Goal: Task Accomplishment & Management: Use online tool/utility

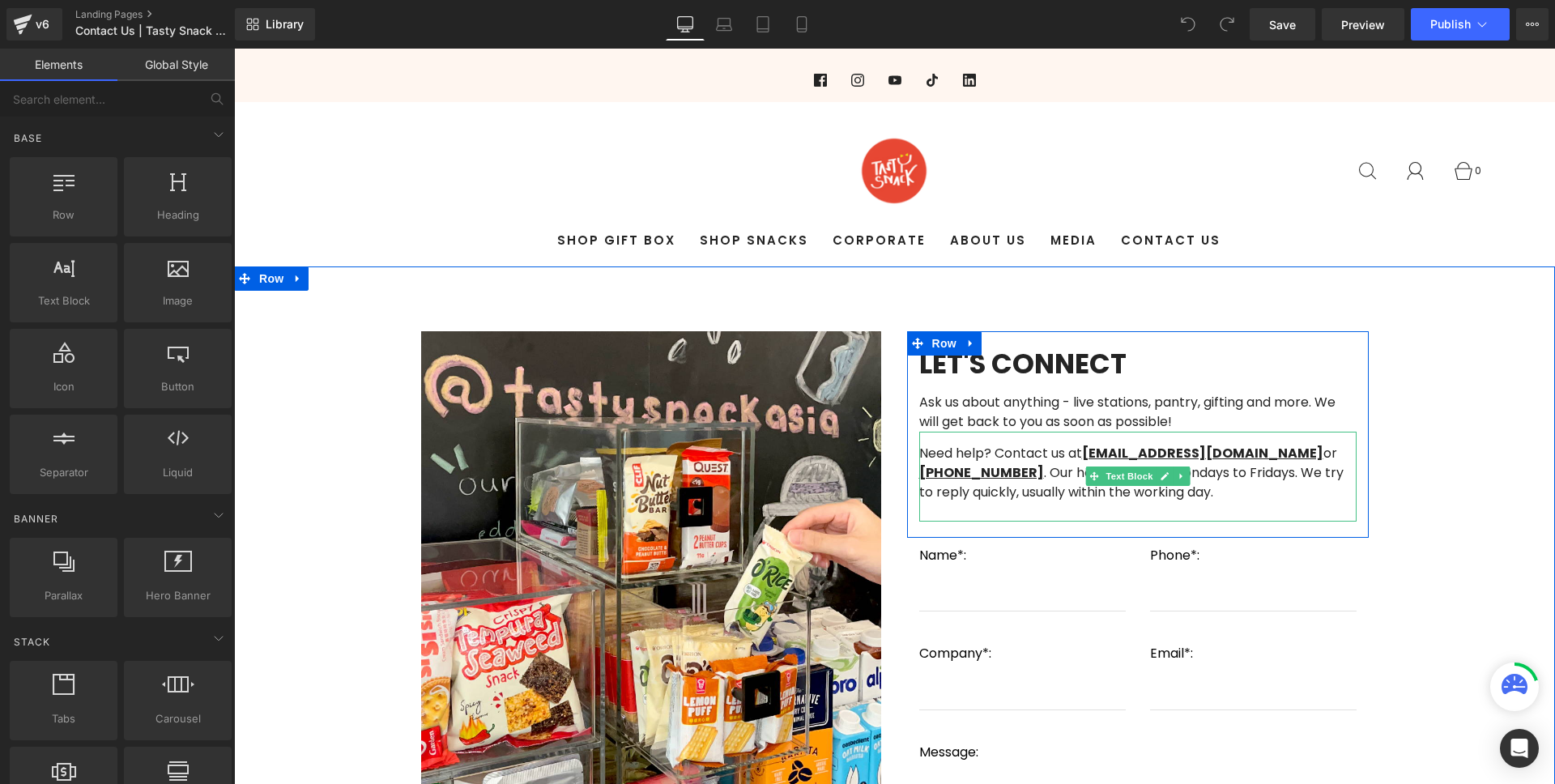
scroll to position [28, 0]
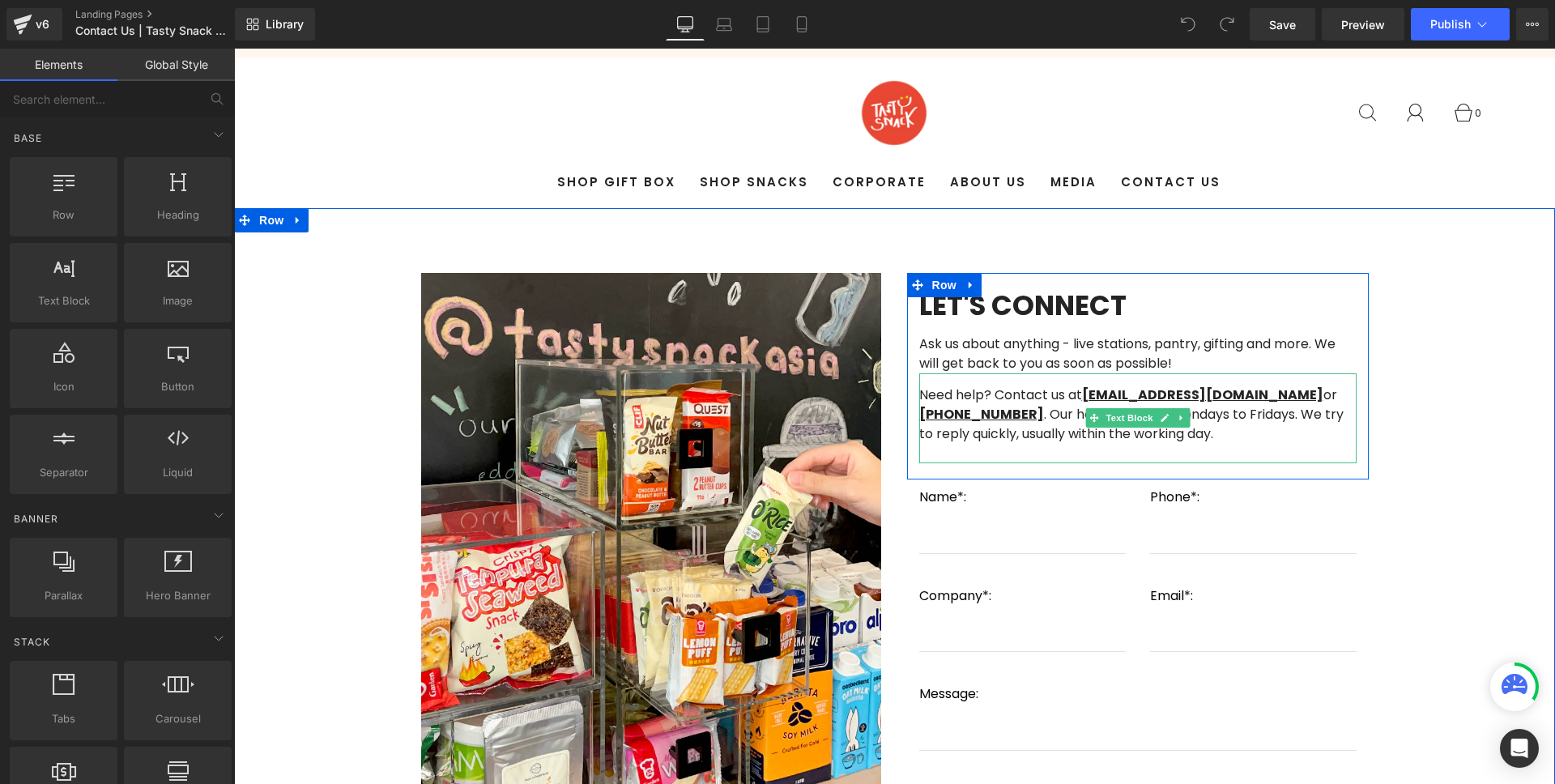
click at [1230, 418] on span ". Our hotline is open Mondays to Fridays. We try to reply quickly, usually with…" at bounding box center [1131, 424] width 424 height 38
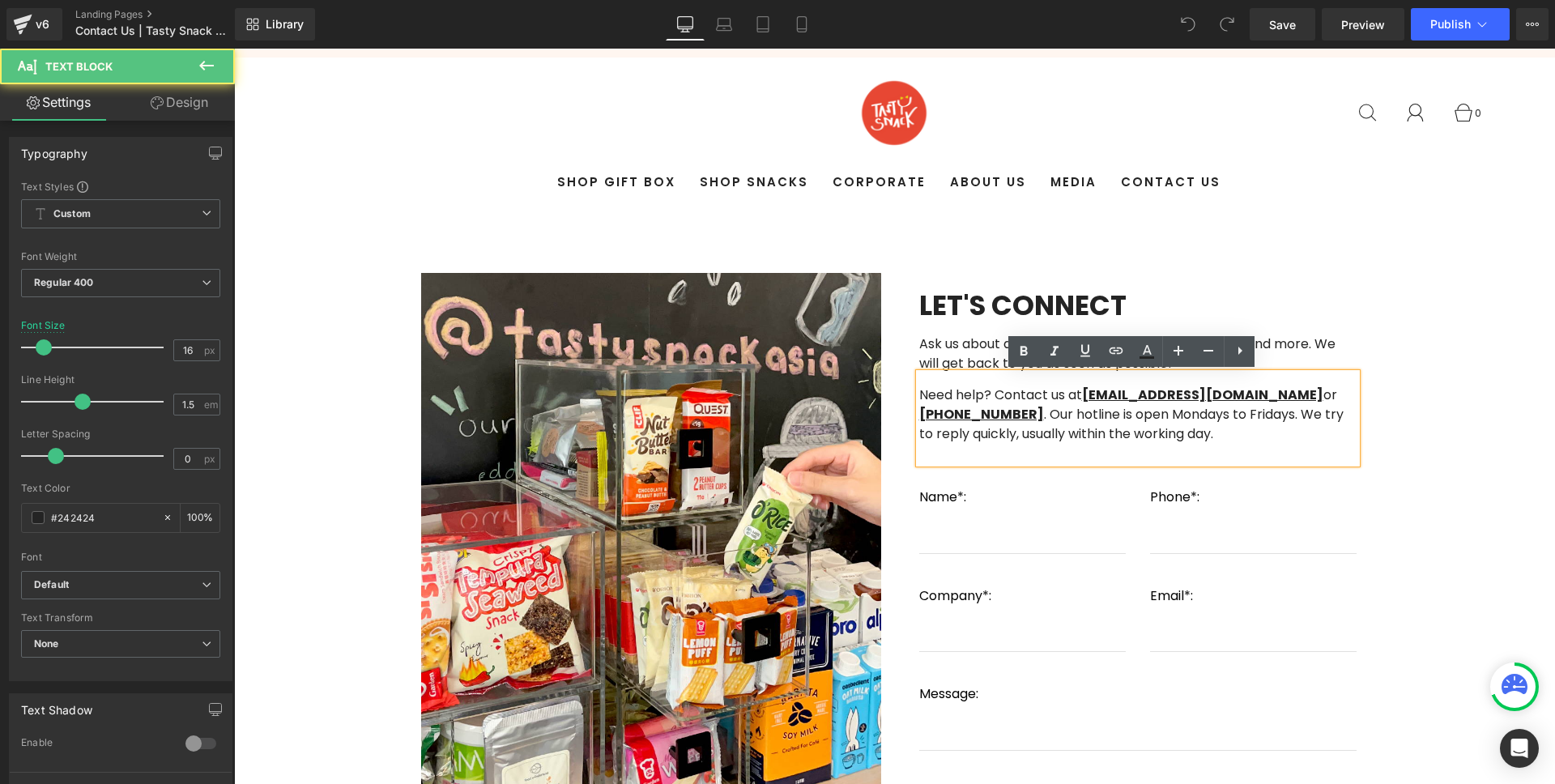
click at [1268, 415] on span ". Our hotline is open Mondays to Fridays. We try to reply quickly, usually with…" at bounding box center [1131, 424] width 424 height 38
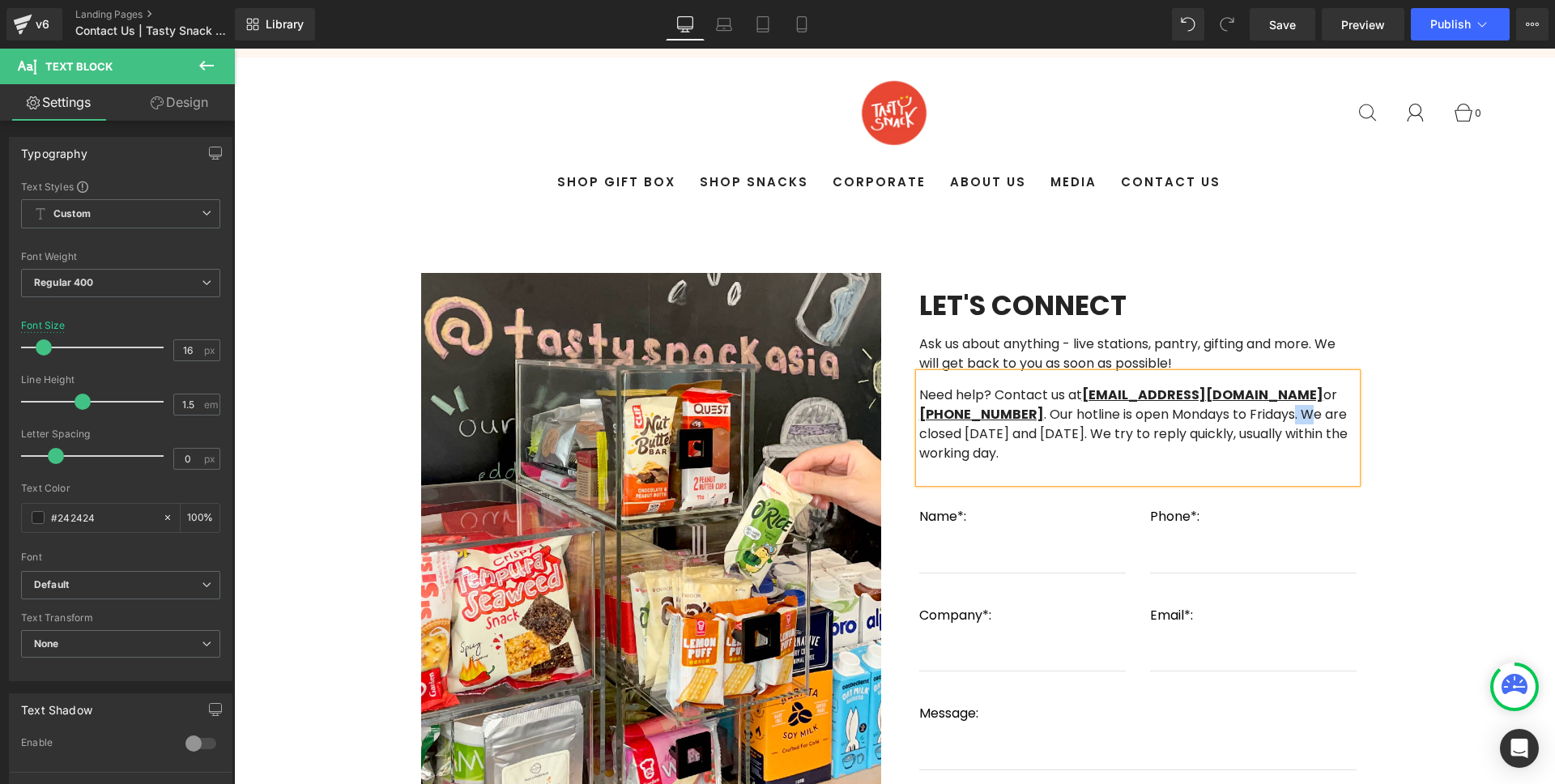
drag, startPoint x: 1260, startPoint y: 413, endPoint x: 1284, endPoint y: 421, distance: 25.3
click at [1284, 421] on span ". Our hotline is open Mondays to Fridays. We are closed Saturday and Sunday. We…" at bounding box center [1133, 434] width 428 height 58
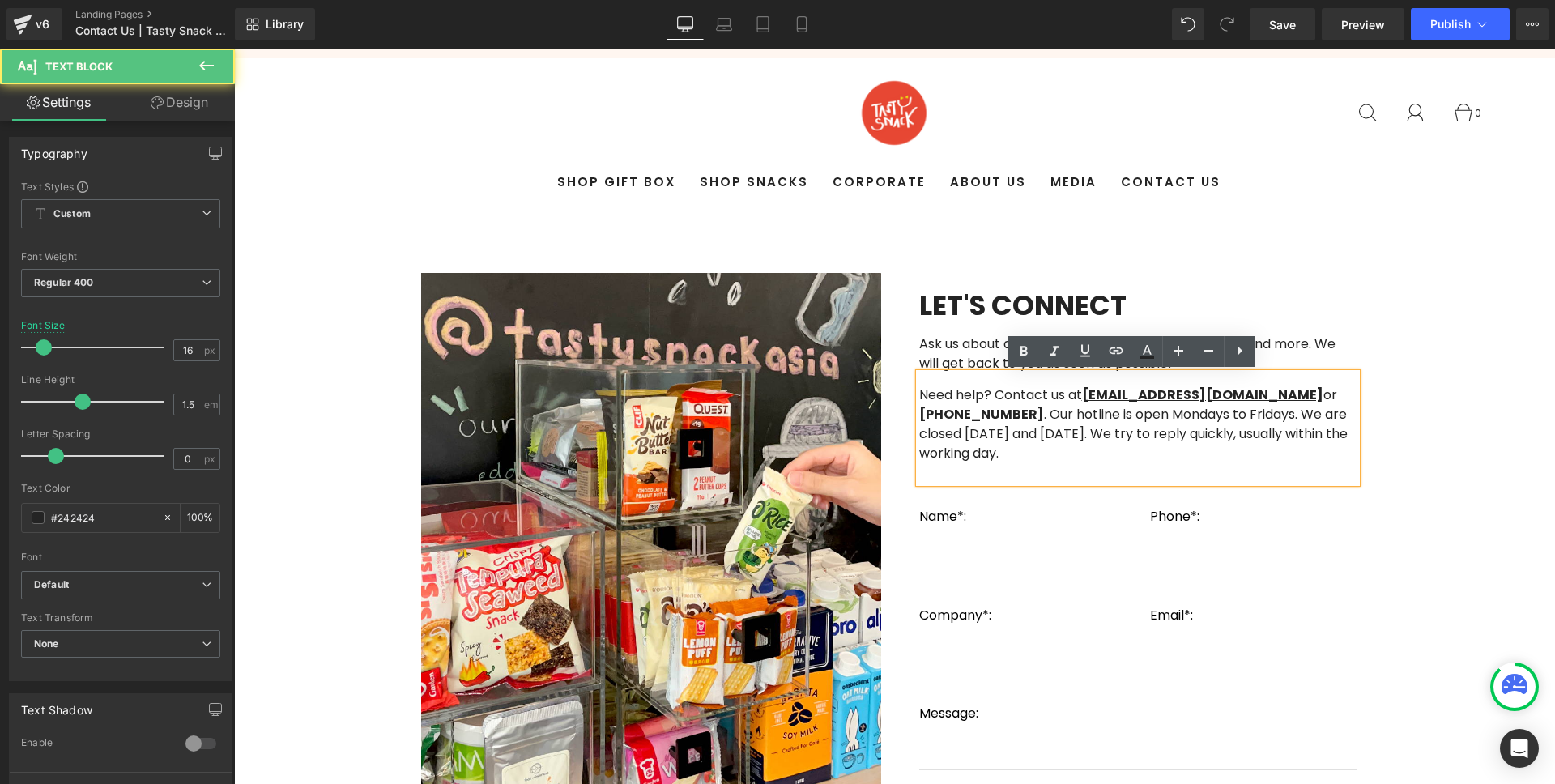
click at [1306, 442] on span ". Our hotline is open Mondays to Fridays. We are closed Saturday and Sunday. We…" at bounding box center [1133, 434] width 428 height 58
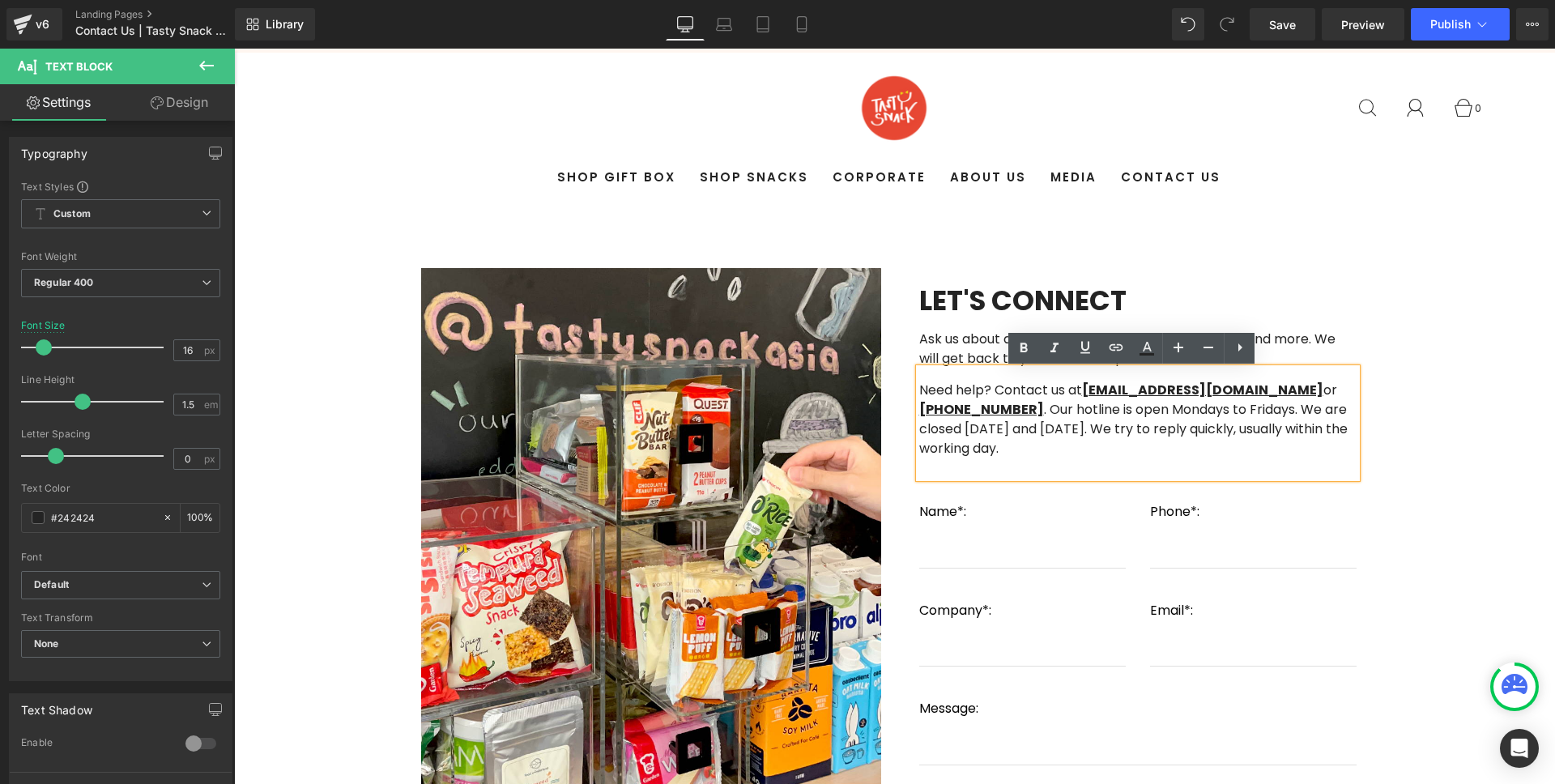
scroll to position [35, 0]
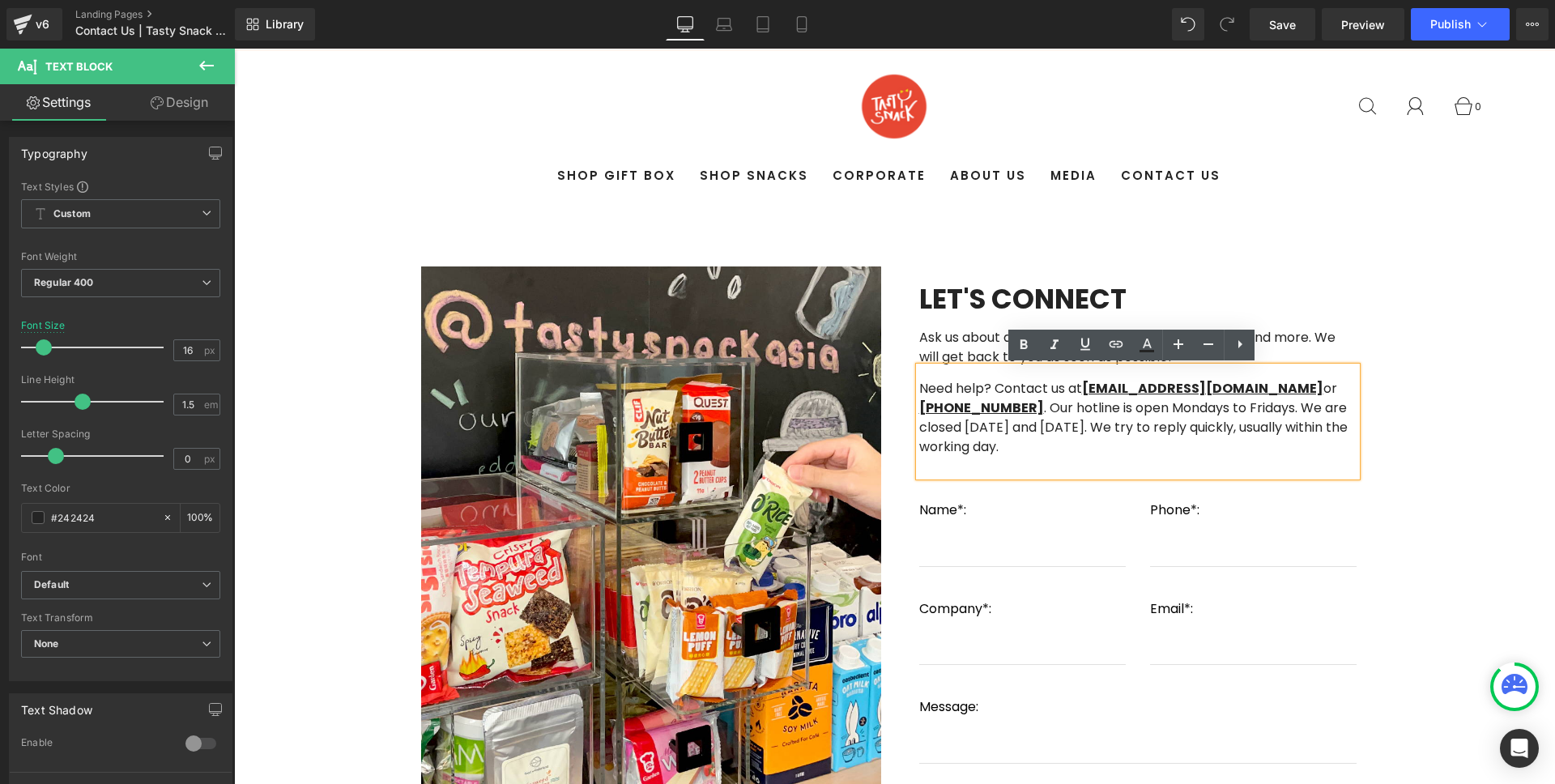
click at [1253, 391] on p "Need help? Contact us at askus@tastysnack.asia or" at bounding box center [1137, 388] width 438 height 19
drag, startPoint x: 1260, startPoint y: 410, endPoint x: 1295, endPoint y: 410, distance: 35.0
click at [1260, 410] on span ". Our hotline is open Mondays to Fridays. We are closed Saturday and Sunday. We…" at bounding box center [1133, 428] width 428 height 58
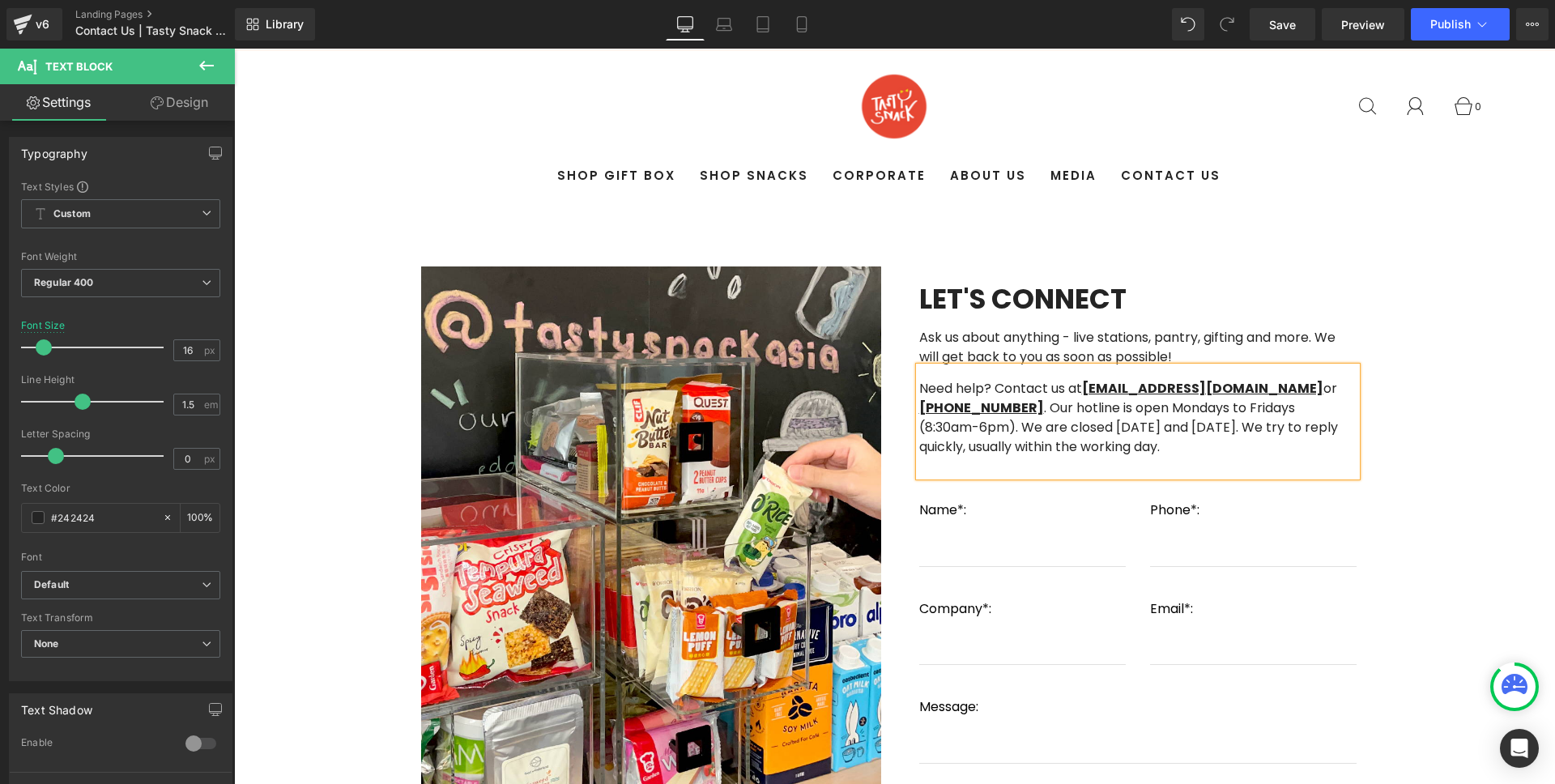
click at [1189, 427] on span ". Our hotline is open Mondays to Fridays (8:30am-6pm). We are closed Saturday a…" at bounding box center [1128, 428] width 419 height 58
click at [1194, 429] on span ". Our hotline is open Mondays to Fridays (8:30am-6pm). We are closed Saturday a…" at bounding box center [1128, 428] width 419 height 58
click at [1189, 444] on p "+65 8805 9103 . Our hotline is open Mondays to Fridays (8:30am-6pm). We are clo…" at bounding box center [1137, 428] width 438 height 58
click at [1186, 442] on p "+65 8805 9103 . Our hotline is open Mondays to Fridays (8:30am-6pm). We are clo…" at bounding box center [1137, 428] width 438 height 58
click at [947, 425] on span ". Our hotline is open Mondays to Fridays (8:30am-6pm). We are closed Saturday a…" at bounding box center [1128, 428] width 419 height 58
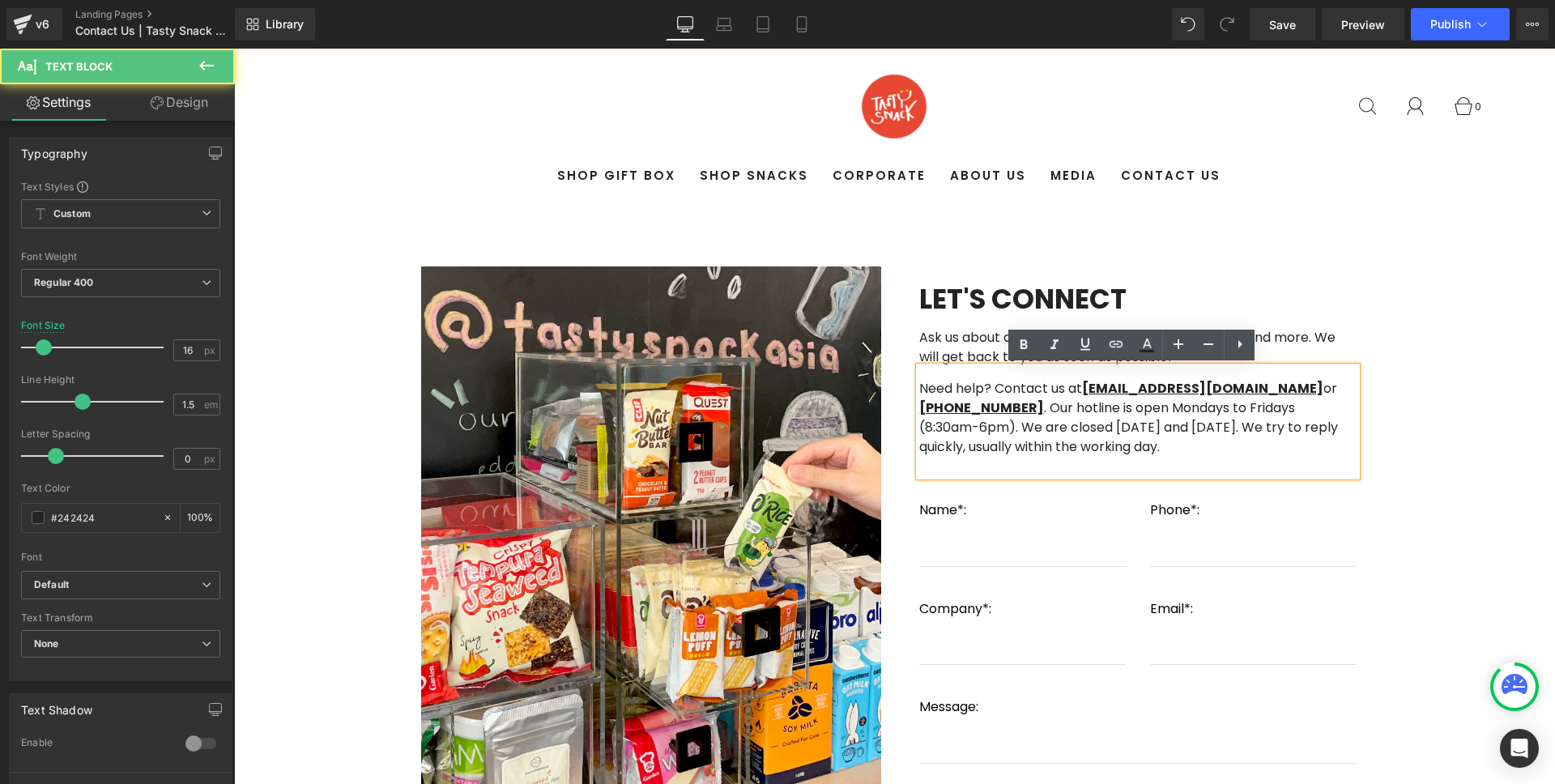
click at [952, 426] on span ". Our hotline is open Mondays to Fridays (8:30am-6pm). We are closed Saturday a…" at bounding box center [1128, 428] width 419 height 58
click at [1150, 421] on span ". Our hotline is open Mondays to Fridays (8:30am-6pm). We are closed Saturday a…" at bounding box center [1128, 428] width 419 height 58
click at [1197, 428] on span ". Our hotline is open Mondays to Fridays (8:30am-6pm). We are closed Saturday a…" at bounding box center [1128, 428] width 419 height 58
click at [1181, 442] on p "+65 8805 9103 . Our hotline is open Mondays to Fridays (8:30am-6pm). We are clo…" at bounding box center [1137, 428] width 438 height 58
click at [953, 425] on span ". Our hotline is open Mondays to Fridays (8:30am-6pm). We are closed Saturday a…" at bounding box center [1128, 428] width 419 height 58
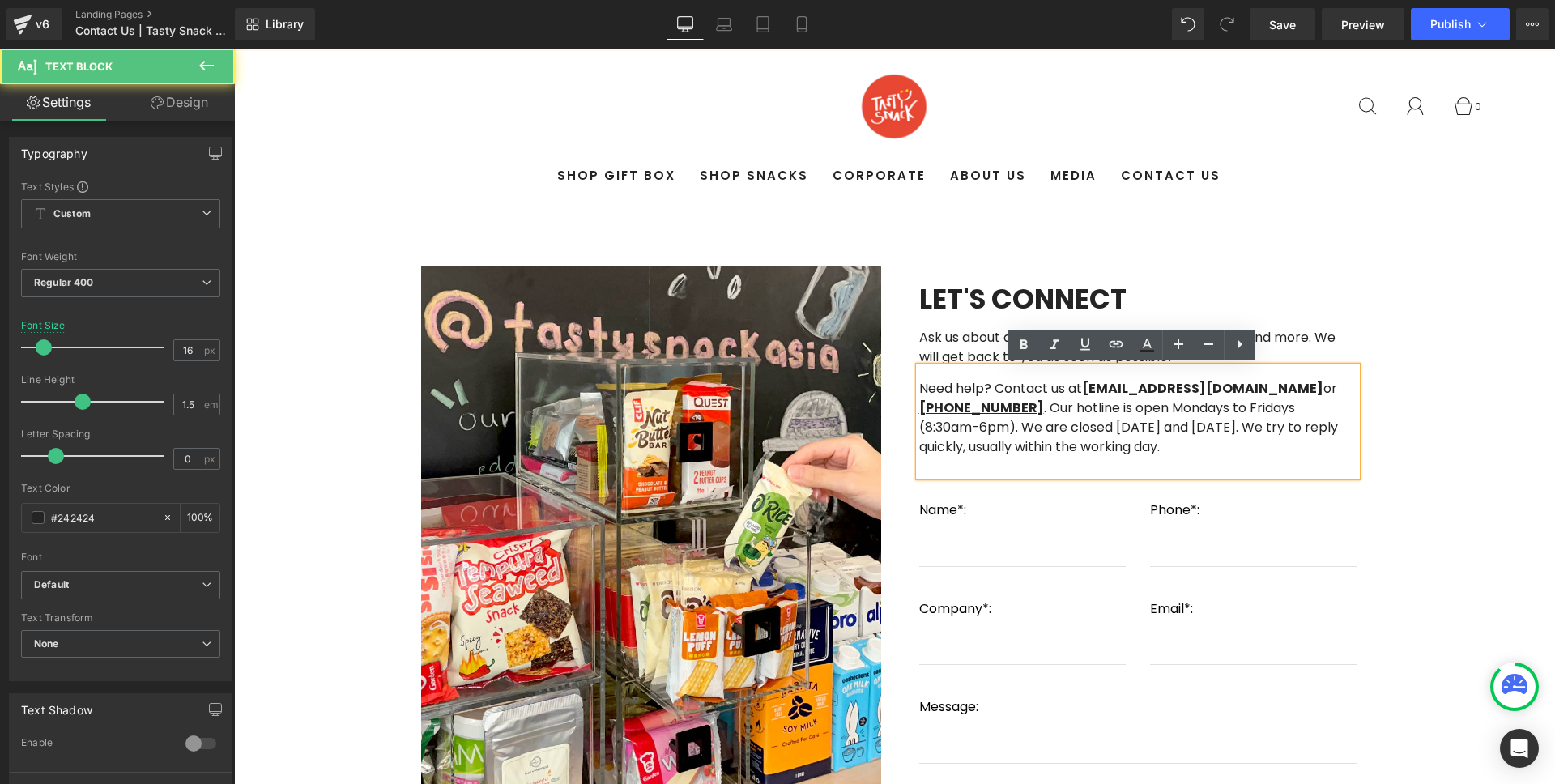
click at [1166, 447] on p "+65 8805 9103 . Our hotline is open Mondays to Fridays (8:30am-6pm). We are clo…" at bounding box center [1137, 428] width 438 height 58
click at [956, 424] on span ". Our hotline is open Mondays to Fridays (8:30am-6pm). We are closed Saturday a…" at bounding box center [1128, 428] width 419 height 58
click at [1198, 428] on span ". Our hotline is open Mondays to Fridays (8:30am-6pm). We are closed Saturday a…" at bounding box center [1128, 428] width 419 height 58
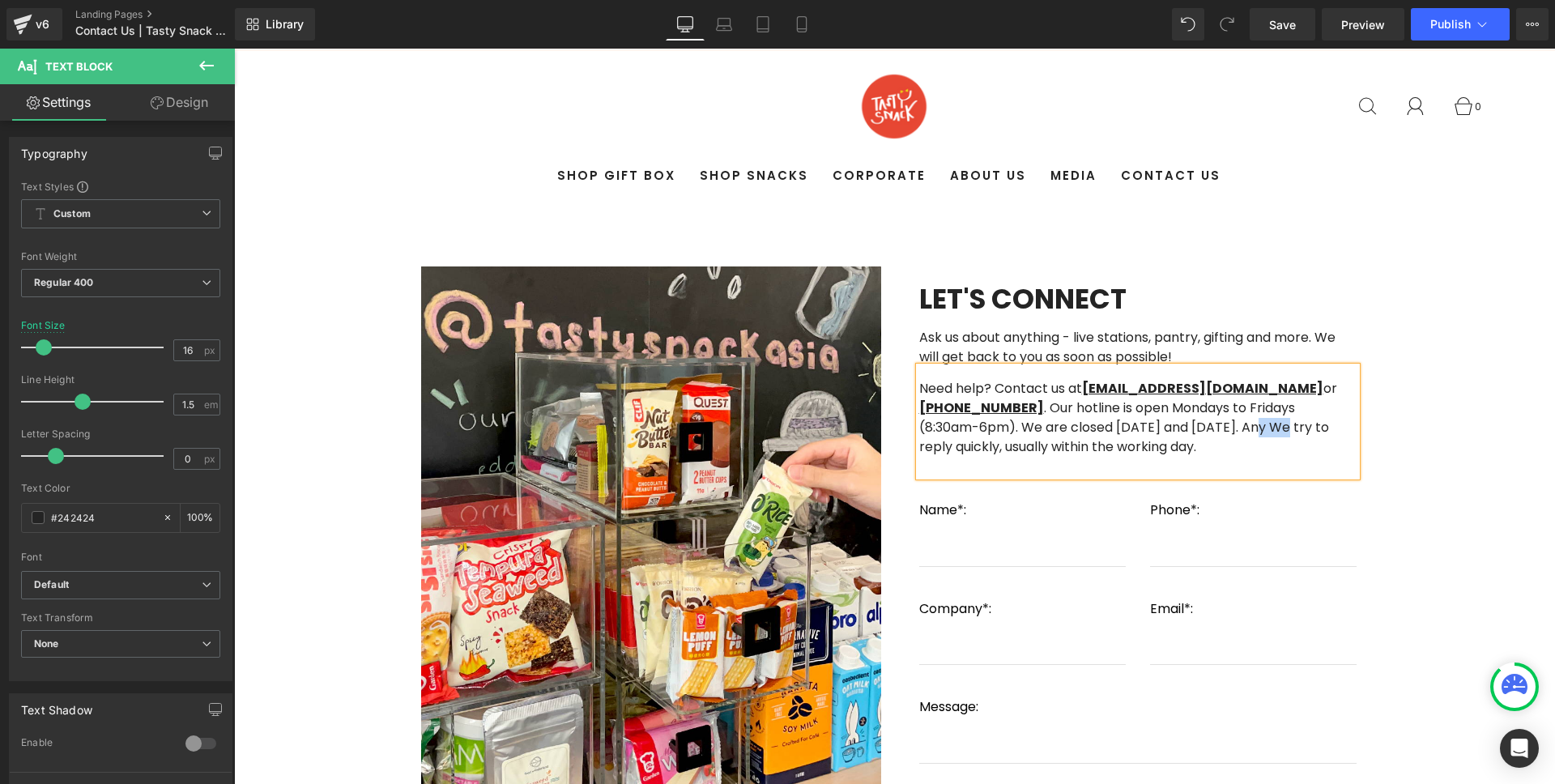
click at [1197, 429] on span ". Our hotline is open Mondays to Fridays (8:30am-6pm). We are closed Saturday a…" at bounding box center [1123, 428] width 409 height 58
click at [1200, 428] on span ". Our hotline is open Mondays to Fridays (8:30am-6pm). We are closed Saturday a…" at bounding box center [1128, 428] width 419 height 58
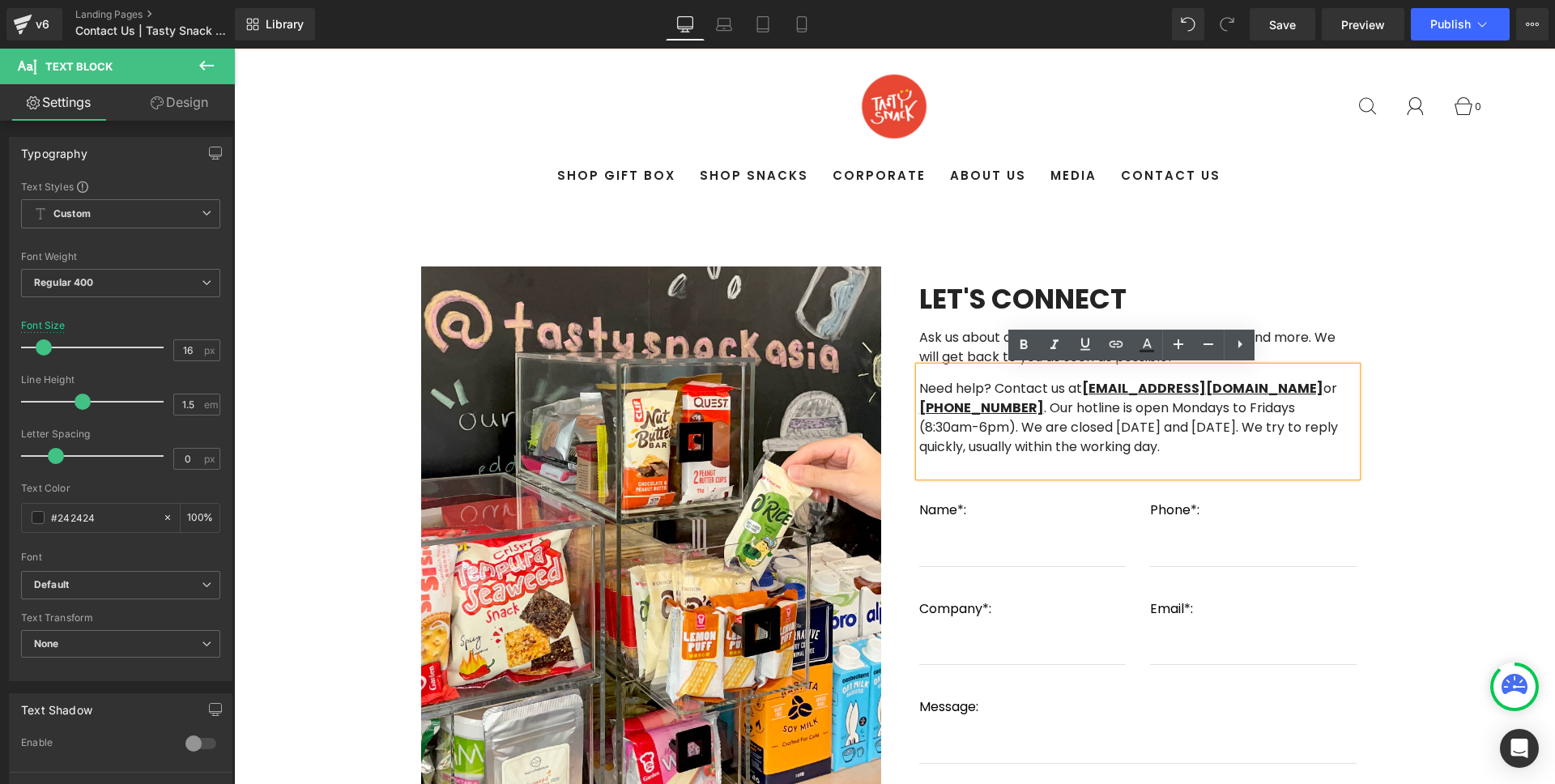
click at [1426, 326] on div "Image Row let's connect Heading Ask us about anything - live stations, pantry, …" at bounding box center [894, 538] width 1321 height 674
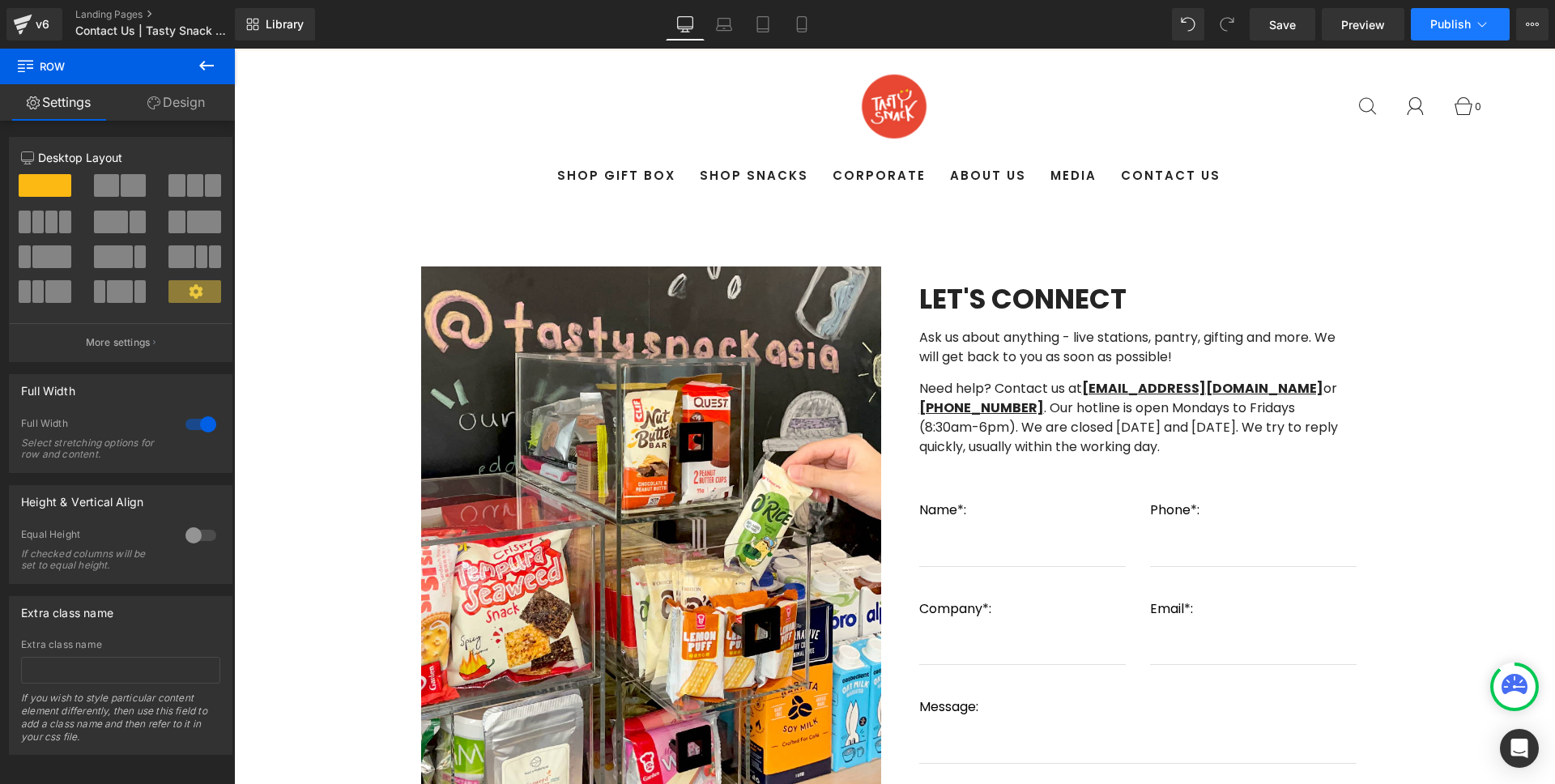
click at [1428, 20] on button "Publish" at bounding box center [1460, 24] width 98 height 32
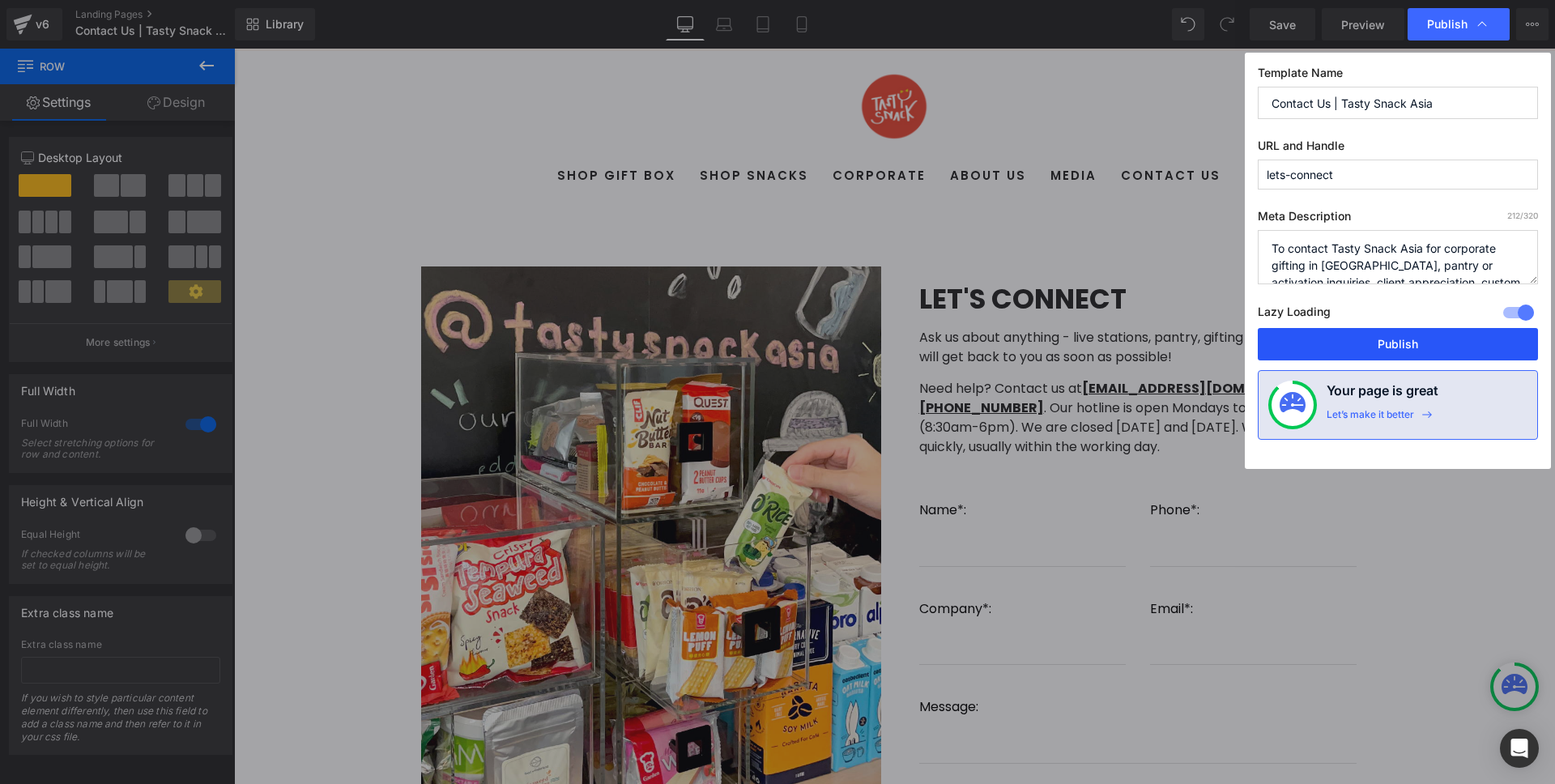
click at [0, 0] on button "Publish" at bounding box center [0, 0] width 0 height 0
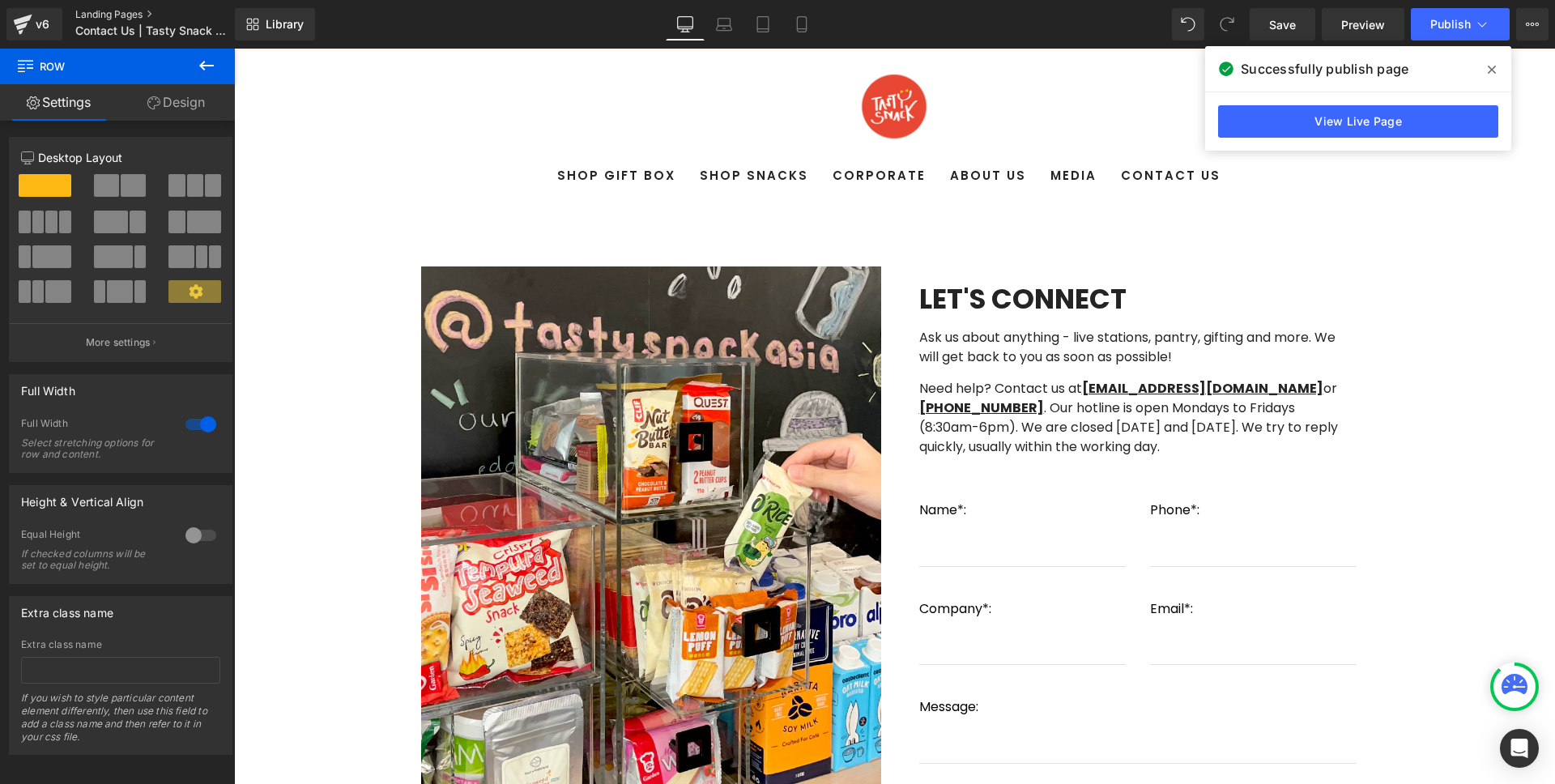
click at [83, 17] on link "Landing Pages" at bounding box center [168, 15] width 186 height 13
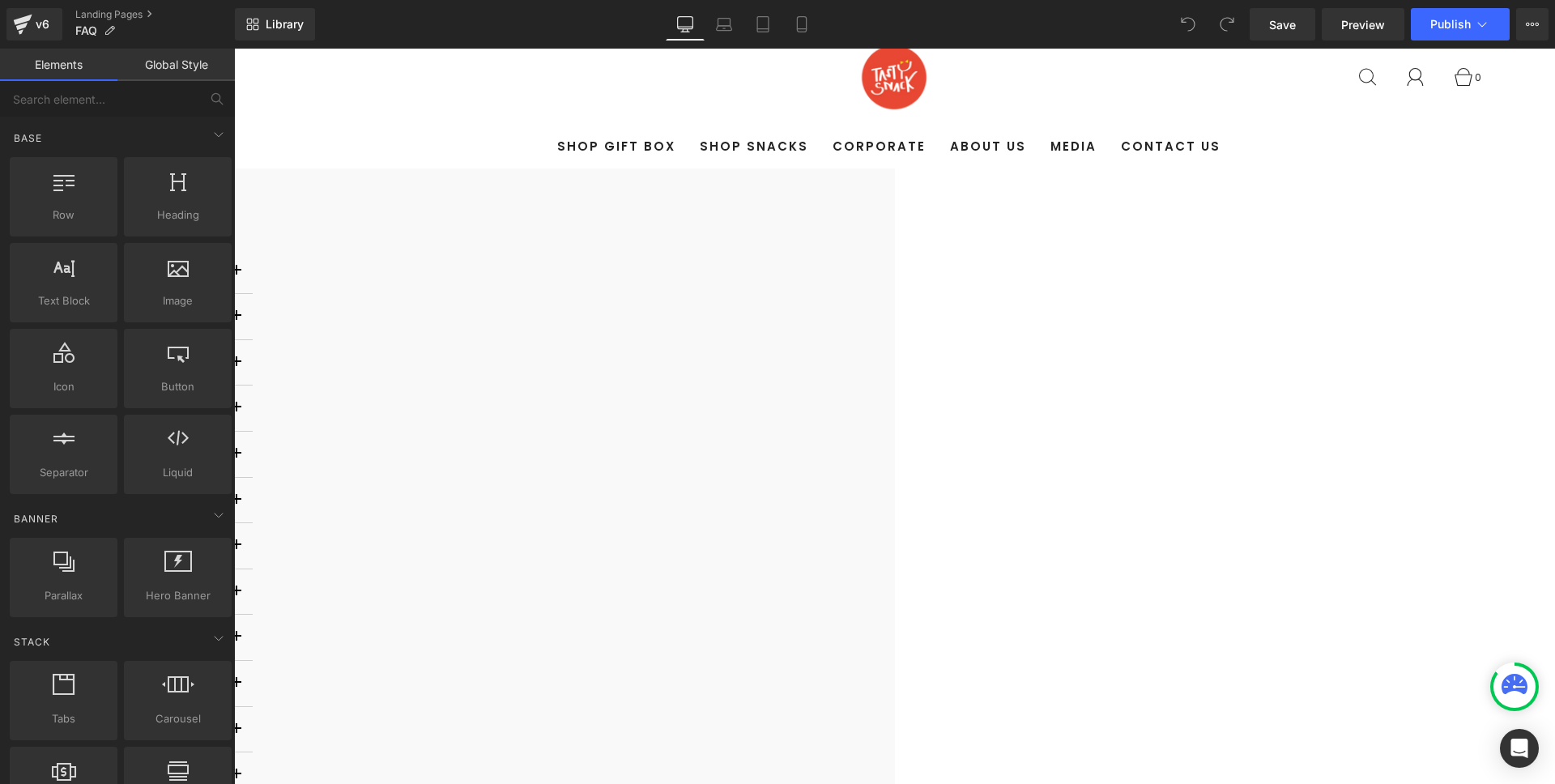
scroll to position [59, 0]
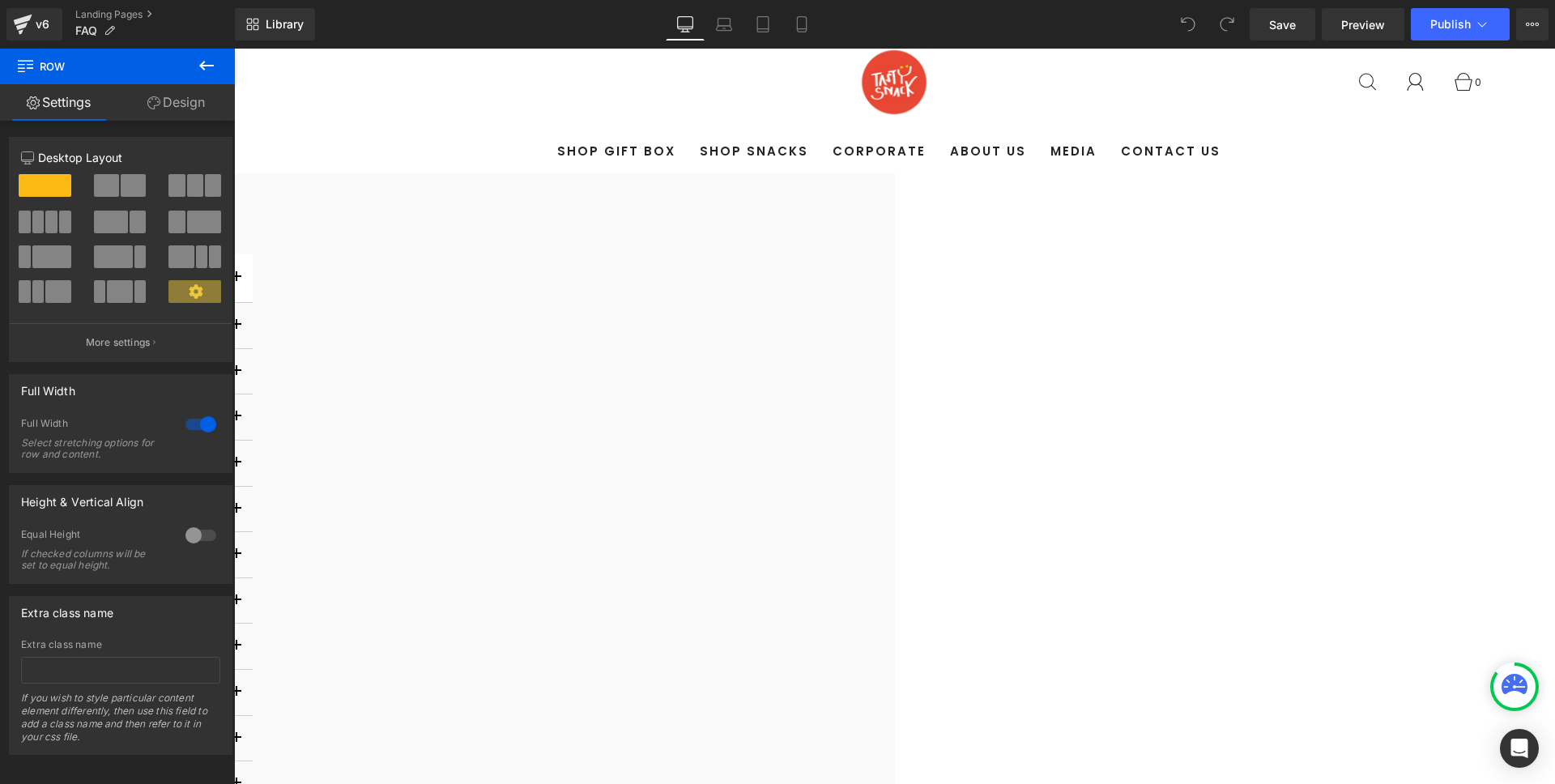
click at [252, 294] on button "button" at bounding box center [236, 278] width 32 height 50
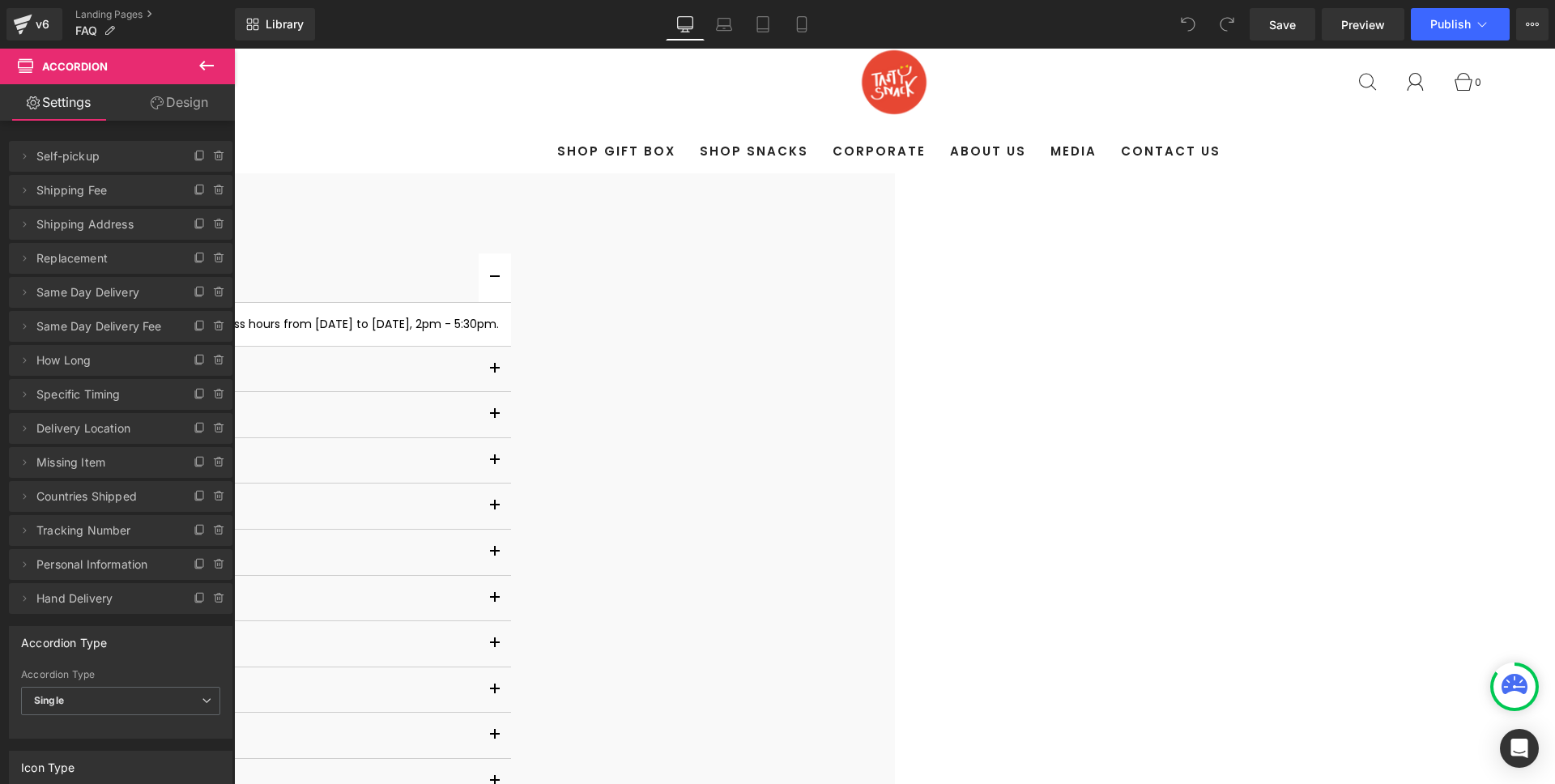
click at [511, 294] on button "button" at bounding box center [495, 278] width 32 height 50
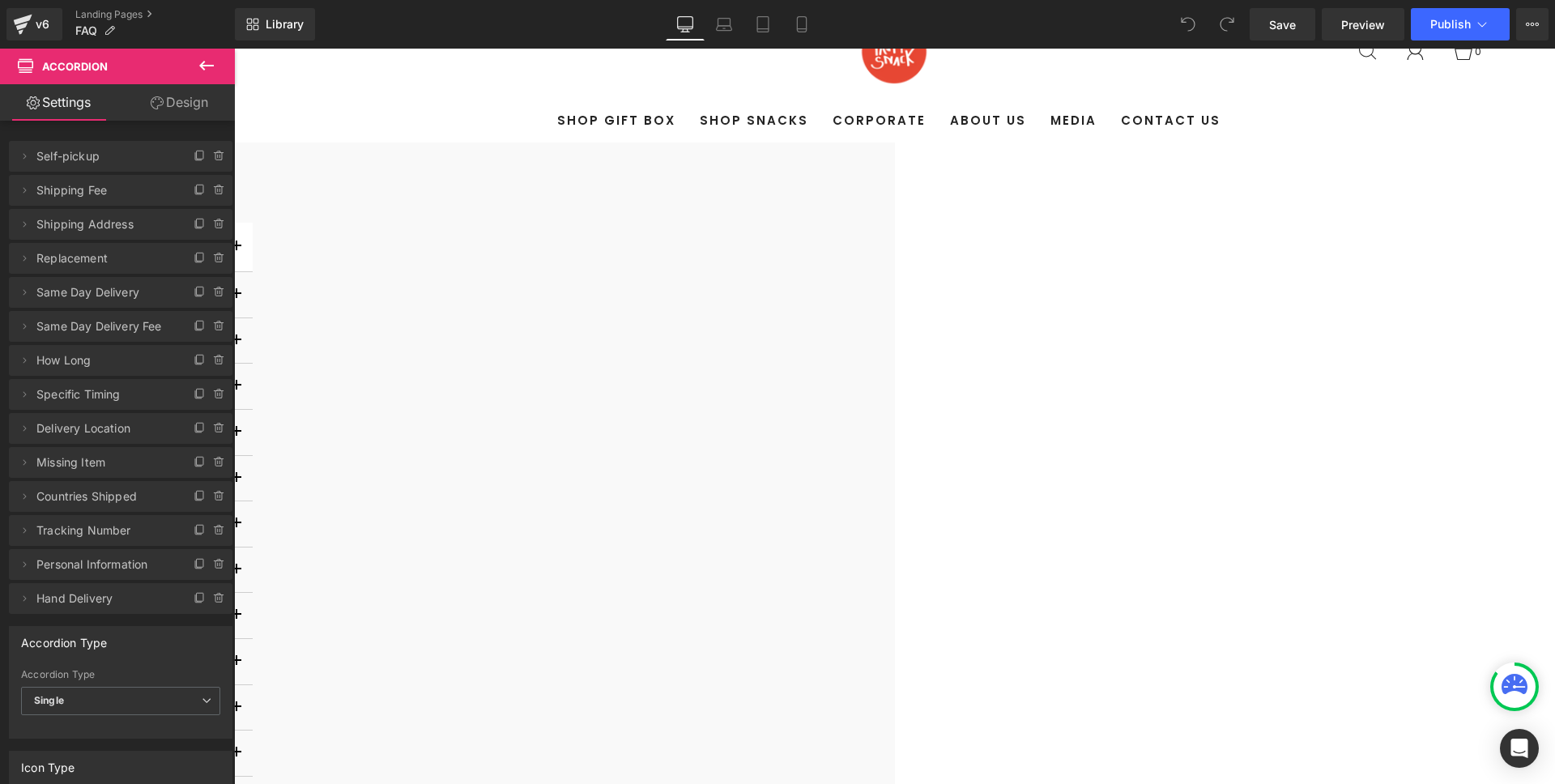
scroll to position [84, 0]
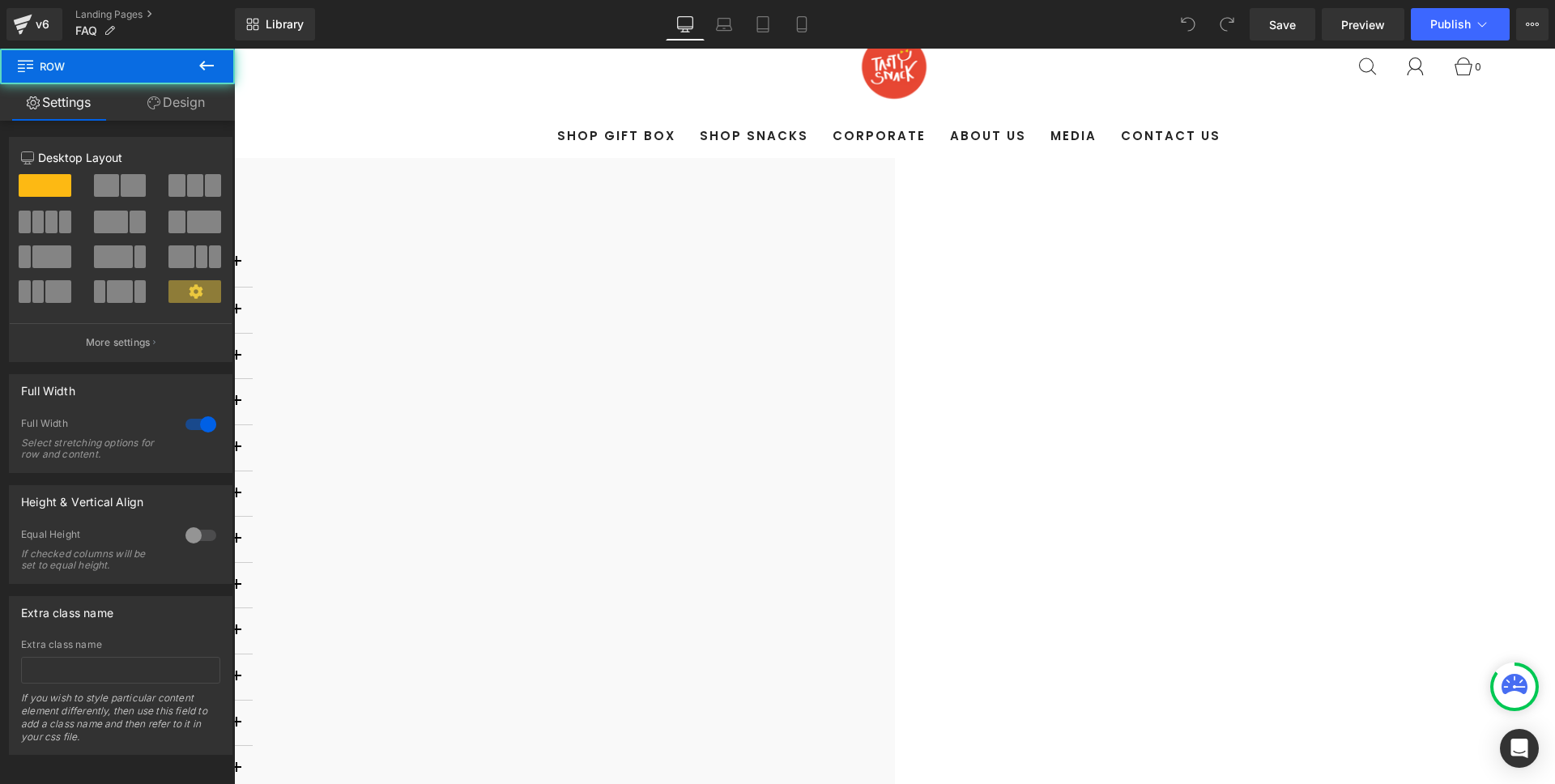
scroll to position [71, 0]
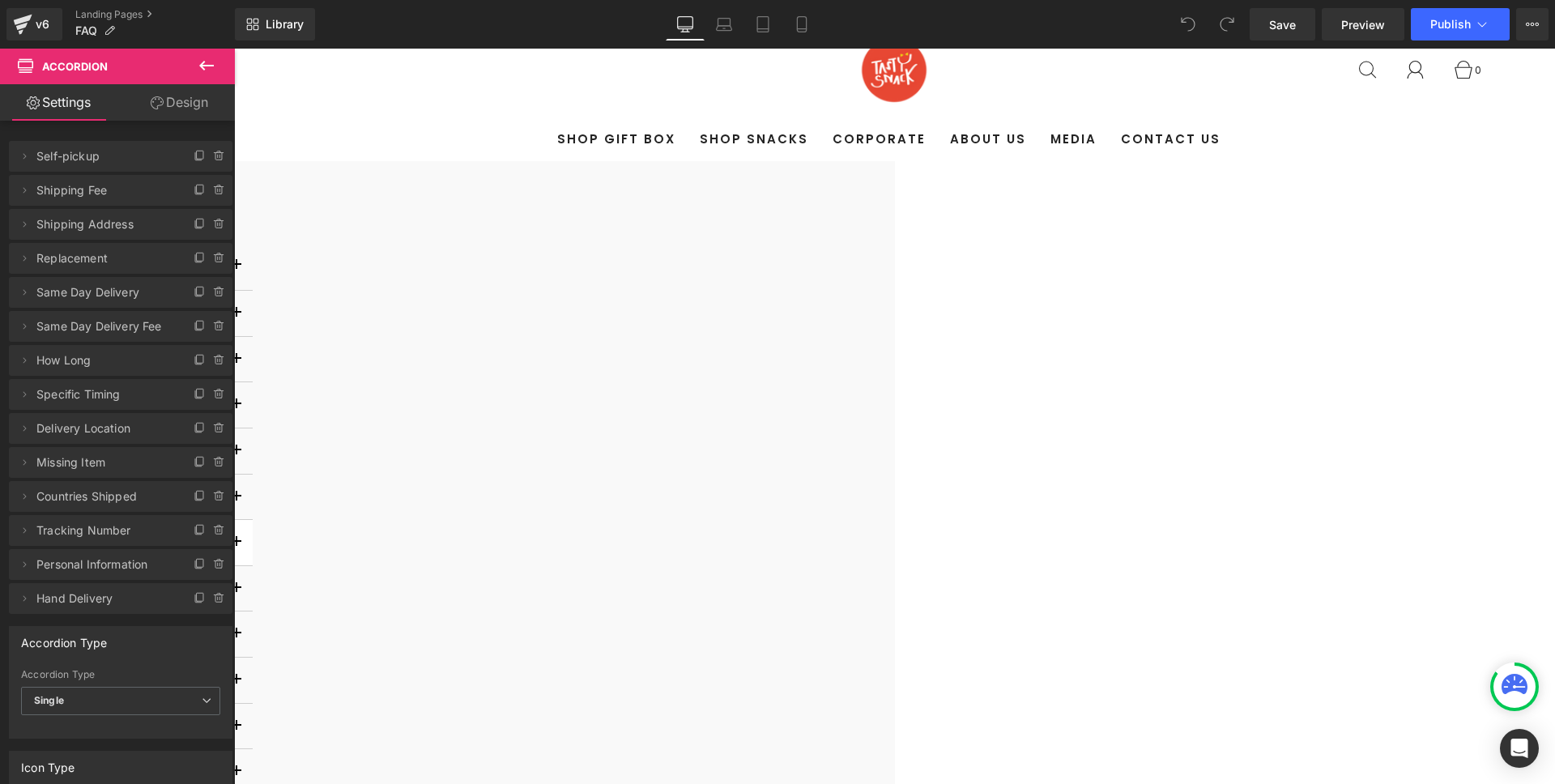
click at [252, 560] on button "button" at bounding box center [236, 543] width 32 height 45
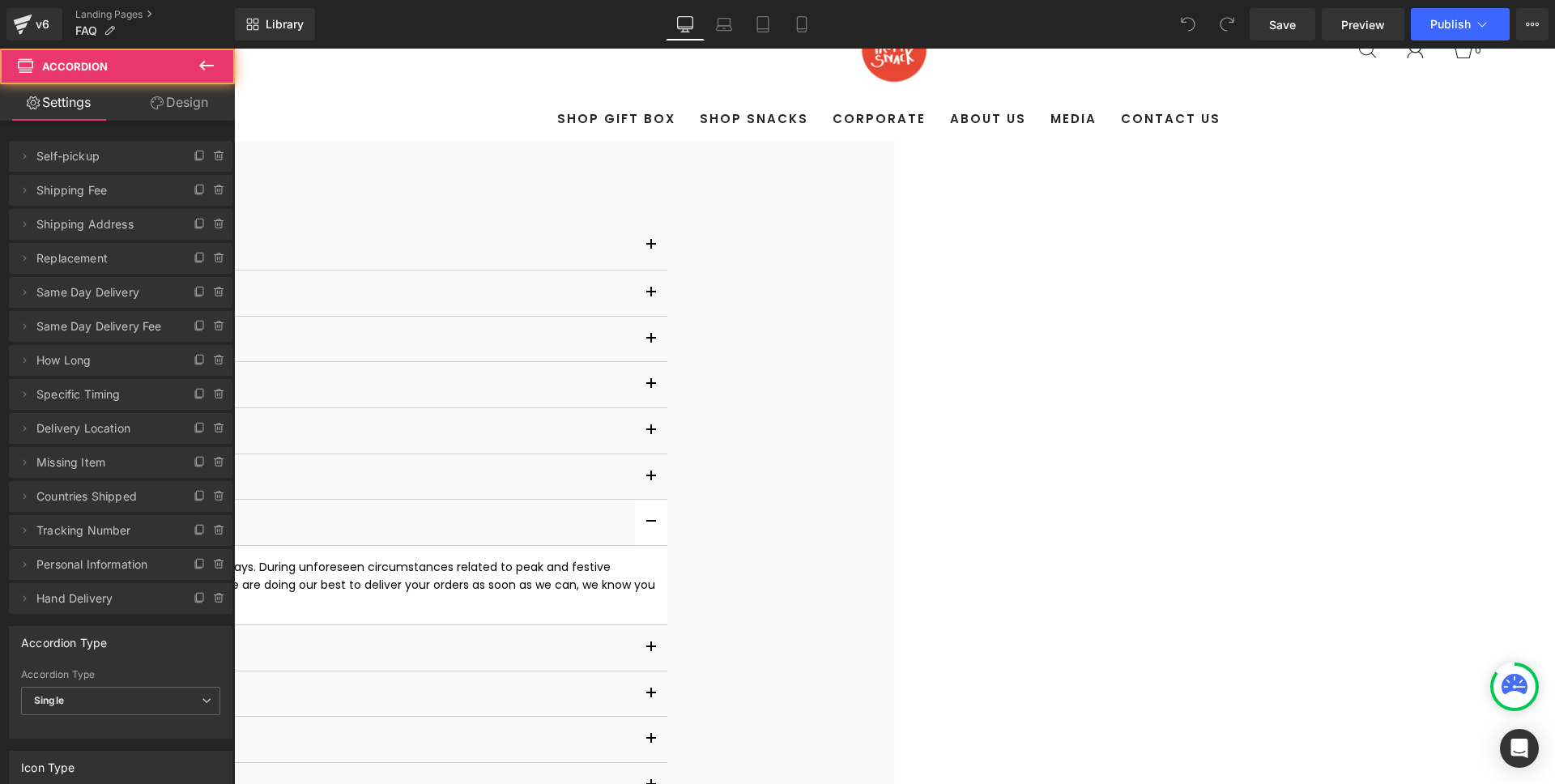
scroll to position [140, 0]
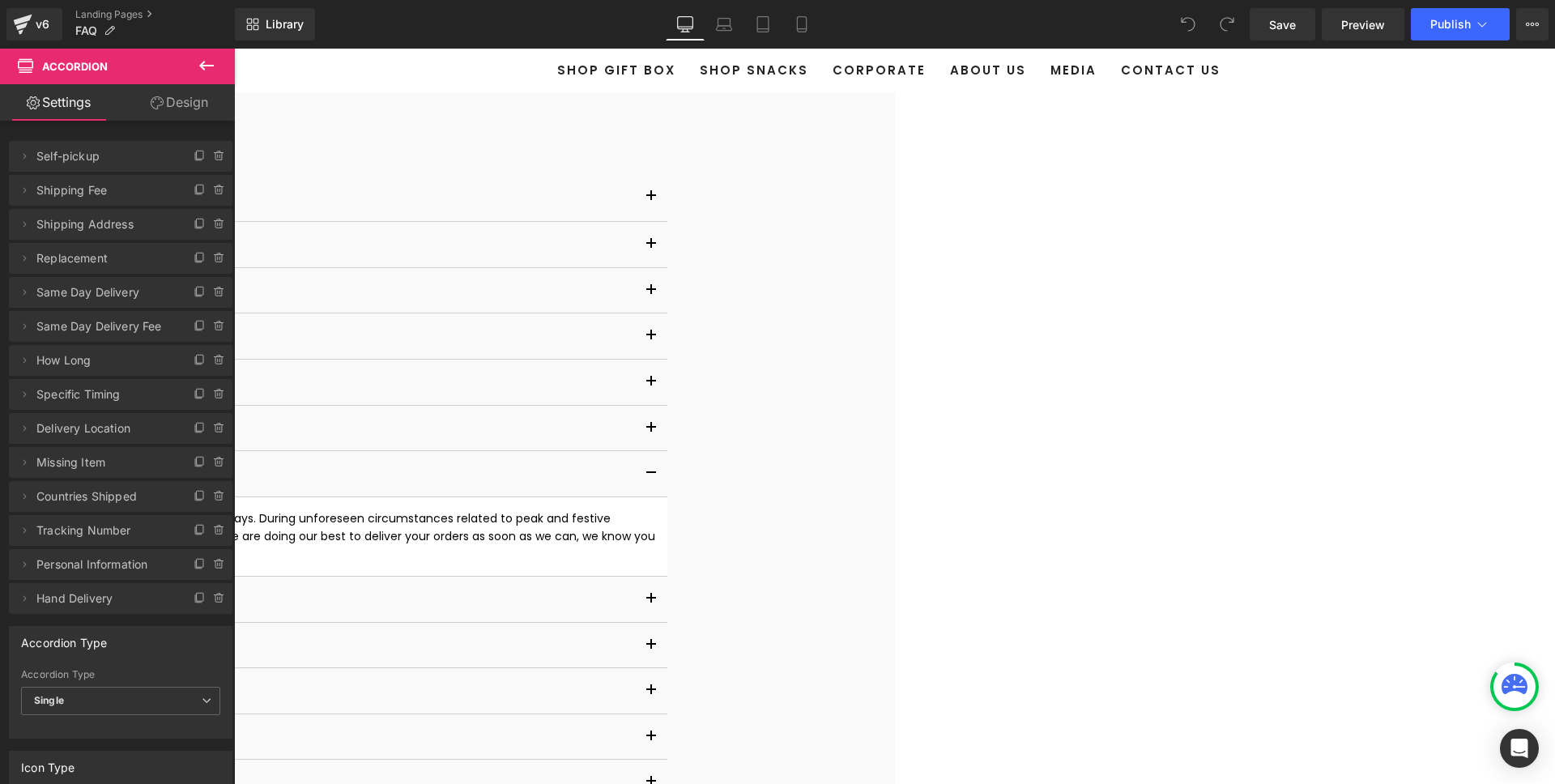
click at [658, 541] on span "For local delivery, your snacks will be immediately prepared and shipped within…" at bounding box center [191, 537] width 935 height 53
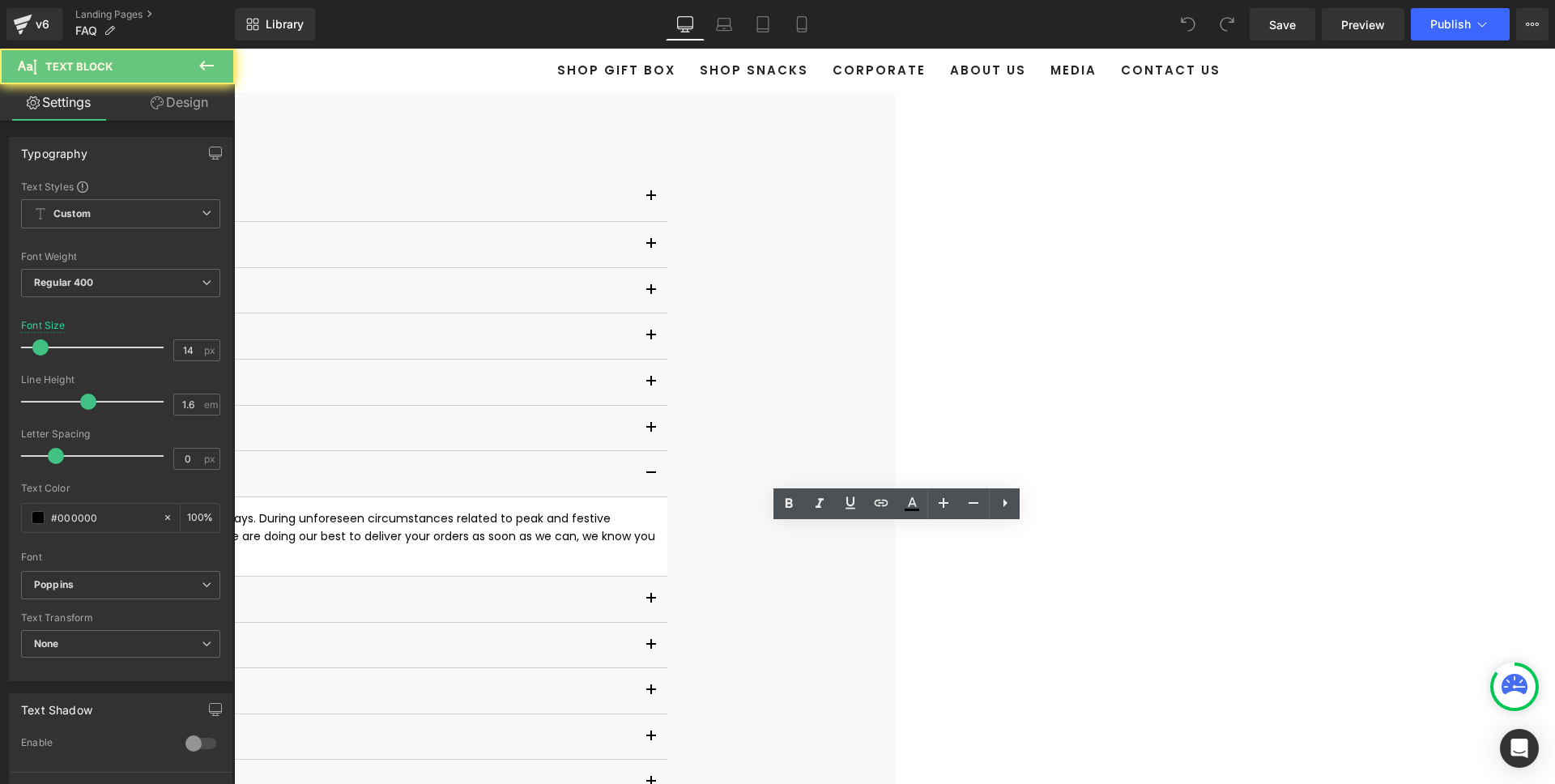
click at [658, 543] on span "For local delivery, your snacks will be immediately prepared and shipped within…" at bounding box center [191, 537] width 935 height 53
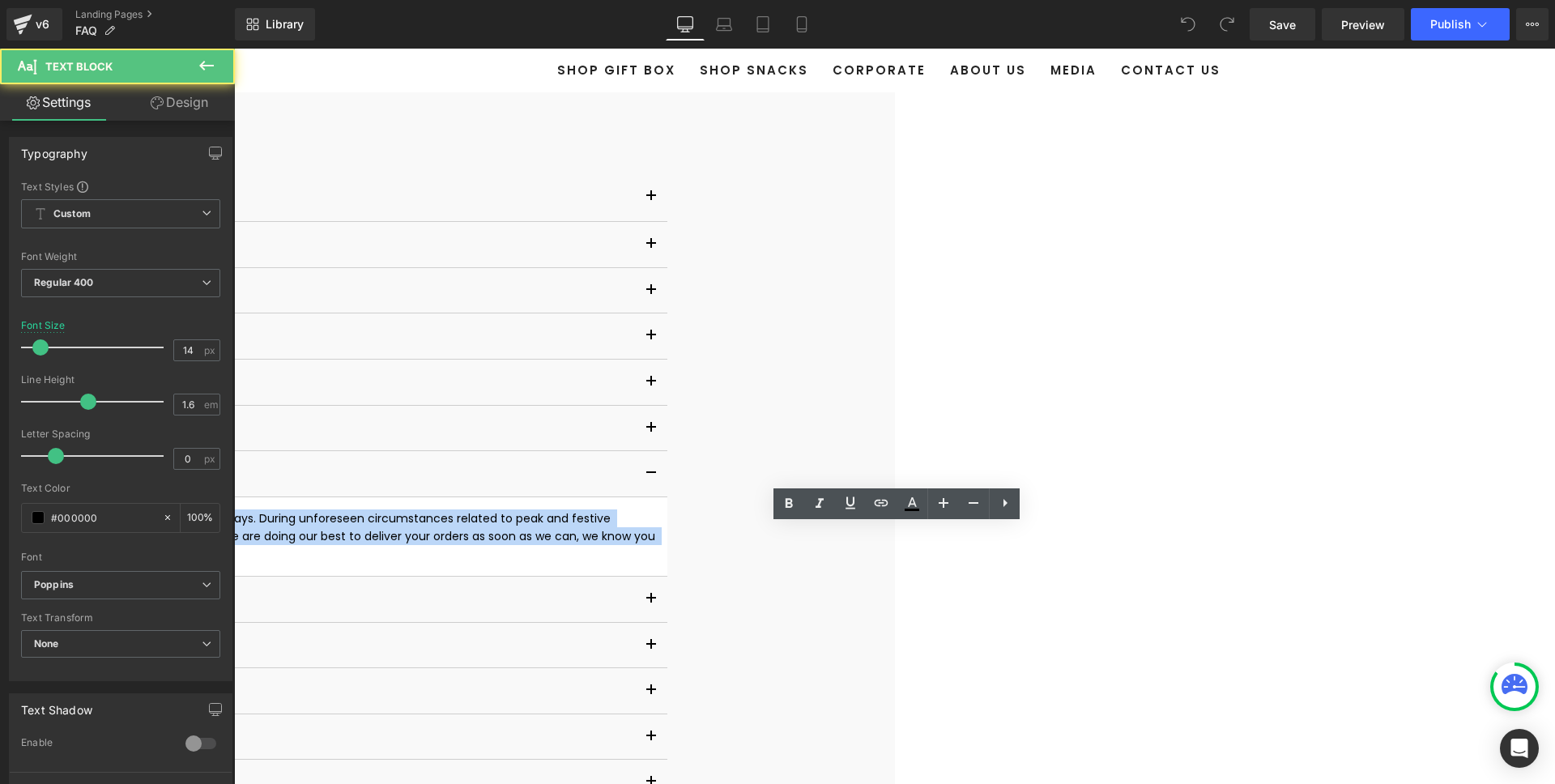
click at [658, 543] on span "For local delivery, your snacks will be immediately prepared and shipped within…" at bounding box center [191, 537] width 935 height 53
click at [655, 562] on p "For local delivery, your snacks will be immediately prepared and shipped within…" at bounding box center [189, 537] width 931 height 55
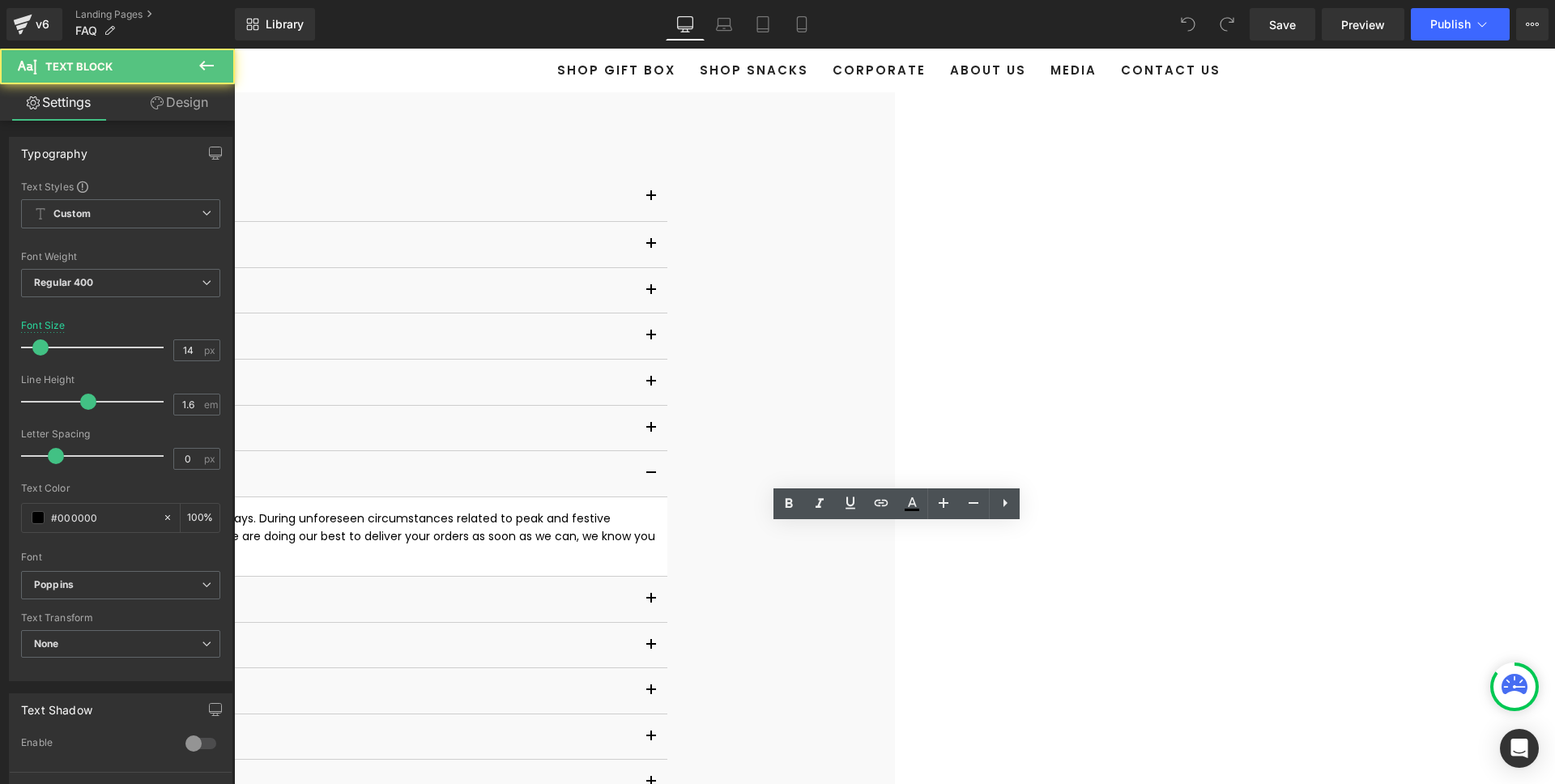
click at [658, 531] on span "For local delivery, your snacks will be immediately prepared and shipped within…" at bounding box center [191, 537] width 935 height 53
click at [655, 563] on p "For local delivery, your snacks will be immediately prepared and shipped within…" at bounding box center [189, 537] width 931 height 55
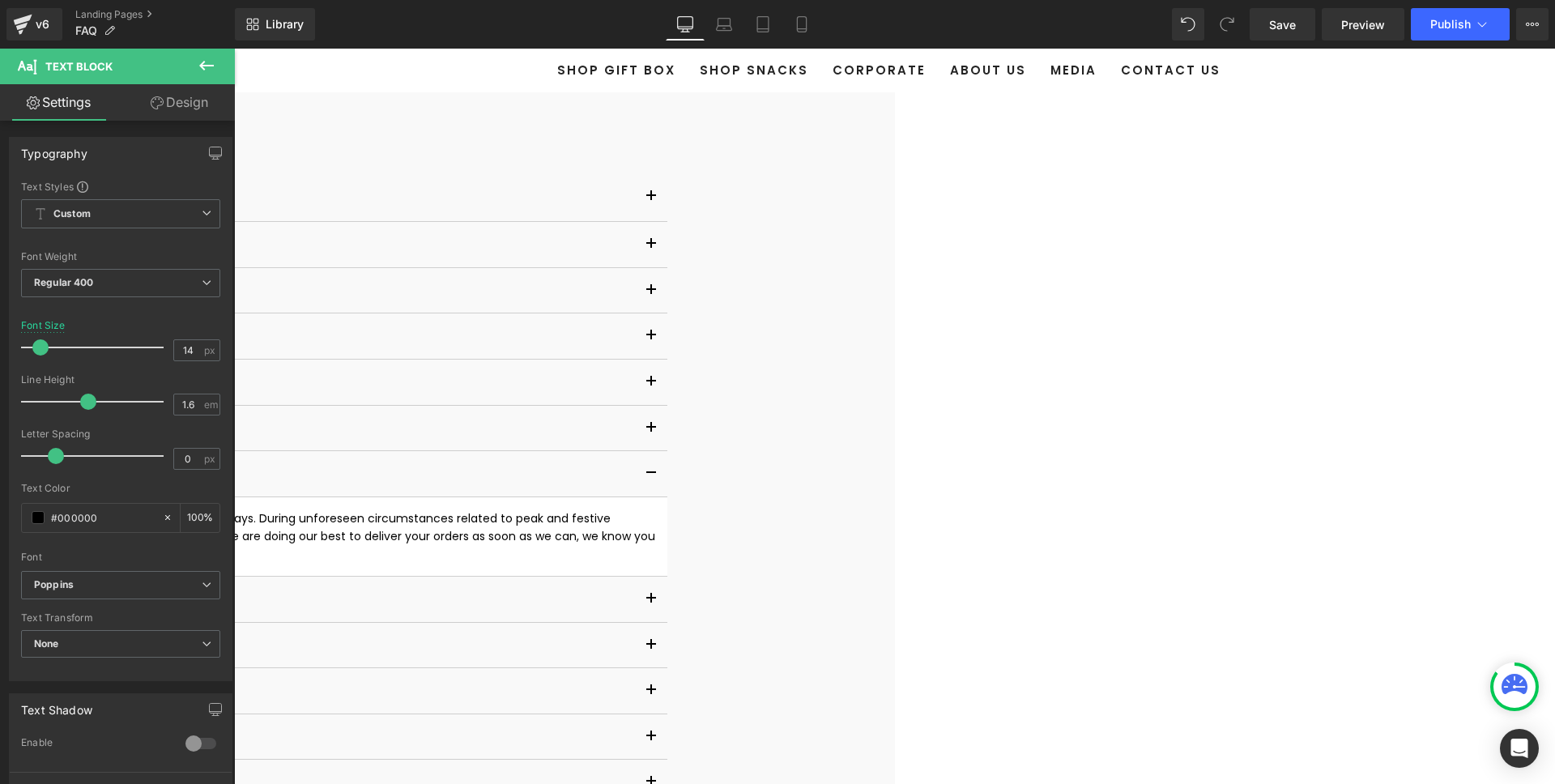
click at [655, 563] on p "For local delivery, your snacks will be immediately prepared and shipped within…" at bounding box center [189, 537] width 931 height 55
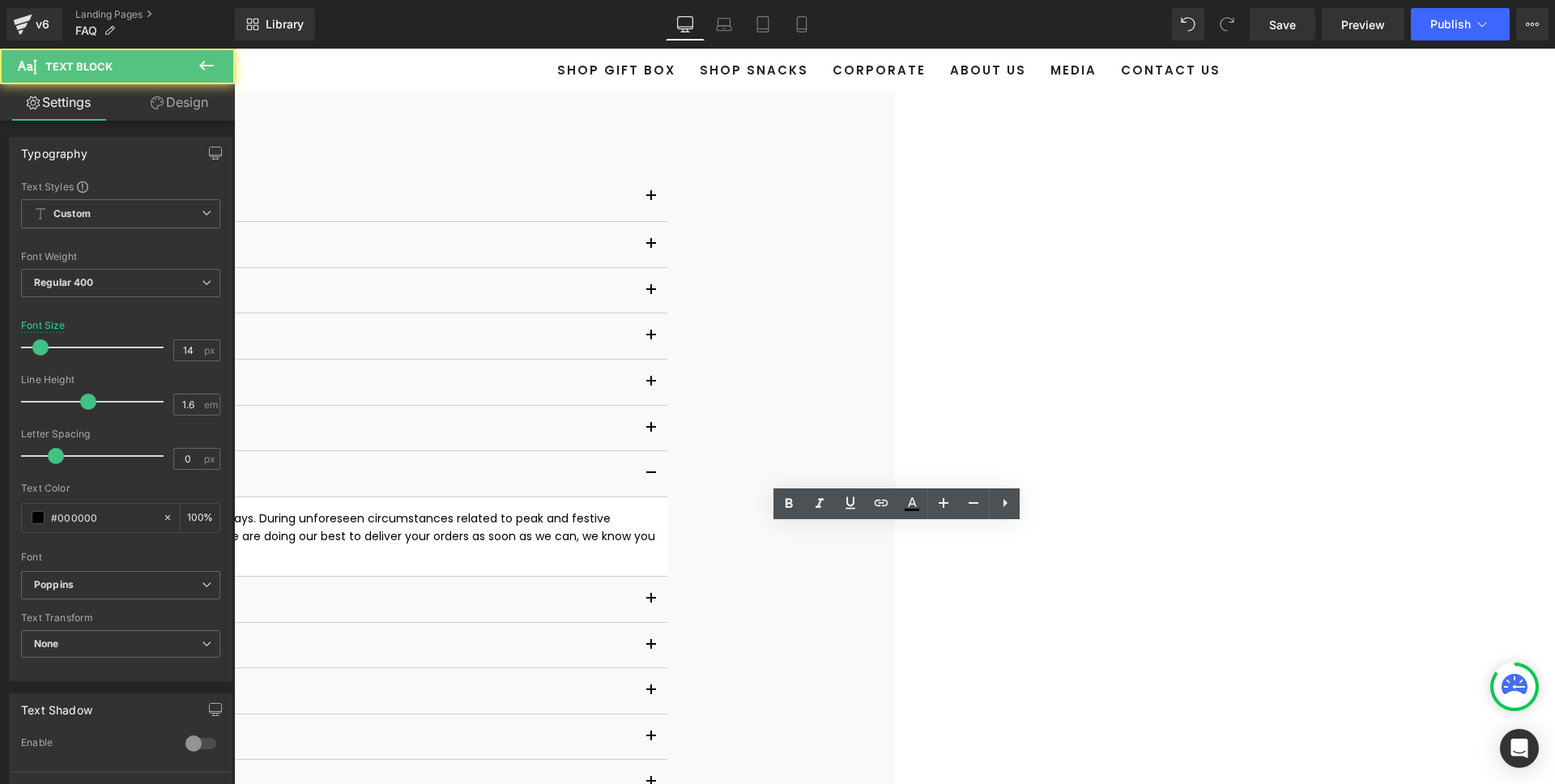
click at [658, 541] on span "For local delivery, your snacks will be immediately prepared and shipped within…" at bounding box center [191, 537] width 935 height 53
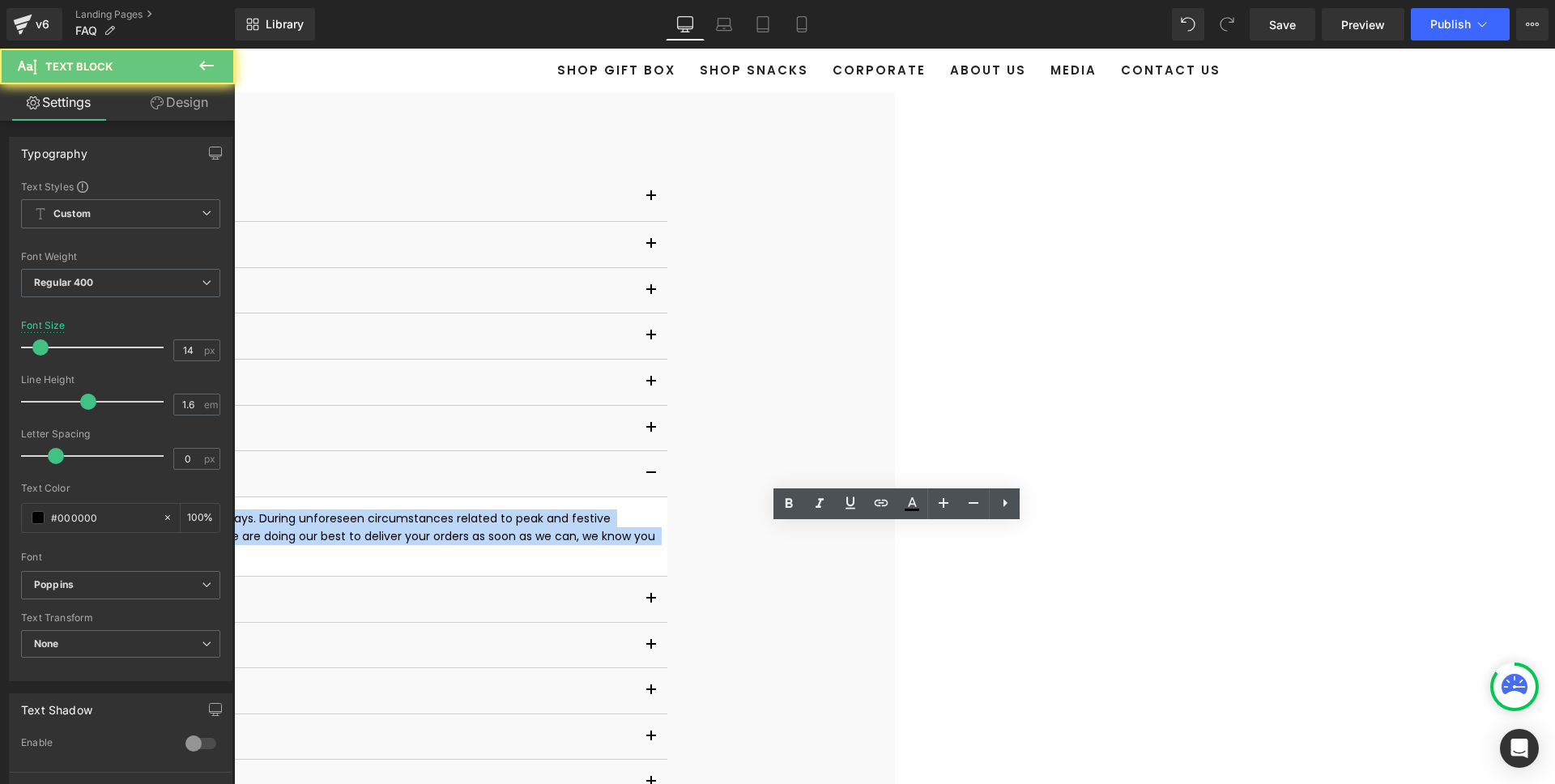
click at [658, 541] on span "For local delivery, your snacks will be immediately prepared and shipped within…" at bounding box center [191, 537] width 935 height 53
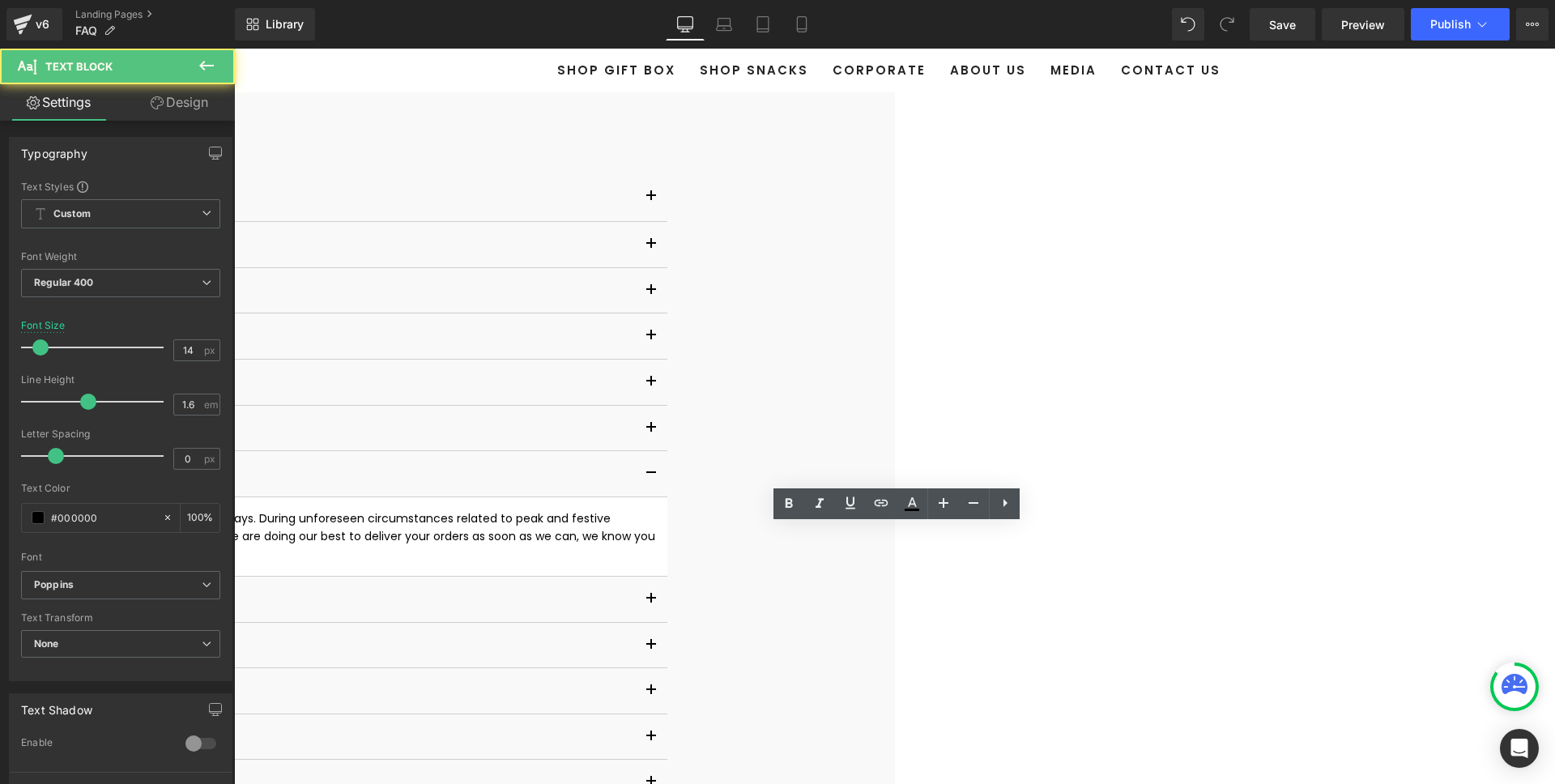
click at [655, 563] on p "For local delivery, your snacks will be immediately prepared and shipped within…" at bounding box center [189, 537] width 931 height 55
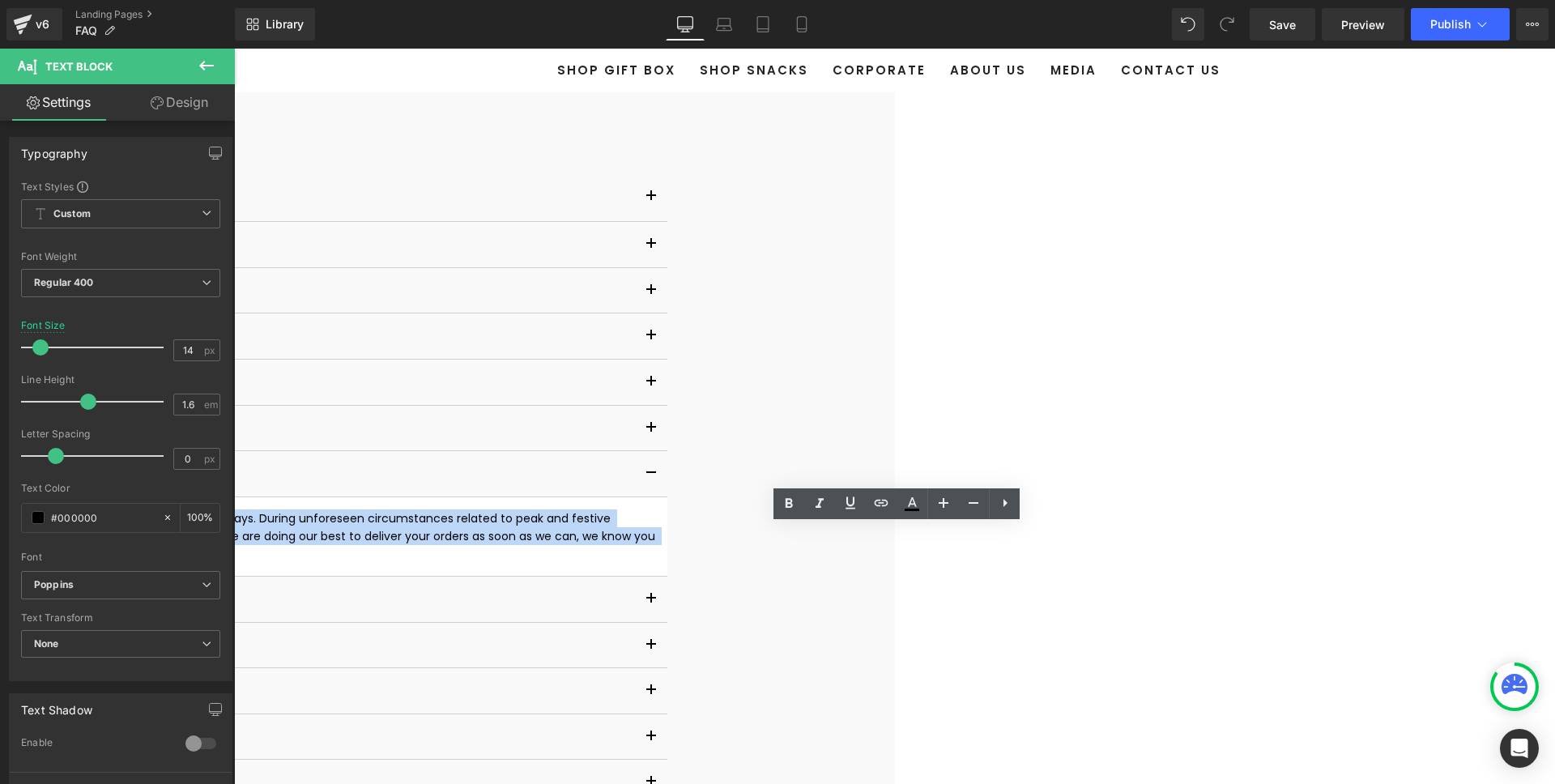
click at [655, 563] on p "For local delivery, your snacks will be immediately prepared and shipped within…" at bounding box center [189, 537] width 931 height 55
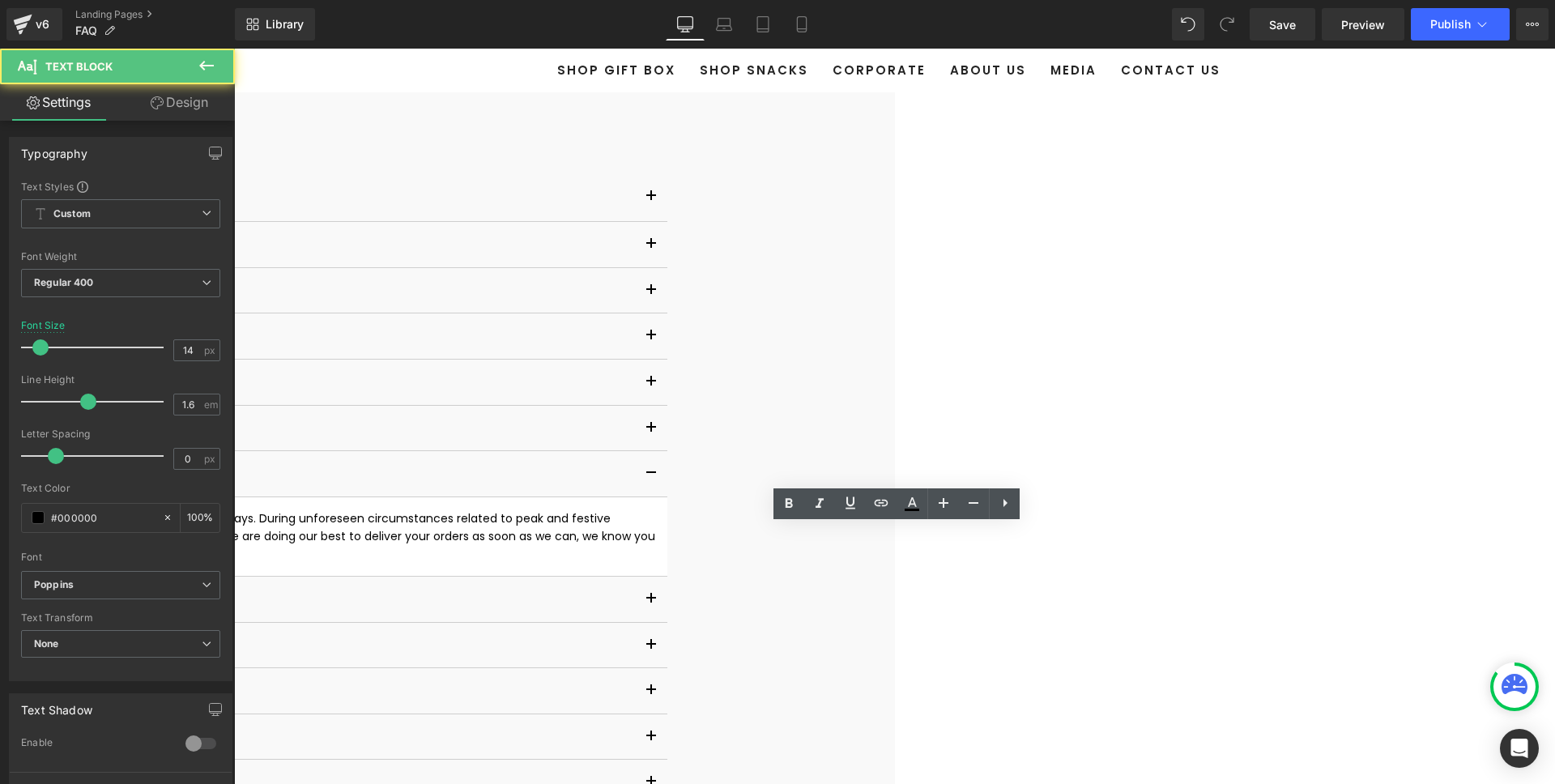
click at [658, 534] on span "For local delivery, your snacks will be immediately prepared and shipped within…" at bounding box center [191, 537] width 935 height 53
click at [655, 563] on p "For local delivery, your snacks will be immediately prepared and shipped within…" at bounding box center [189, 537] width 931 height 55
click at [658, 537] on span "For local delivery, your snacks will be immediately prepared and shipped within…" at bounding box center [191, 537] width 935 height 53
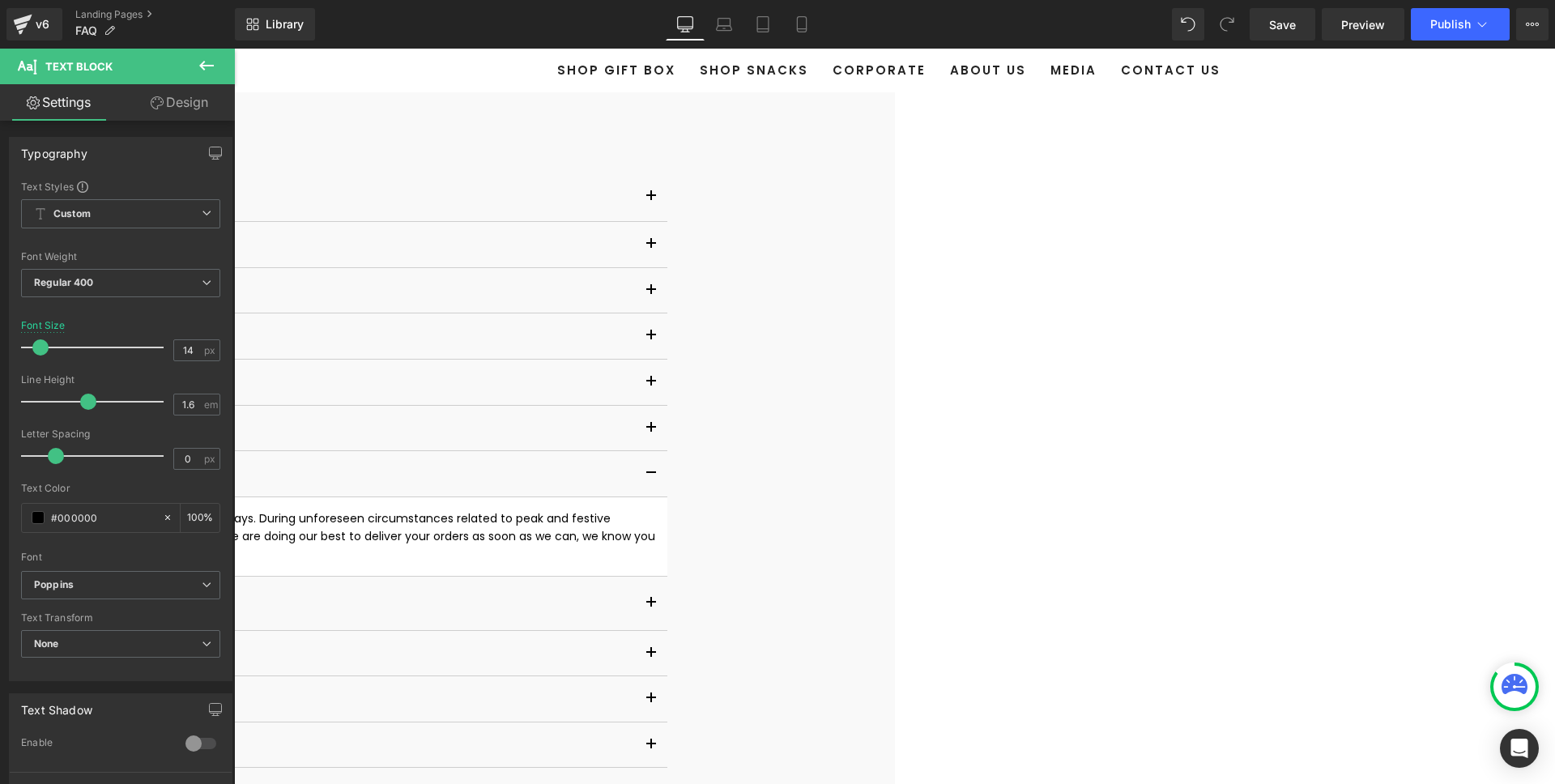
click at [658, 533] on span "For local delivery, your snacks will be immediately prepared and shipped within…" at bounding box center [191, 537] width 935 height 53
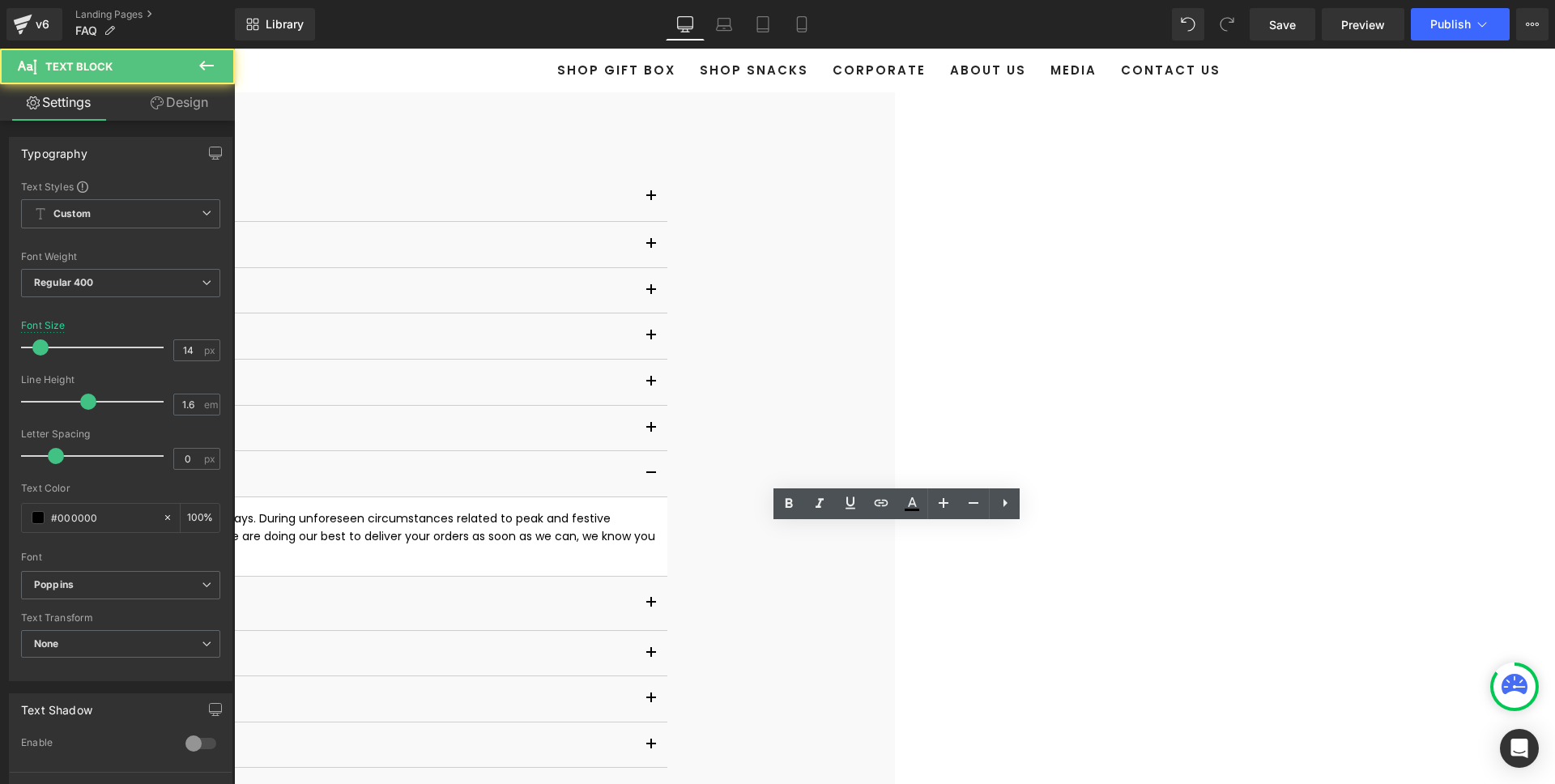
click at [658, 536] on span "For local delivery, your snacks will be immediately prepared and shipped within…" at bounding box center [191, 537] width 935 height 53
click at [658, 538] on span "For local delivery, your snacks will be immediately prepared and shipped within…" at bounding box center [191, 537] width 935 height 53
click at [655, 563] on p "For local delivery, your snacks will be immediately prepared and shipped within…" at bounding box center [189, 537] width 931 height 55
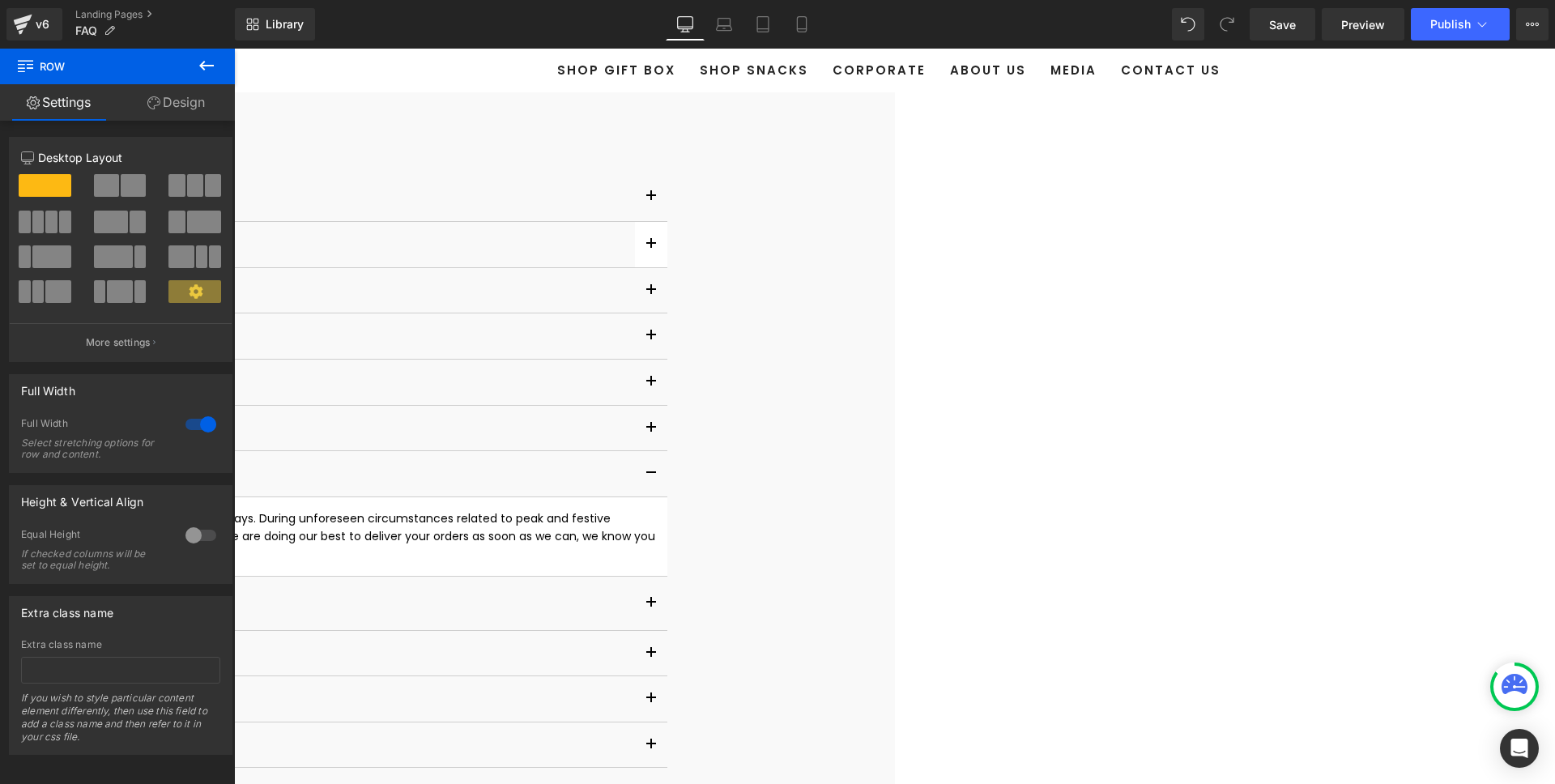
click at [667, 255] on button "button" at bounding box center [651, 244] width 32 height 45
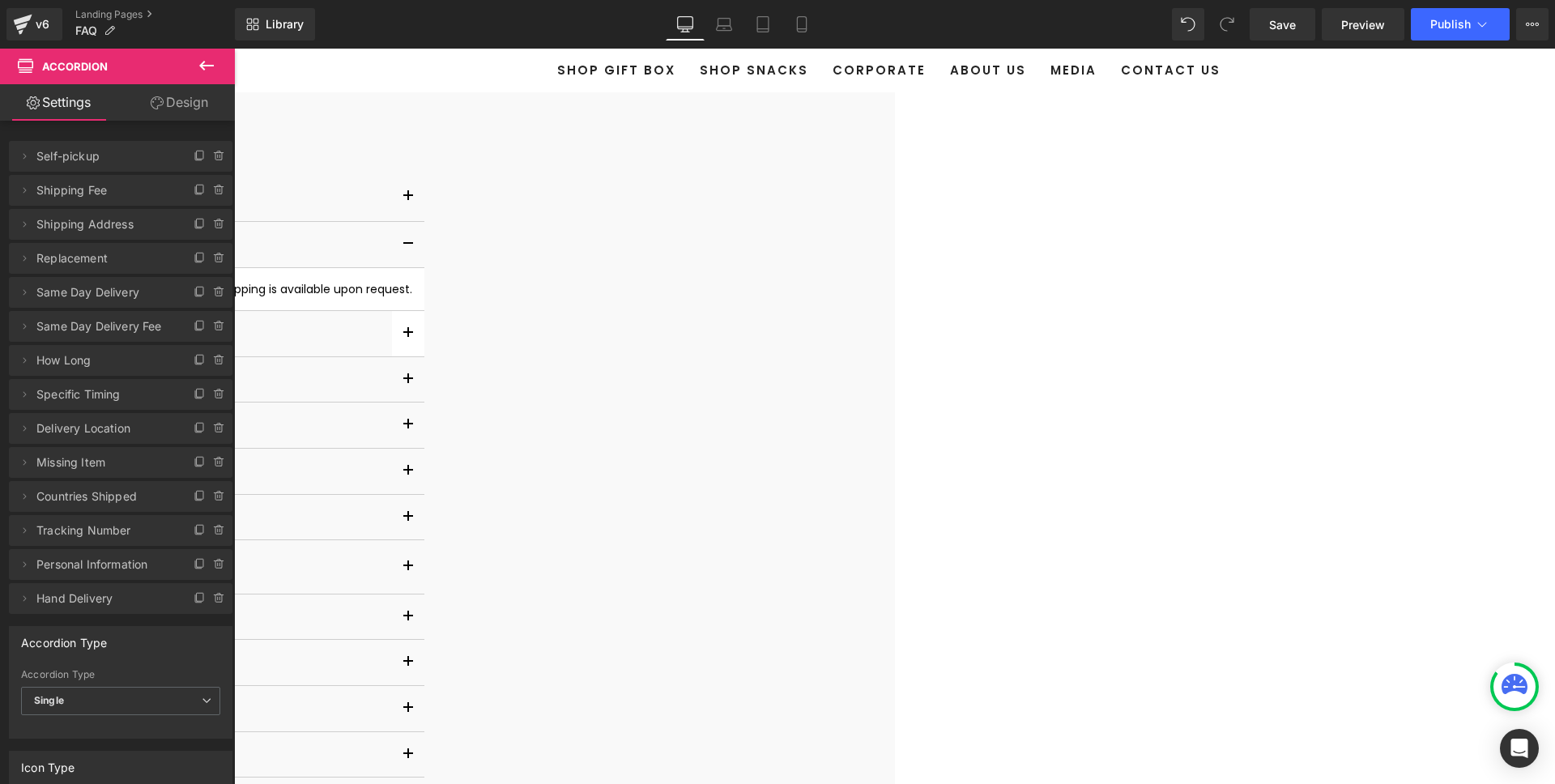
click at [424, 347] on button "button" at bounding box center [408, 333] width 32 height 45
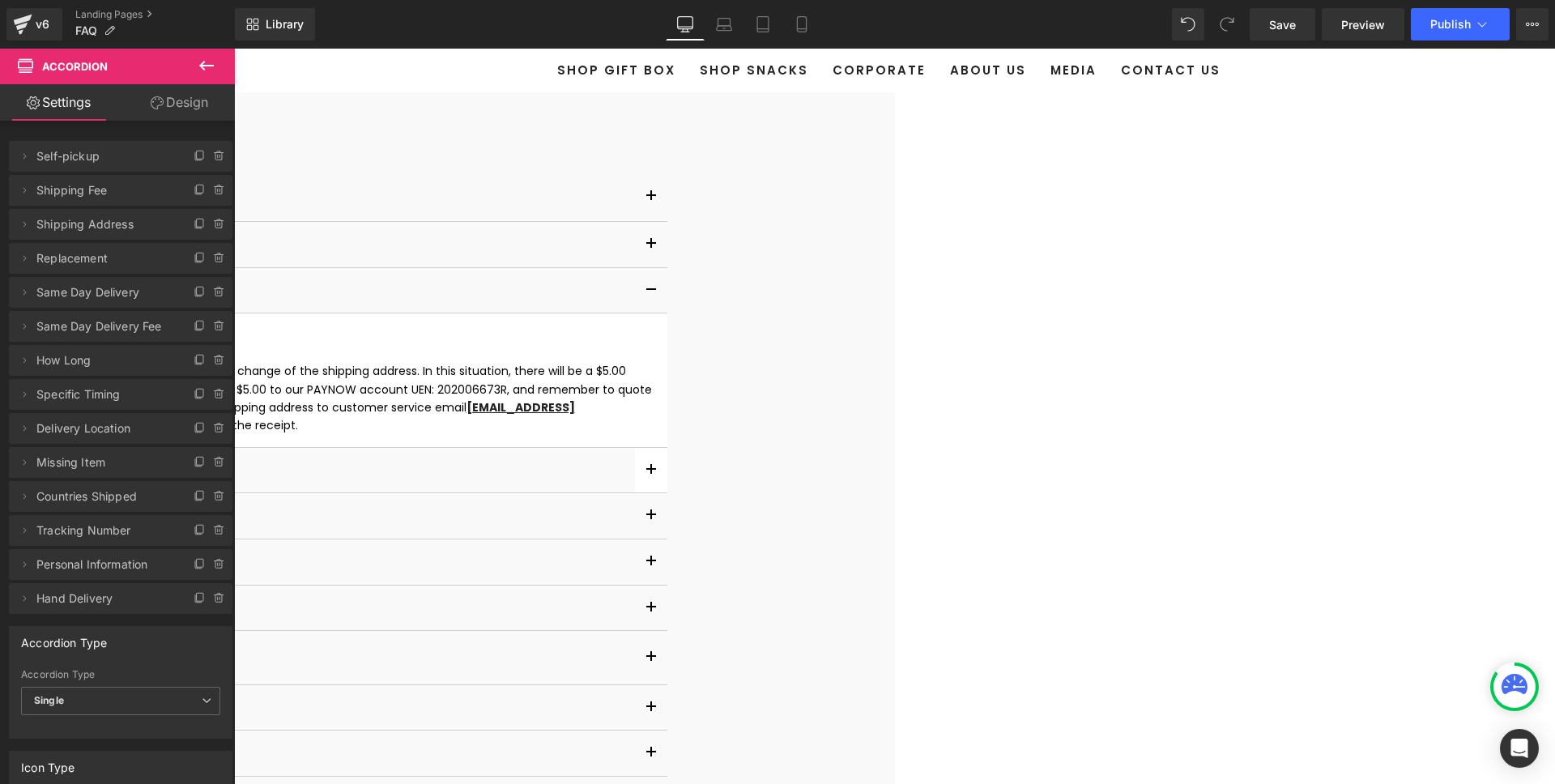
click at [667, 475] on button "button" at bounding box center [651, 470] width 32 height 45
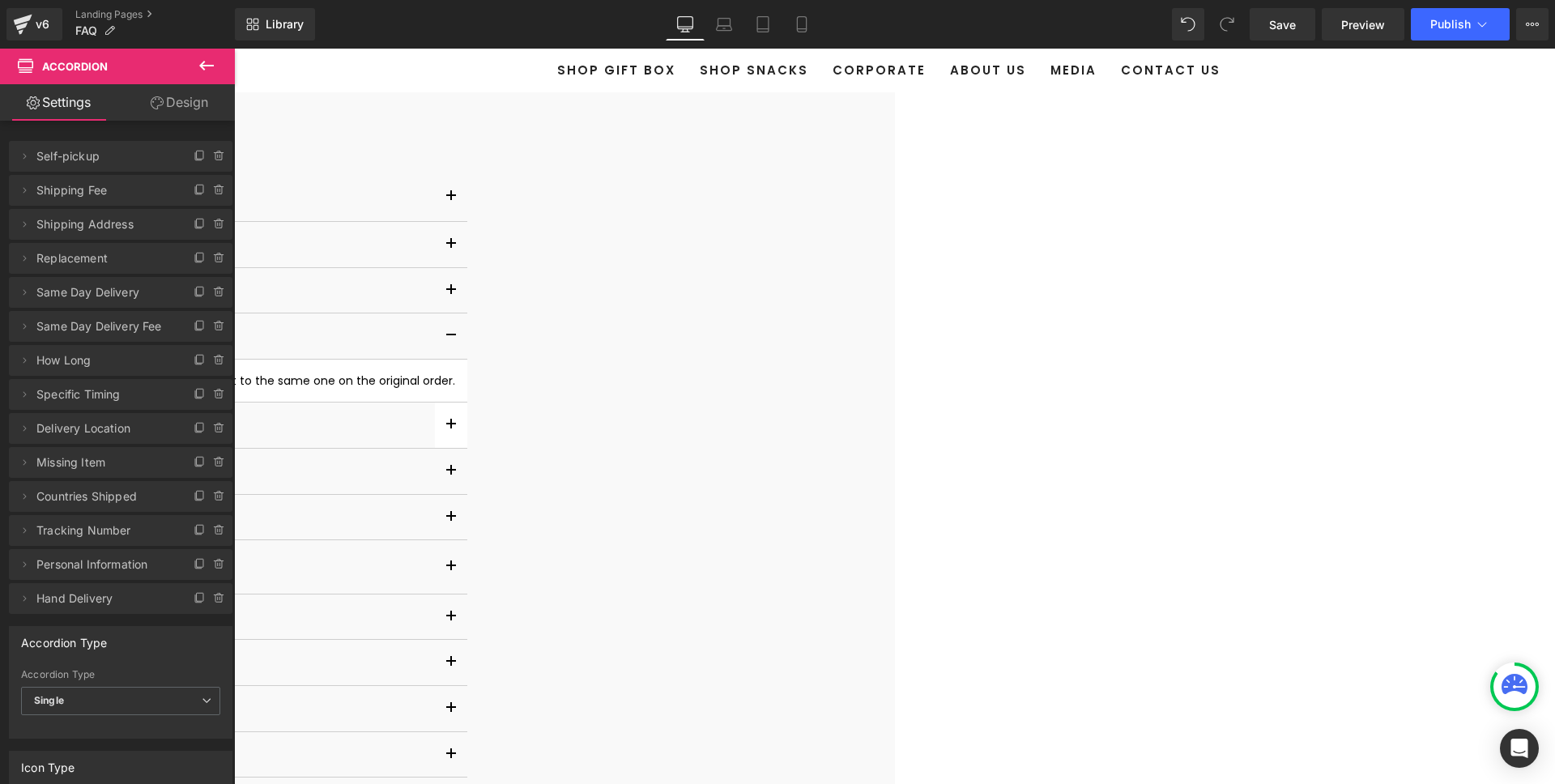
click at [451, 429] on span "button" at bounding box center [451, 429] width 0 height 0
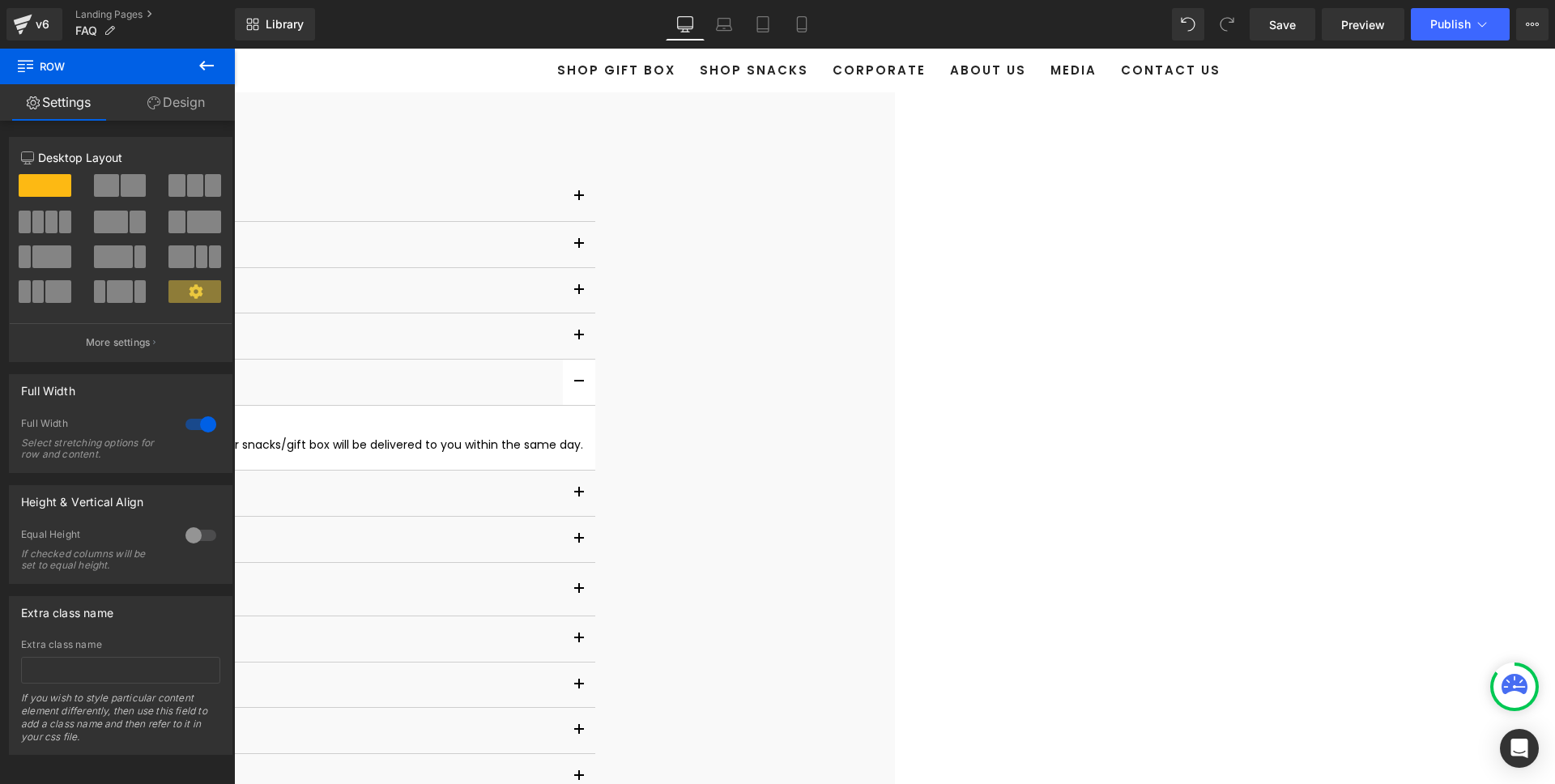
click at [579, 386] on span "button" at bounding box center [579, 386] width 0 height 0
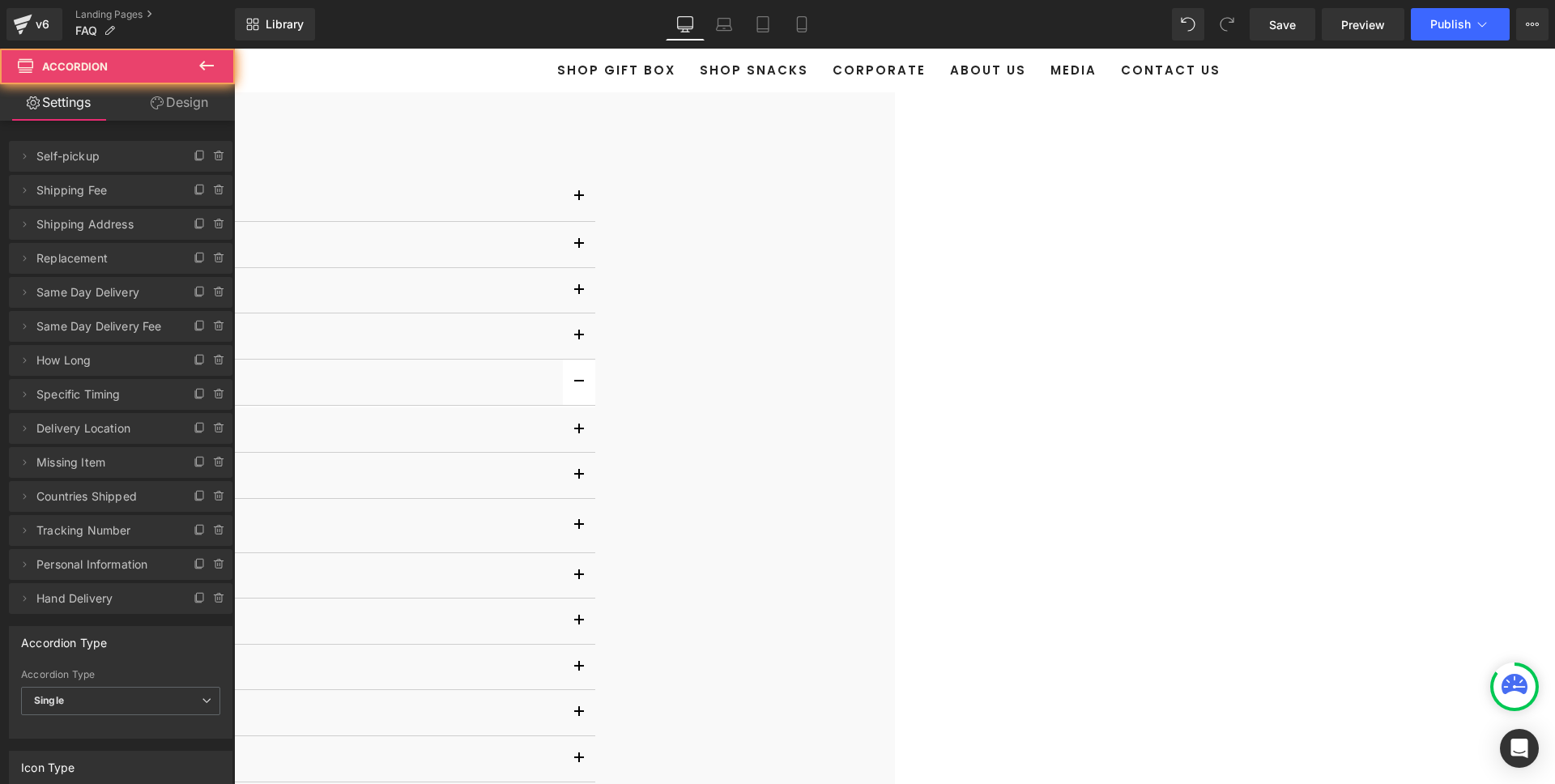
click at [579, 386] on span "button" at bounding box center [579, 386] width 0 height 0
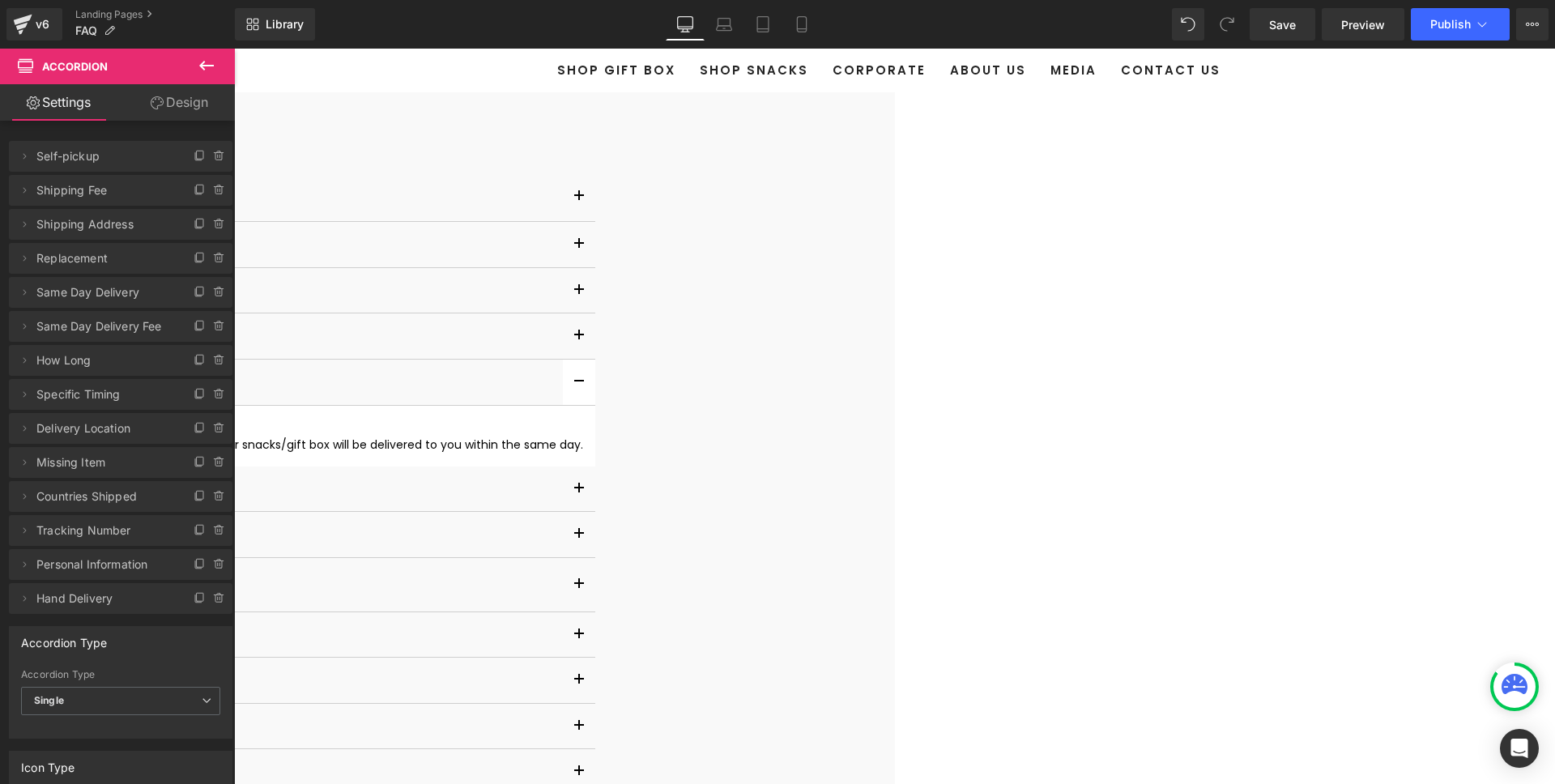
click at [579, 386] on span "button" at bounding box center [579, 386] width 0 height 0
click at [252, 448] on button "button" at bounding box center [236, 428] width 32 height 45
click at [252, 444] on button "button" at bounding box center [236, 428] width 32 height 45
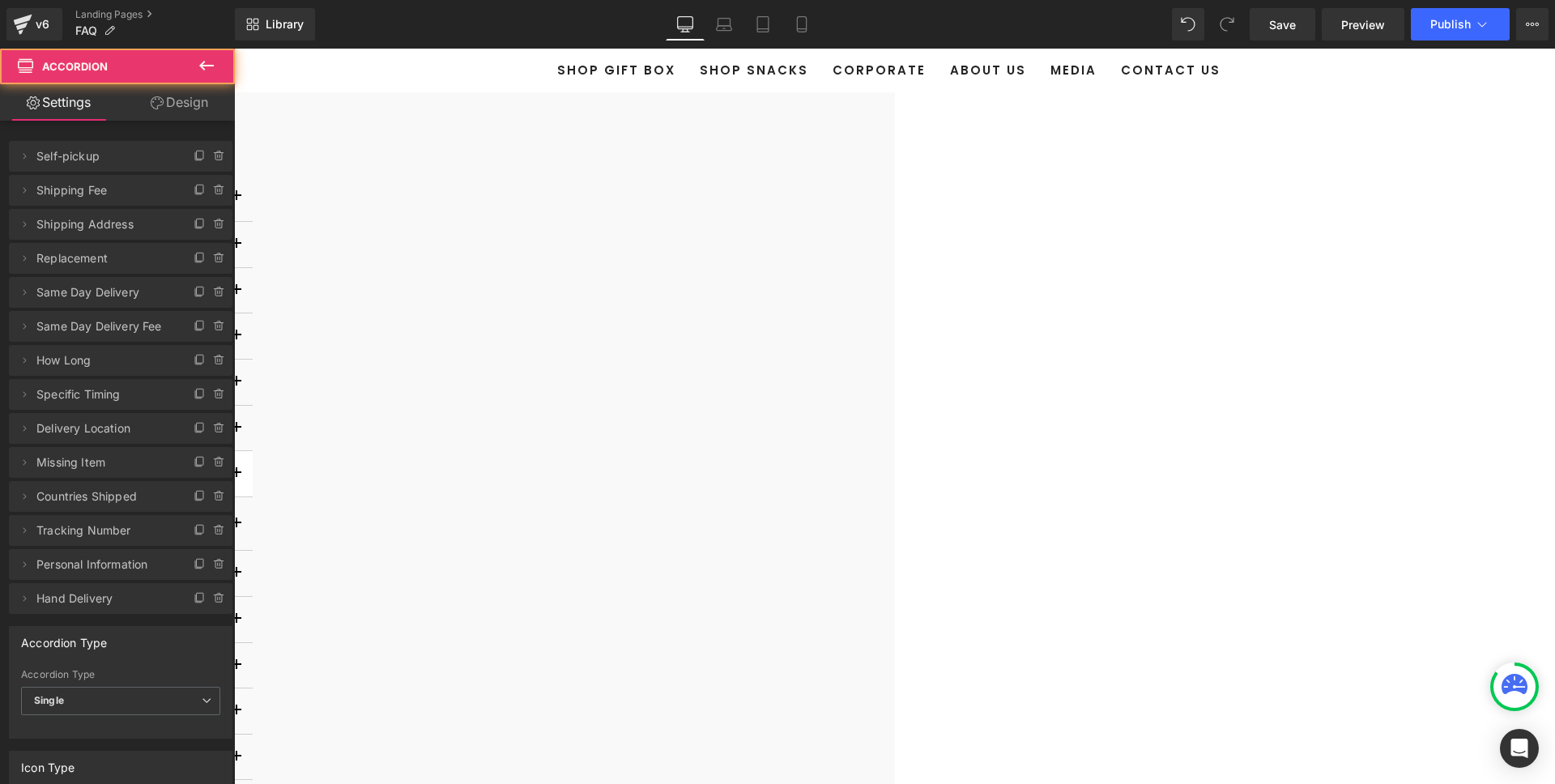
click at [252, 489] on button "button" at bounding box center [236, 473] width 32 height 45
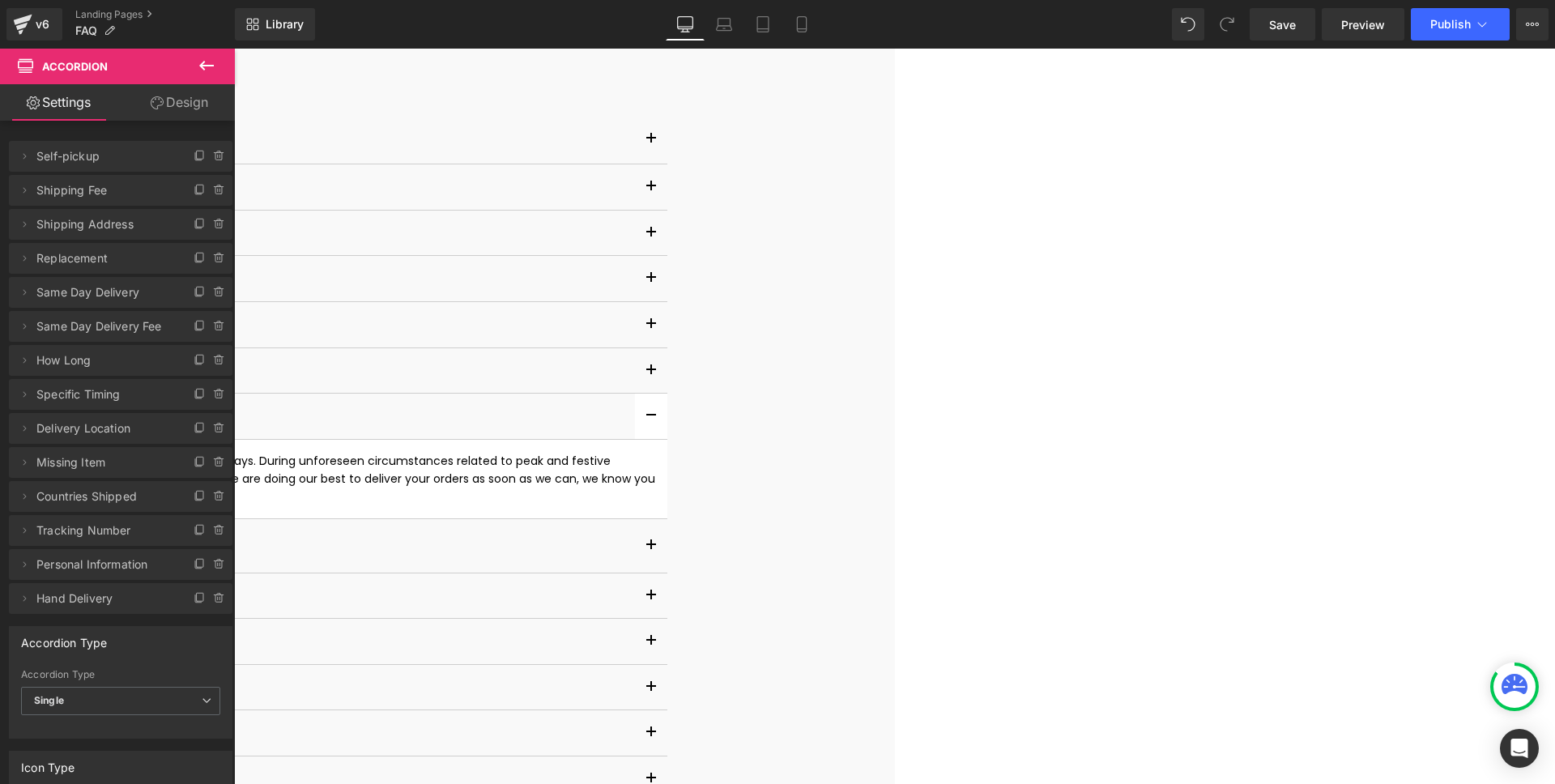
scroll to position [211, 0]
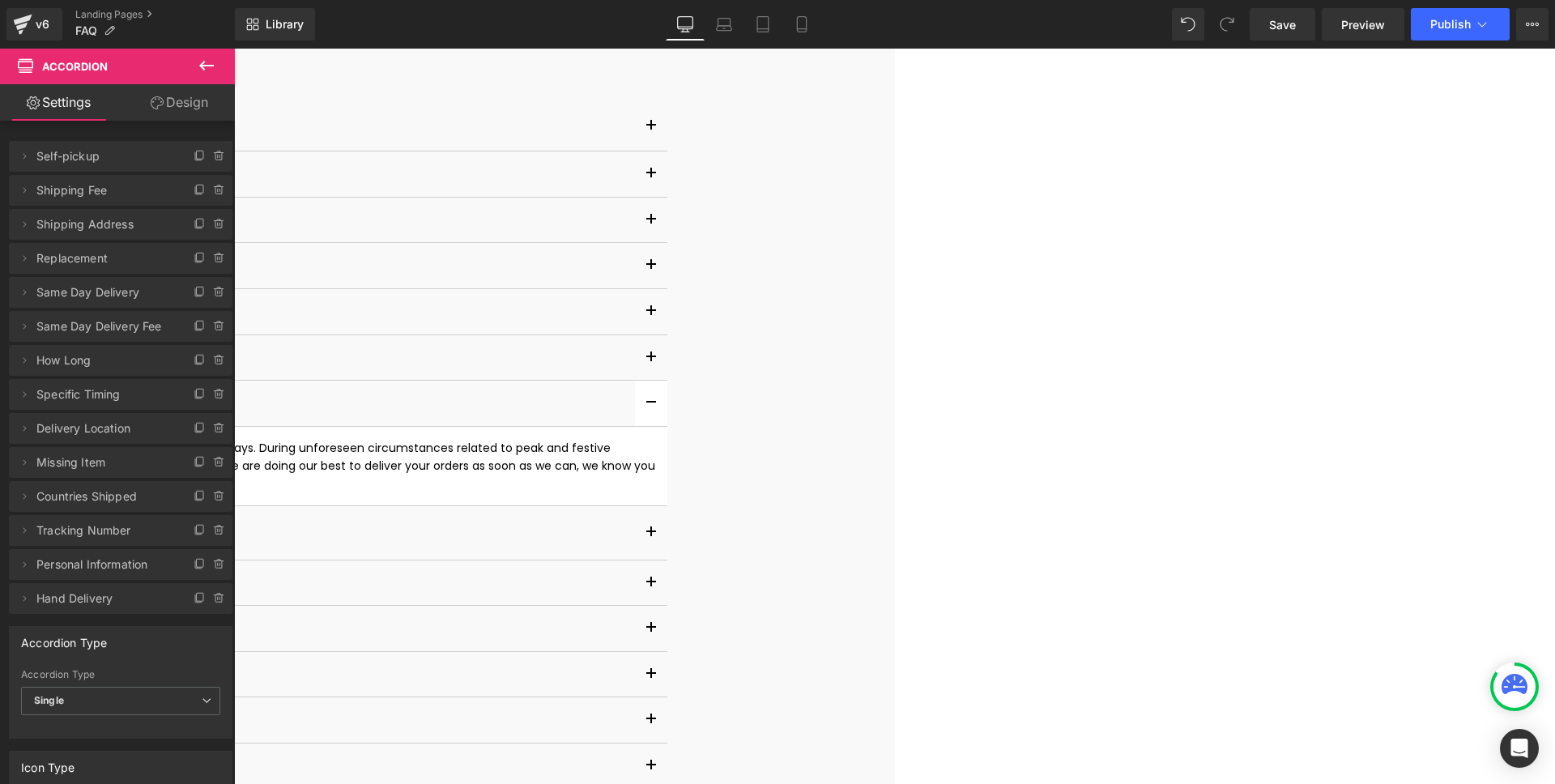
click at [667, 416] on button "button" at bounding box center [651, 403] width 32 height 45
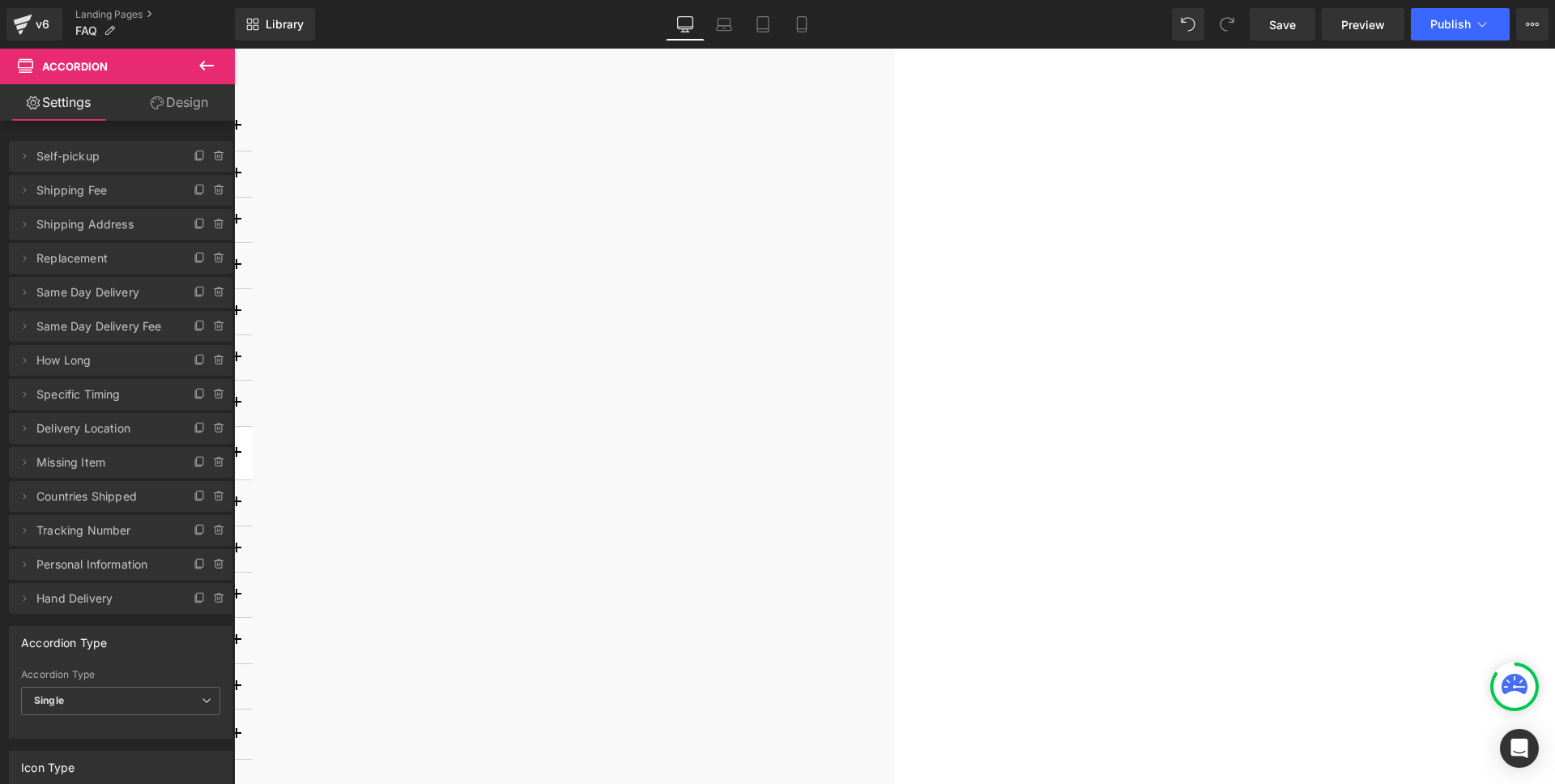
click at [237, 457] on span "button" at bounding box center [237, 457] width 0 height 0
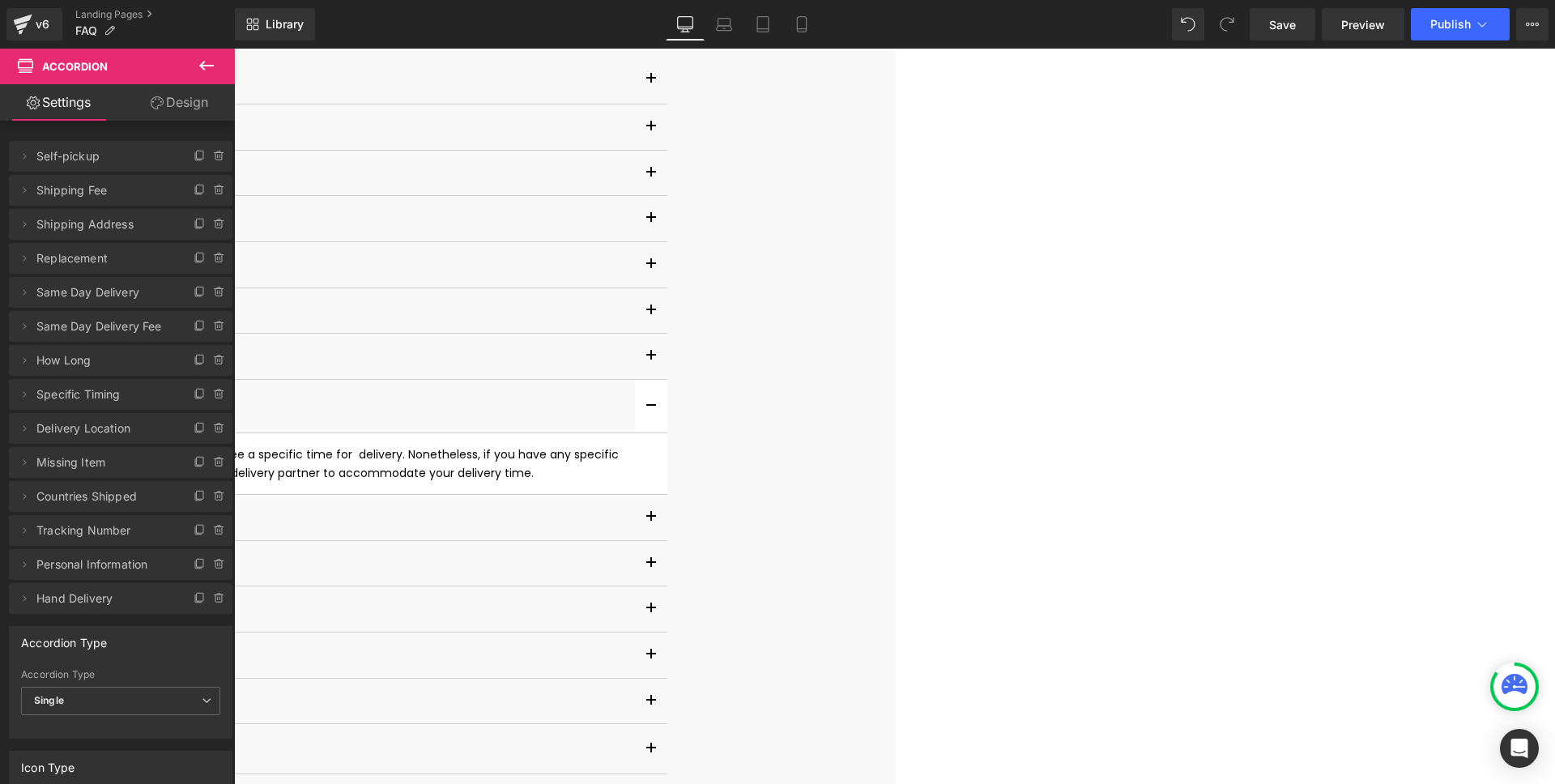
scroll to position [261, 0]
click at [667, 414] on button "button" at bounding box center [651, 402] width 32 height 54
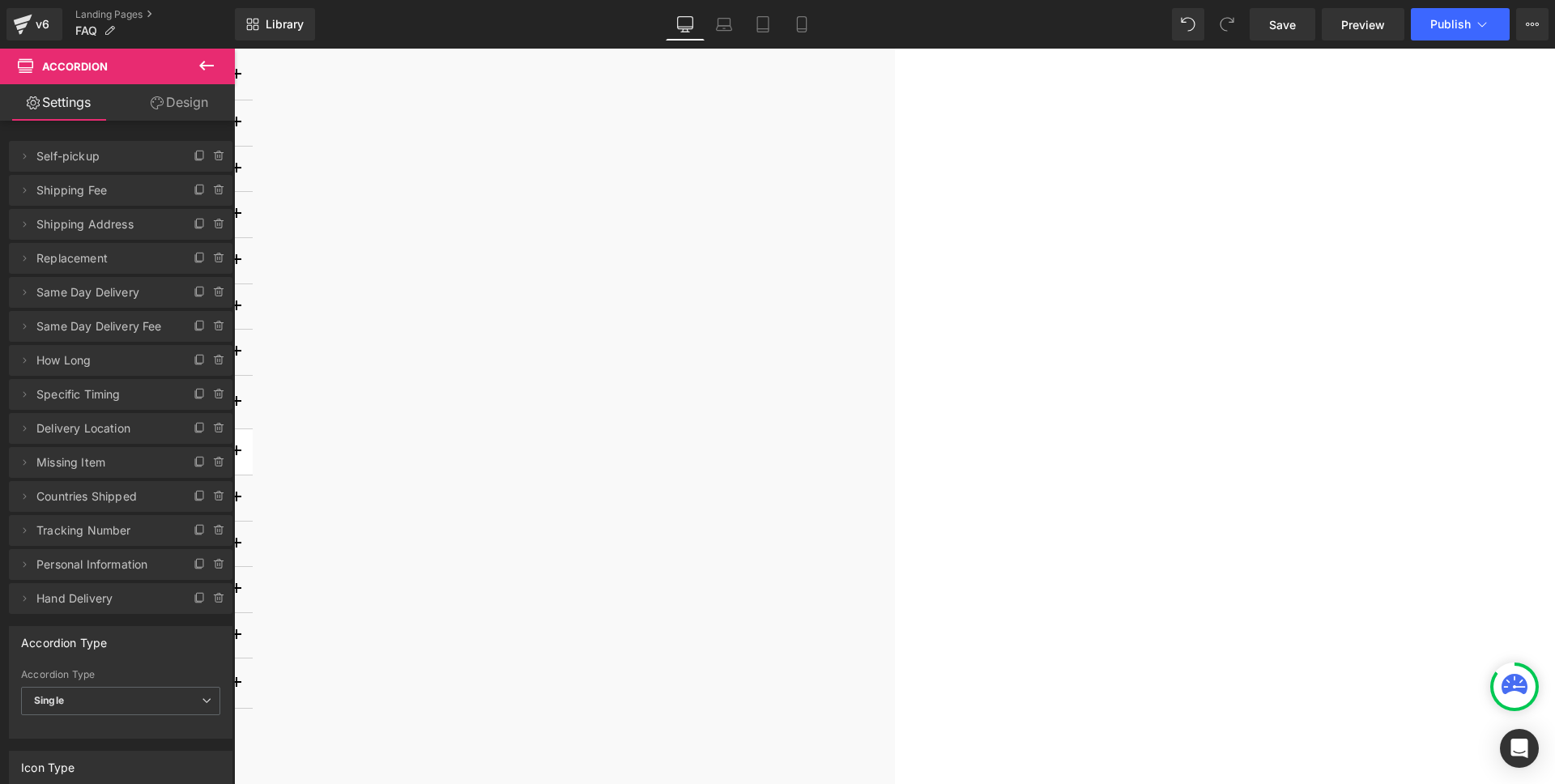
click at [252, 451] on button "button" at bounding box center [236, 452] width 32 height 45
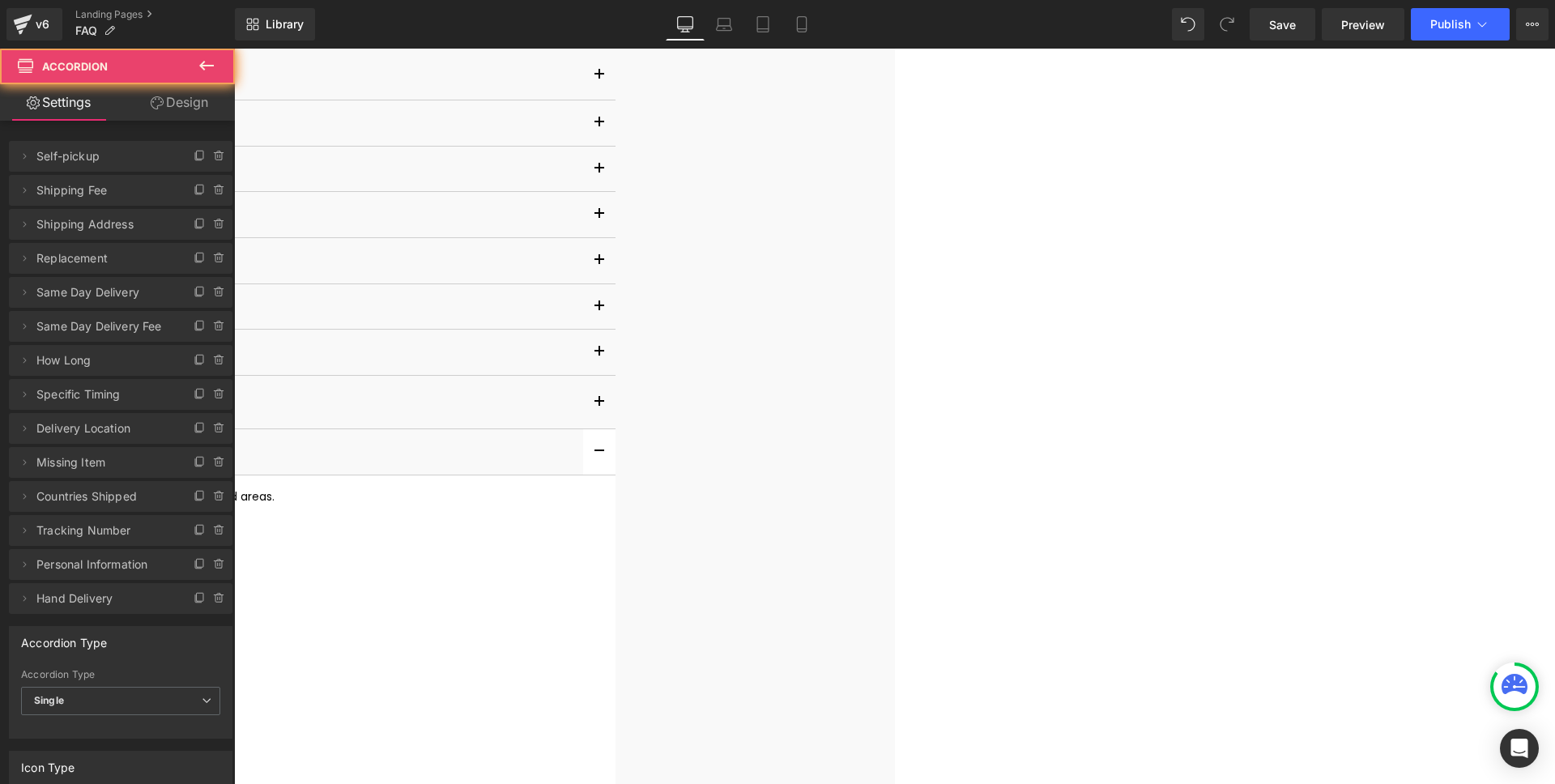
click at [615, 452] on button "button" at bounding box center [599, 452] width 32 height 45
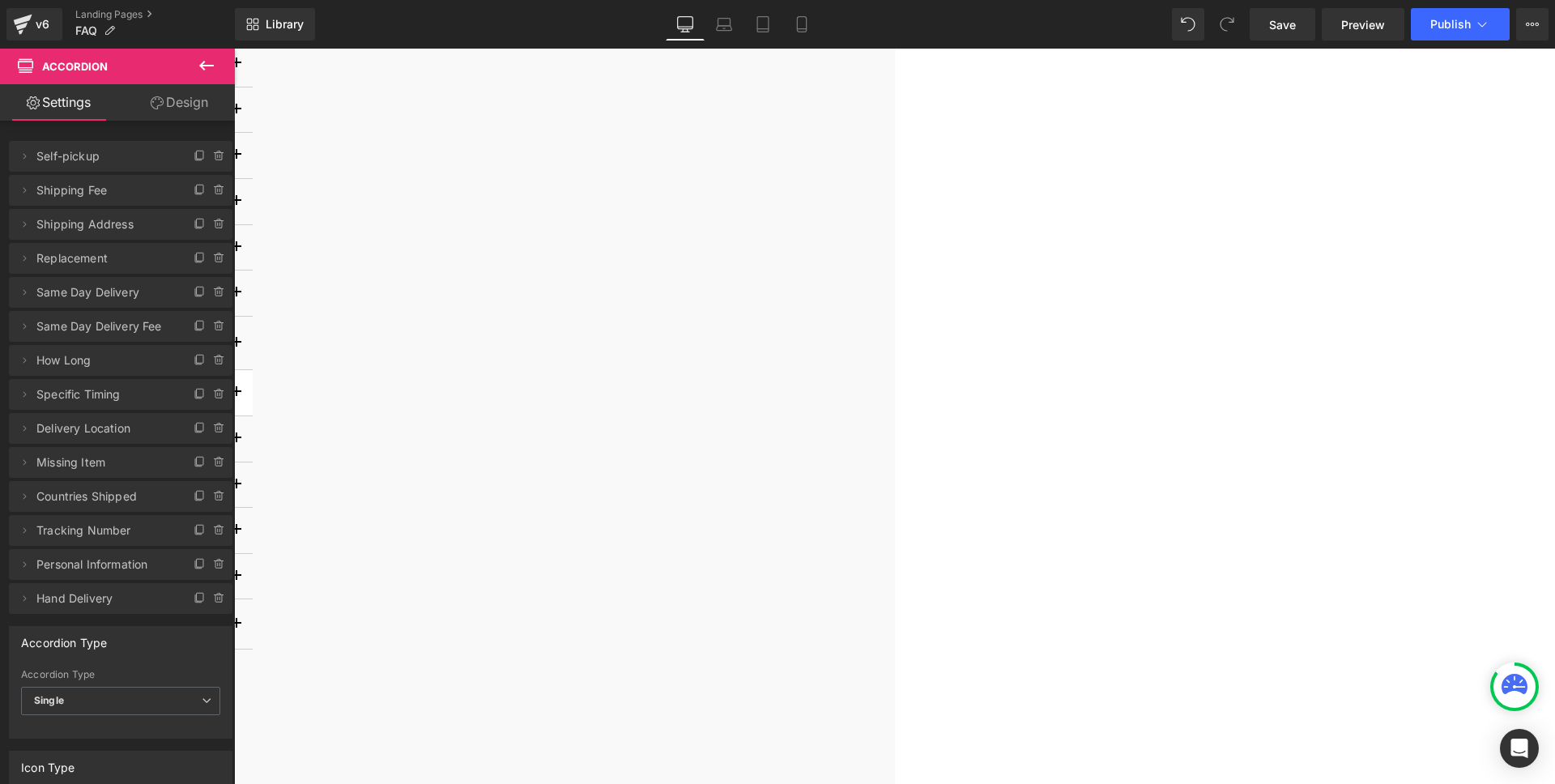
scroll to position [341, 0]
click at [252, 380] on button "button" at bounding box center [236, 372] width 32 height 45
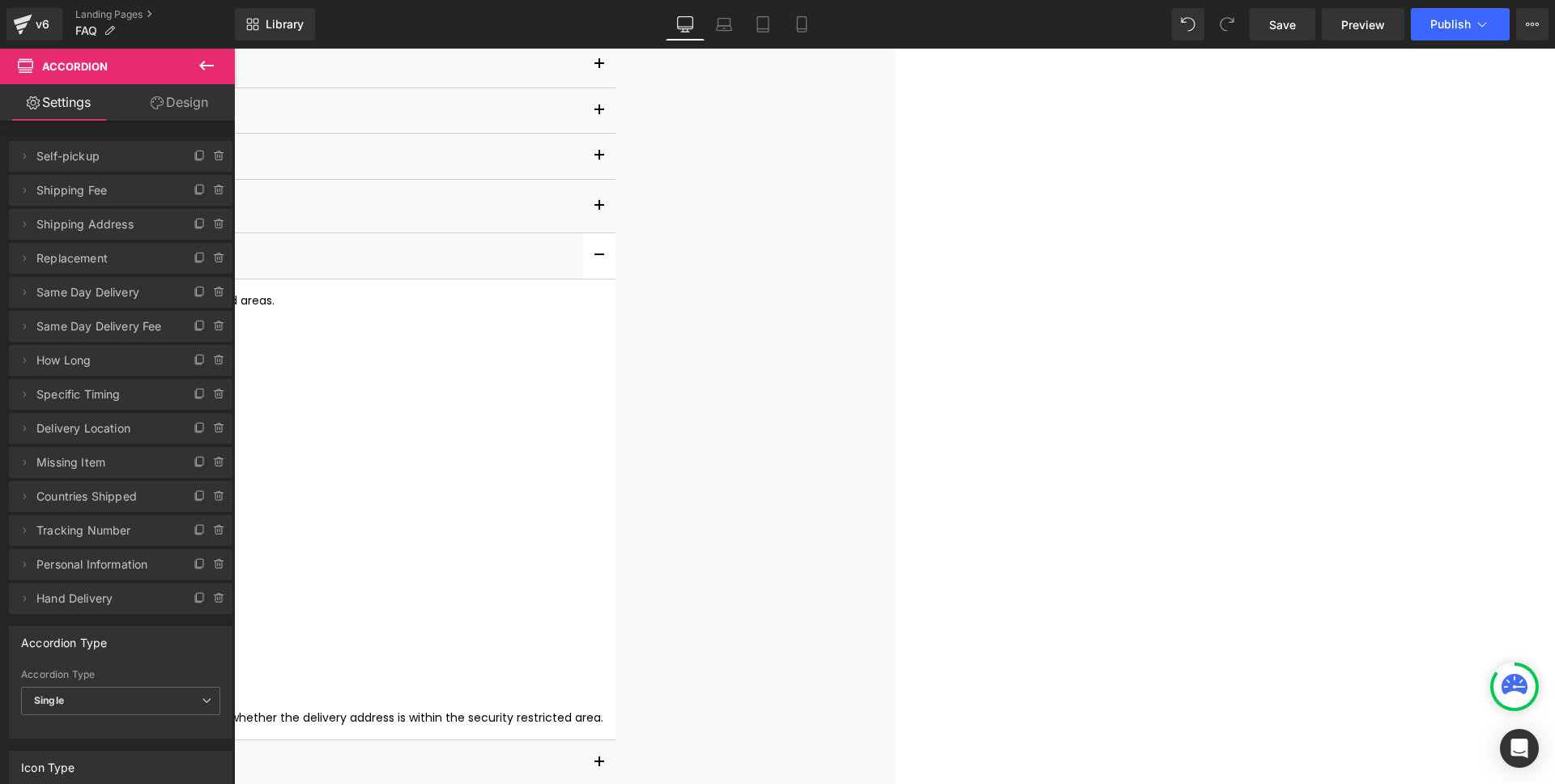
scroll to position [448, 0]
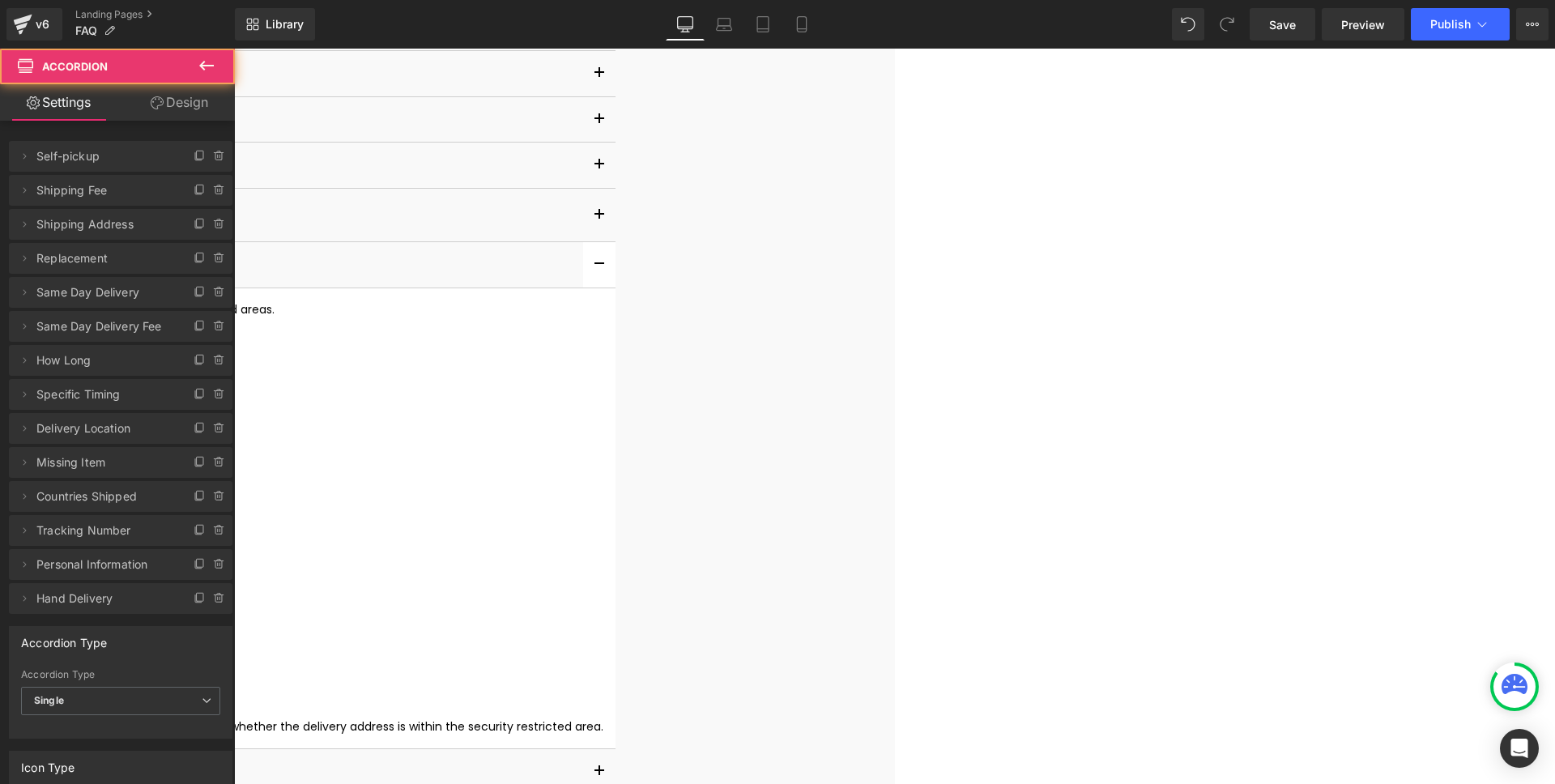
click at [599, 269] on span "button" at bounding box center [599, 269] width 0 height 0
click at [252, 309] on button "button" at bounding box center [236, 311] width 32 height 45
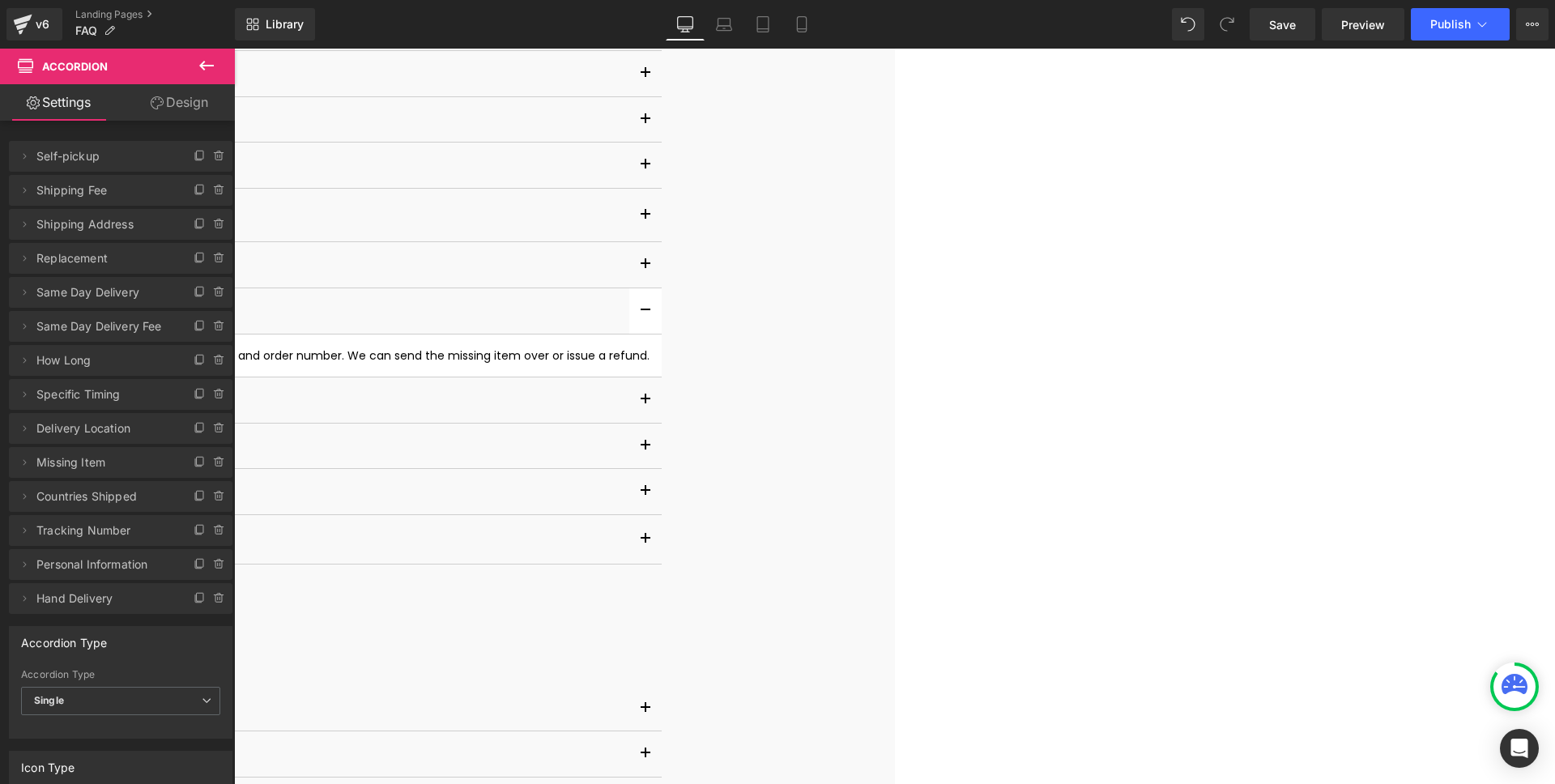
click at [662, 309] on button "button" at bounding box center [645, 311] width 32 height 45
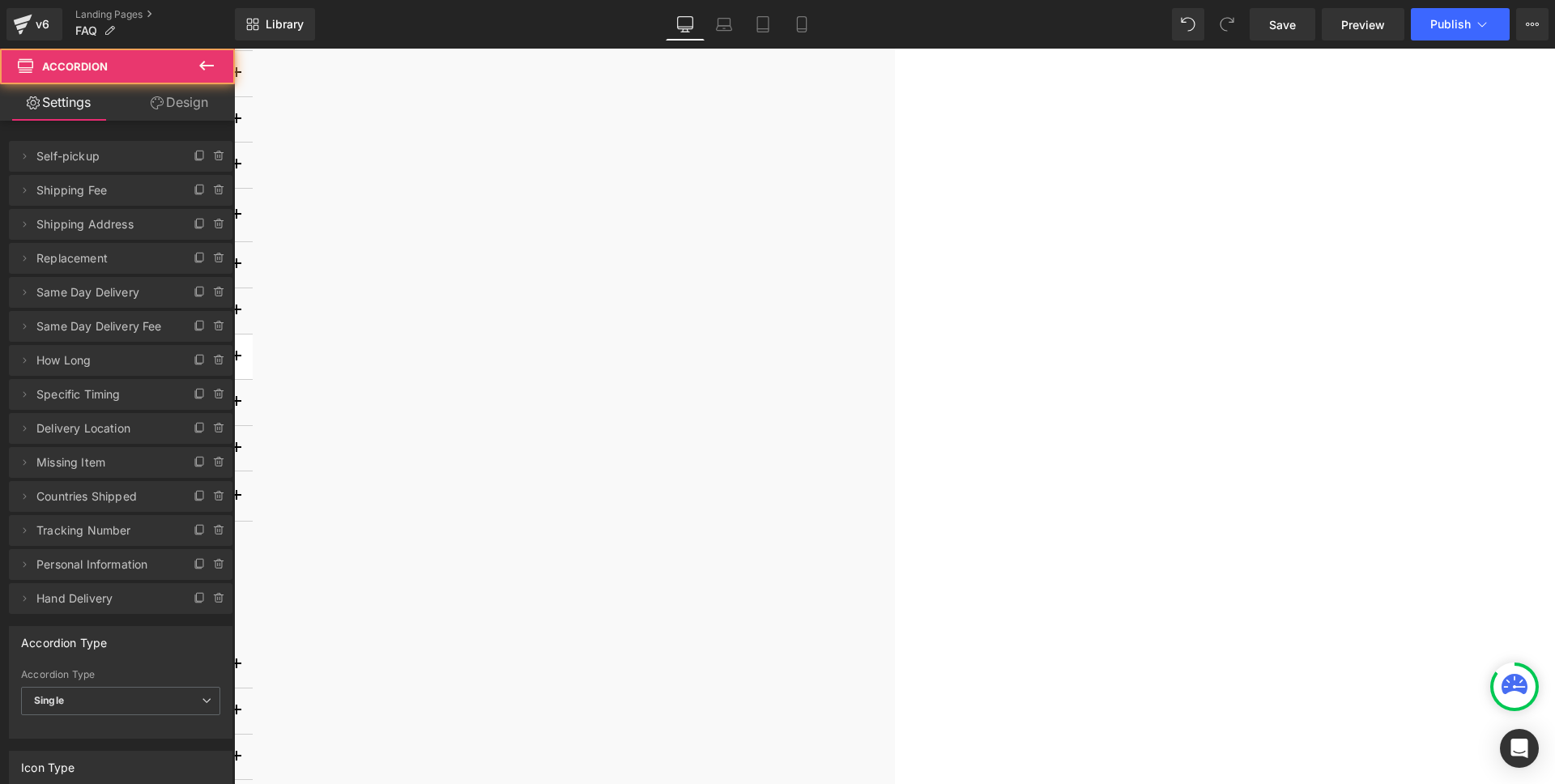
click at [237, 361] on span "button" at bounding box center [237, 361] width 0 height 0
click at [444, 358] on button "button" at bounding box center [427, 356] width 32 height 45
click at [237, 406] on span "button" at bounding box center [237, 406] width 0 height 0
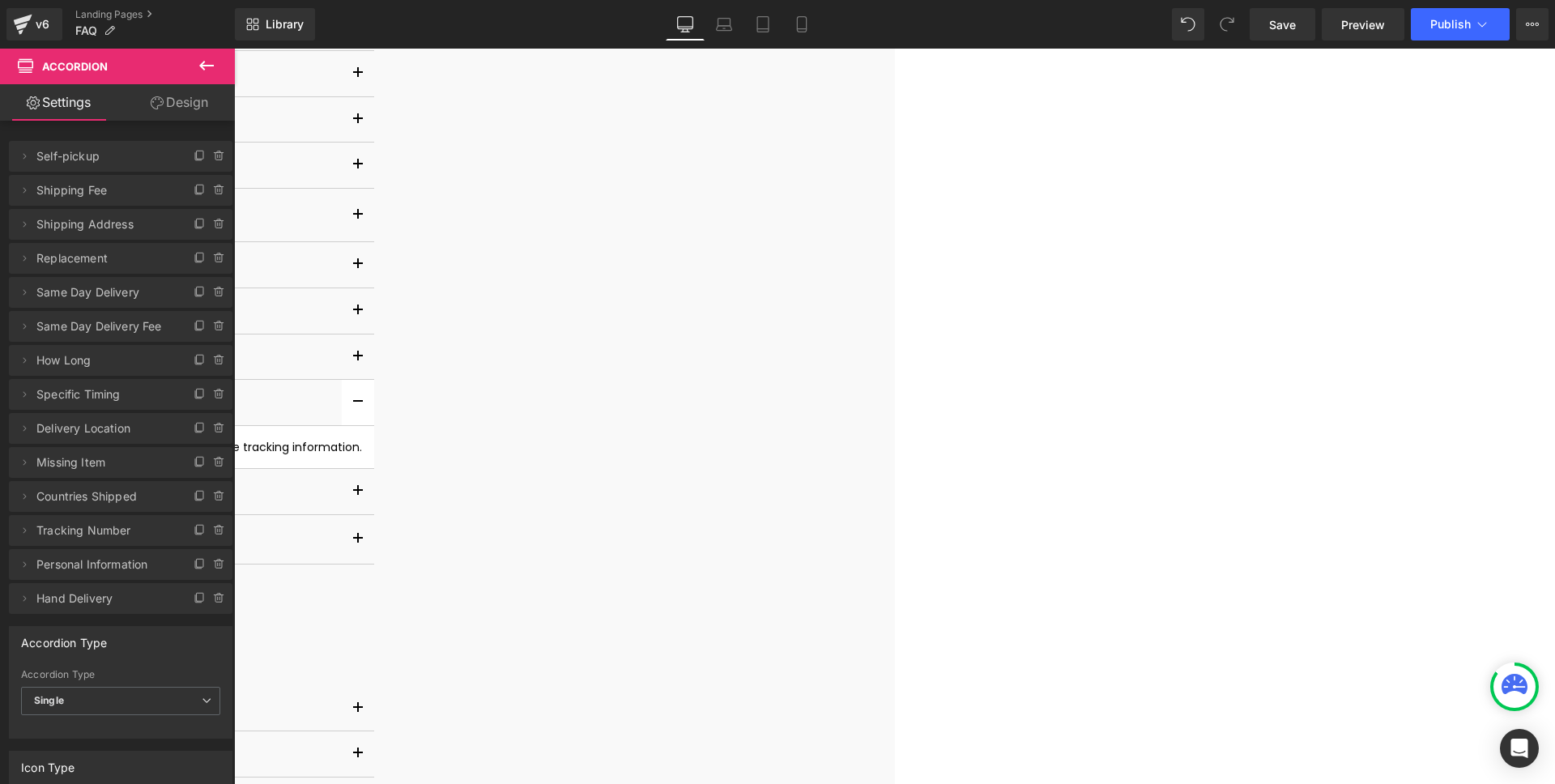
click at [358, 406] on span "button" at bounding box center [358, 406] width 0 height 0
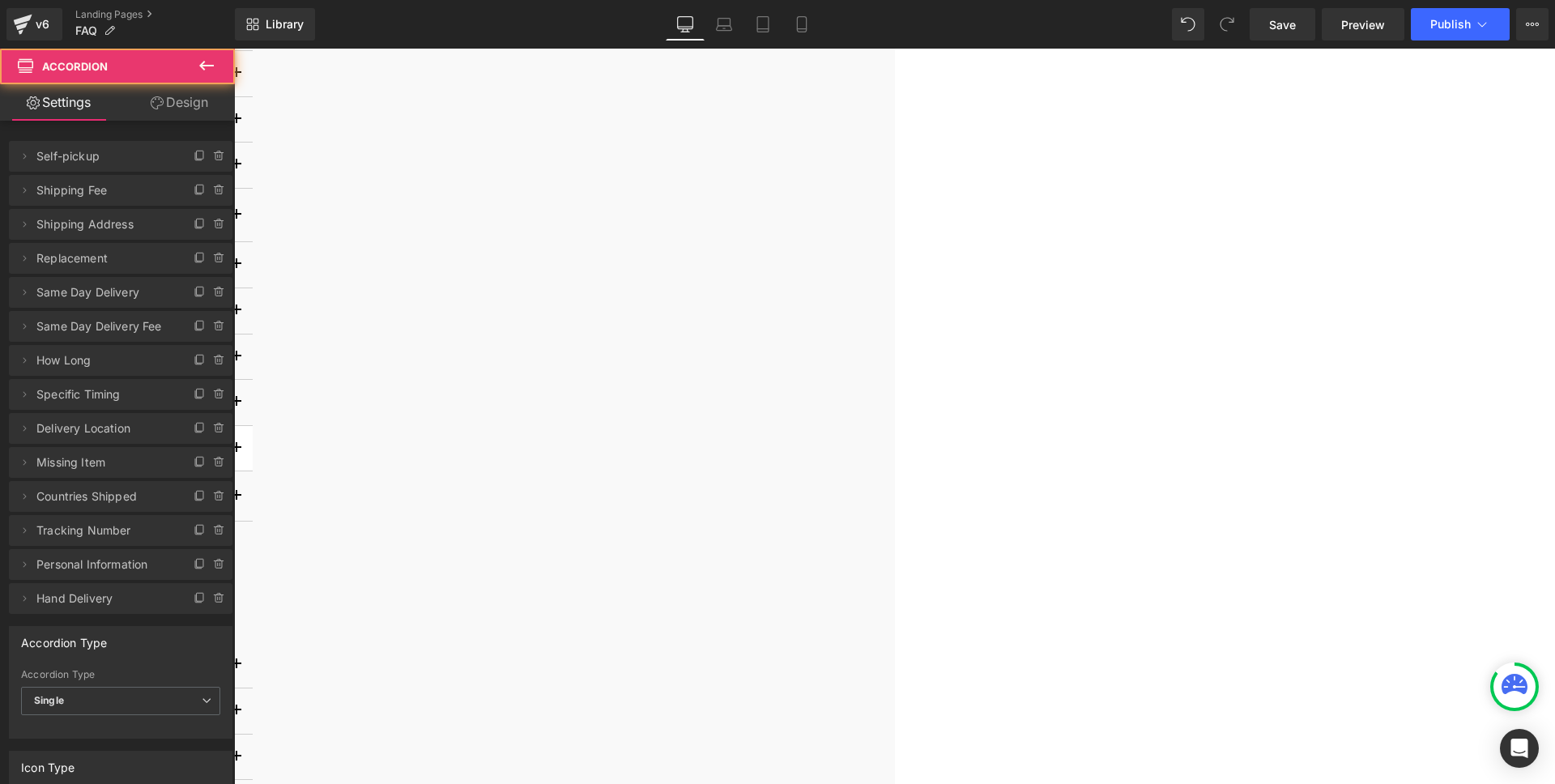
click at [252, 446] on button "button" at bounding box center [236, 448] width 32 height 45
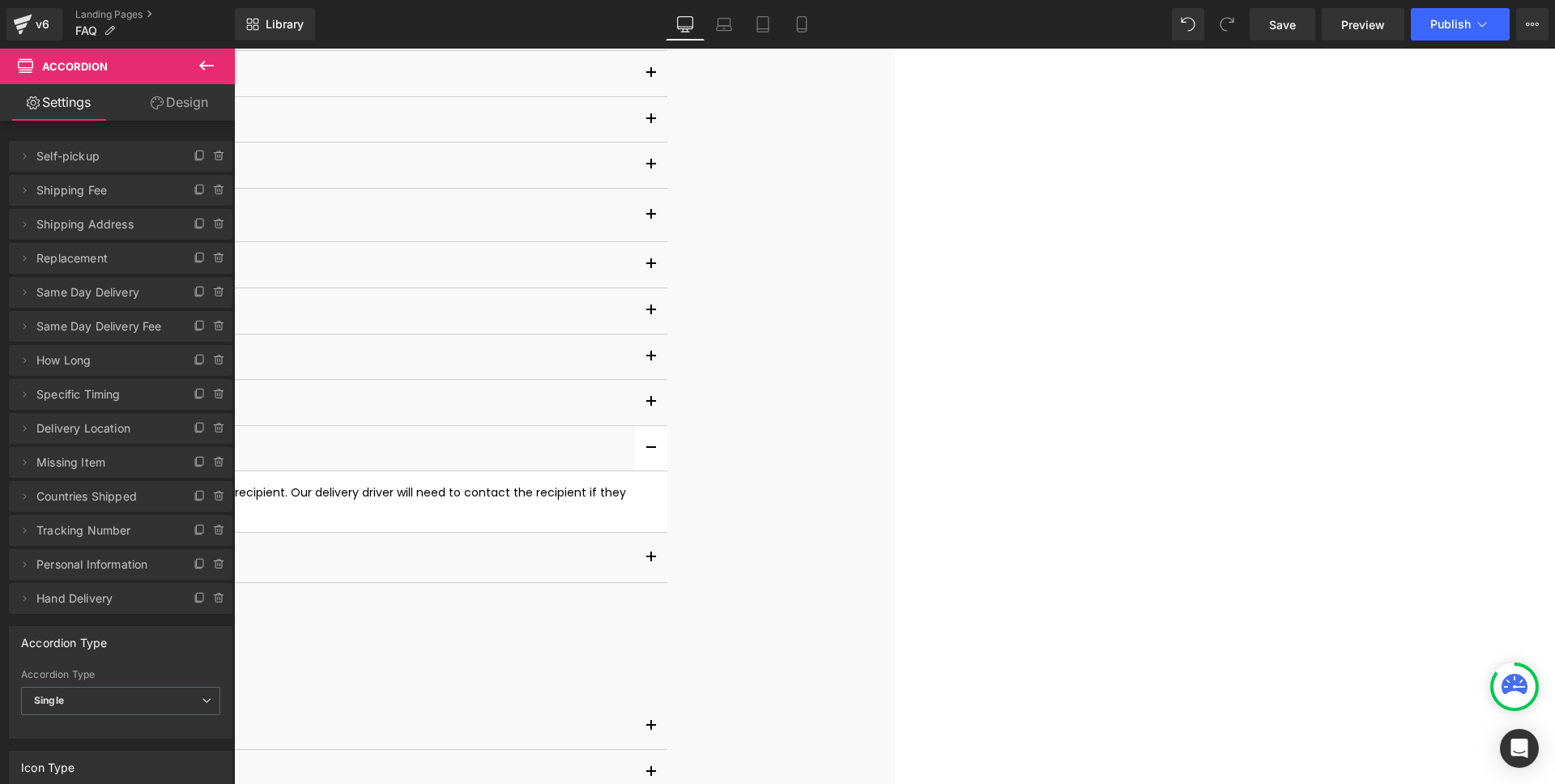
click at [667, 447] on button "button" at bounding box center [651, 448] width 32 height 45
click at [252, 497] on button "button" at bounding box center [236, 496] width 32 height 50
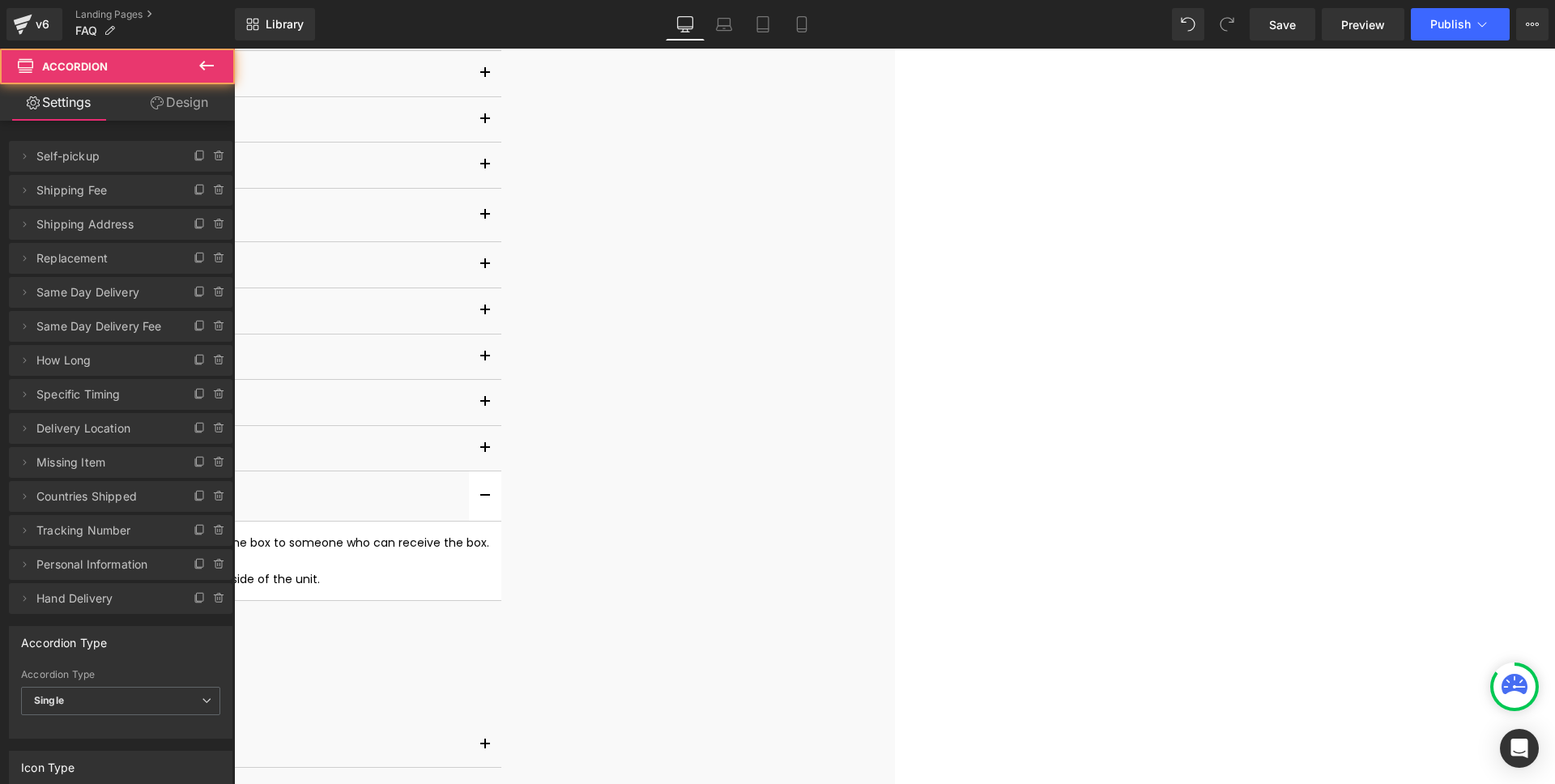
click at [501, 498] on button "button" at bounding box center [485, 496] width 32 height 50
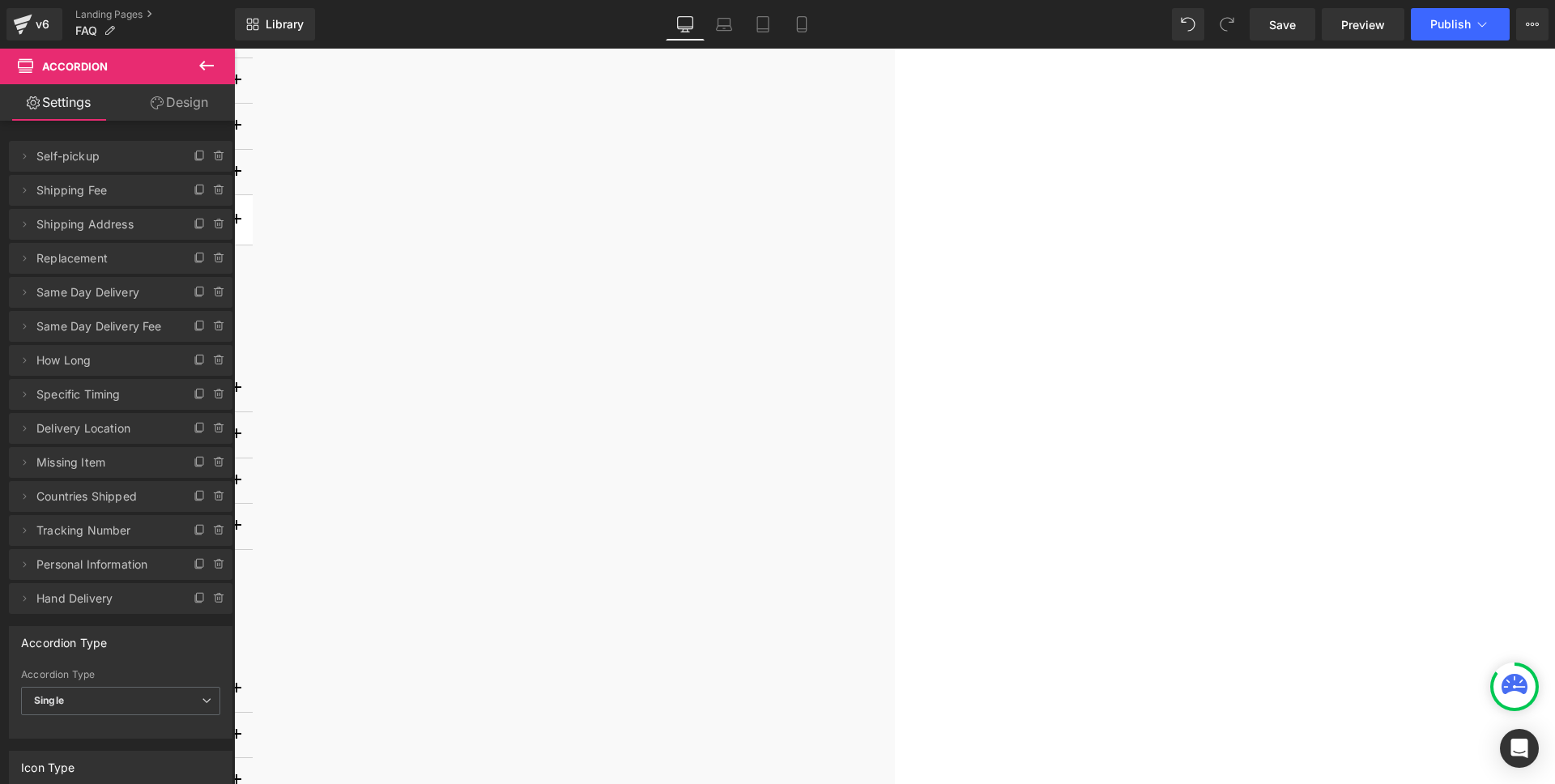
scroll to position [753, 0]
click at [237, 364] on span "button" at bounding box center [237, 364] width 0 height 0
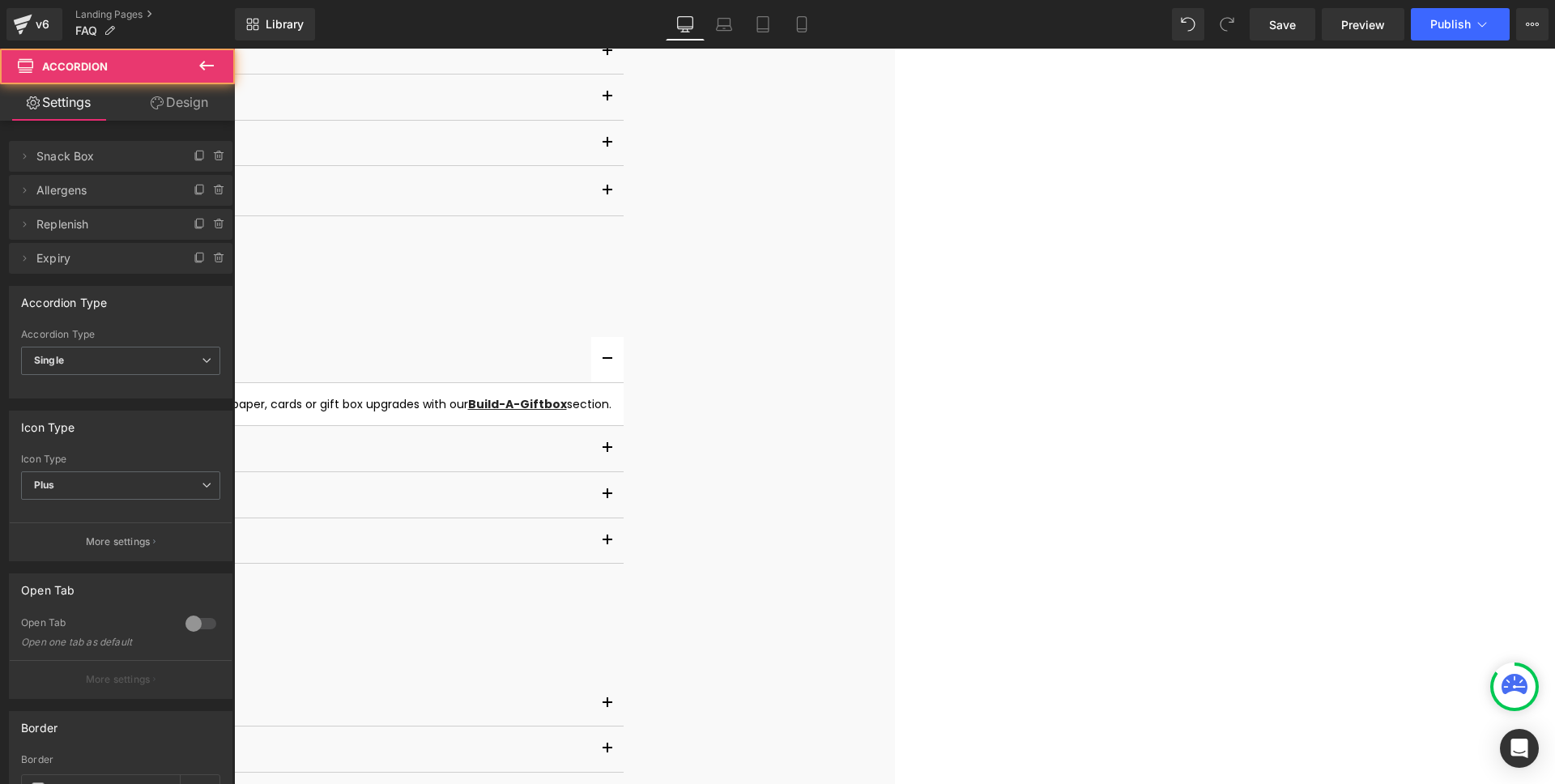
click at [624, 361] on button "button" at bounding box center [607, 359] width 32 height 45
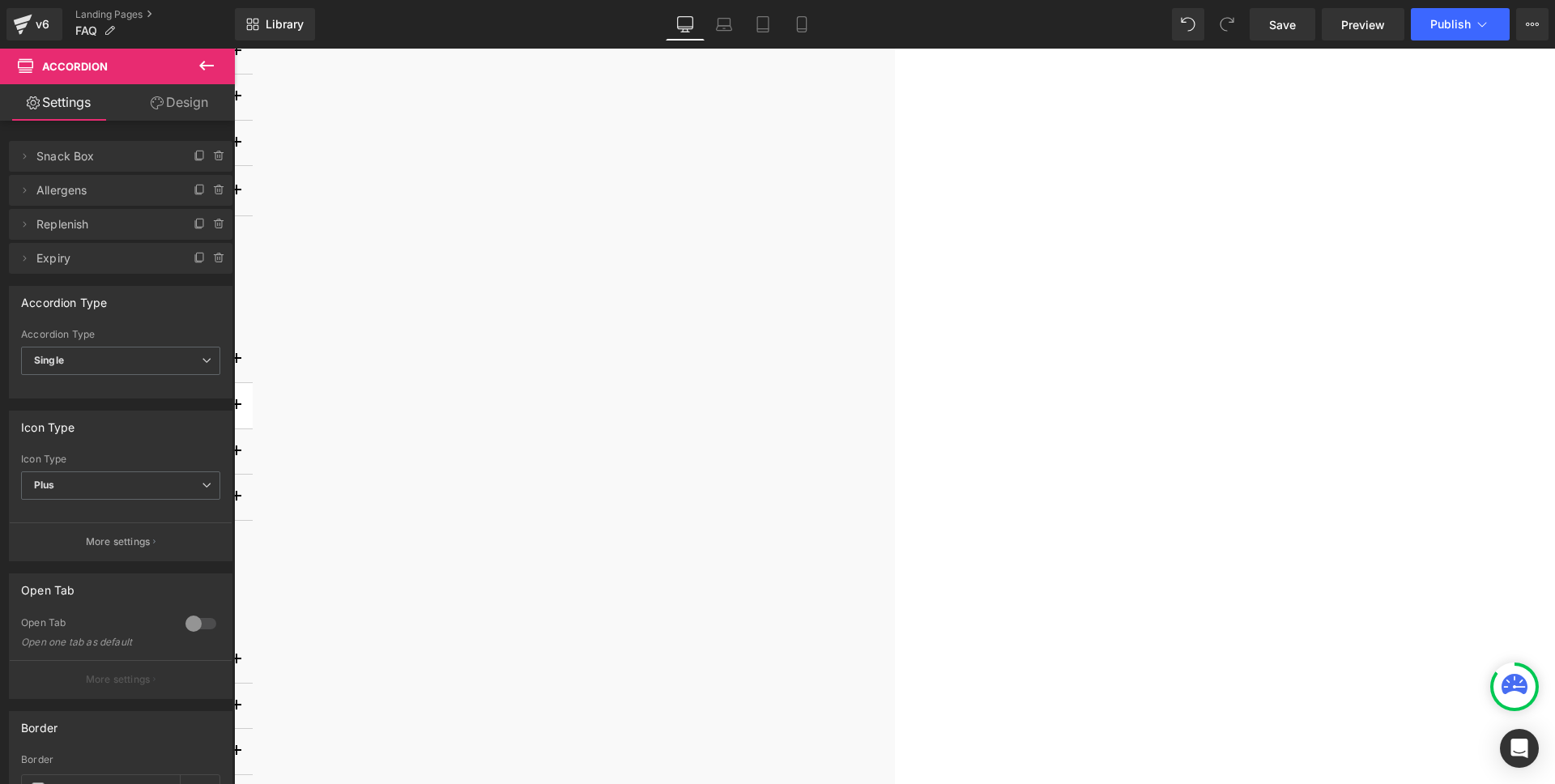
click at [252, 400] on button "button" at bounding box center [236, 405] width 32 height 45
click at [561, 400] on button "button" at bounding box center [544, 405] width 32 height 45
click at [252, 444] on button "button" at bounding box center [236, 452] width 32 height 45
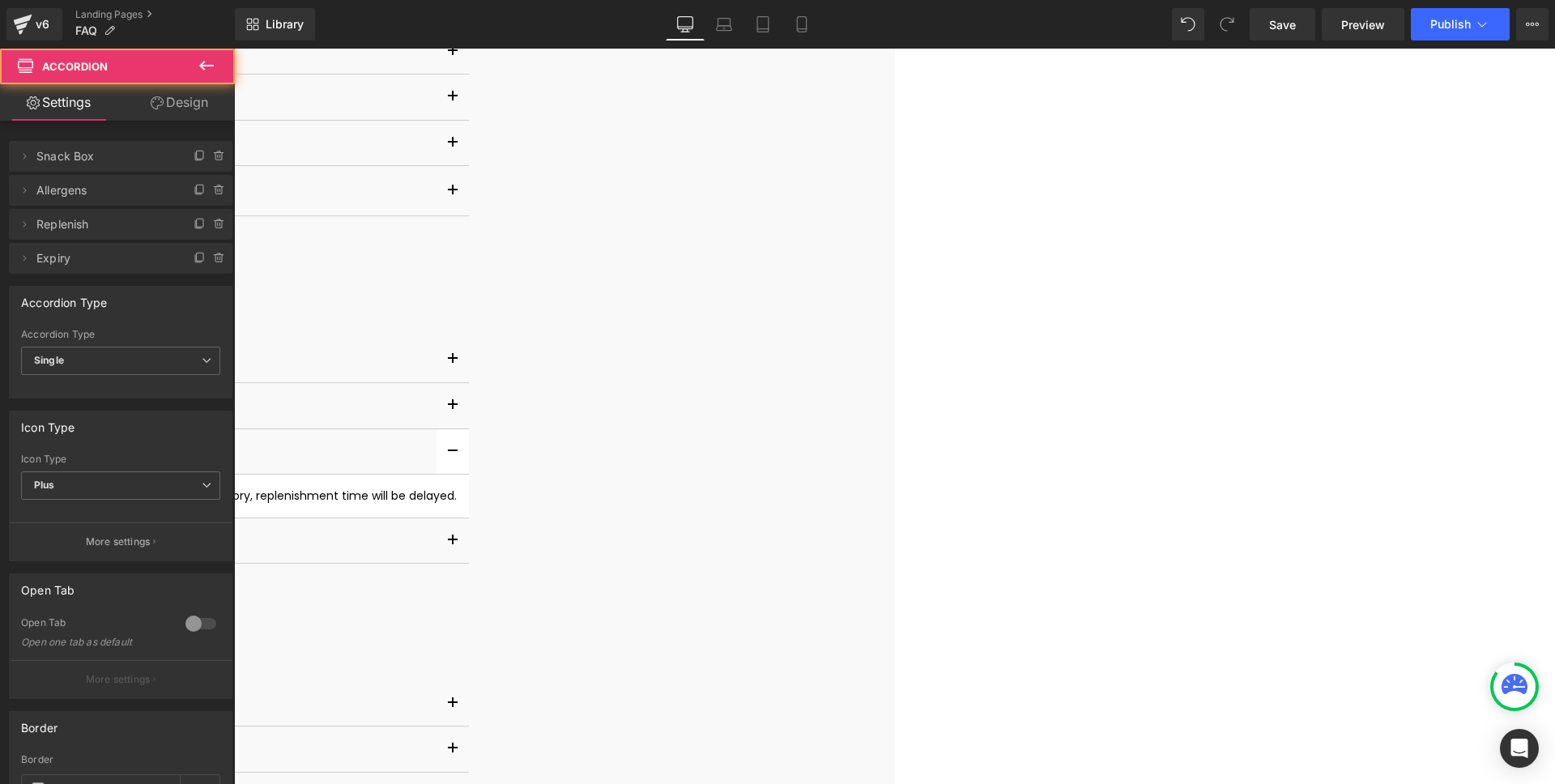
click at [469, 444] on button "button" at bounding box center [452, 452] width 32 height 45
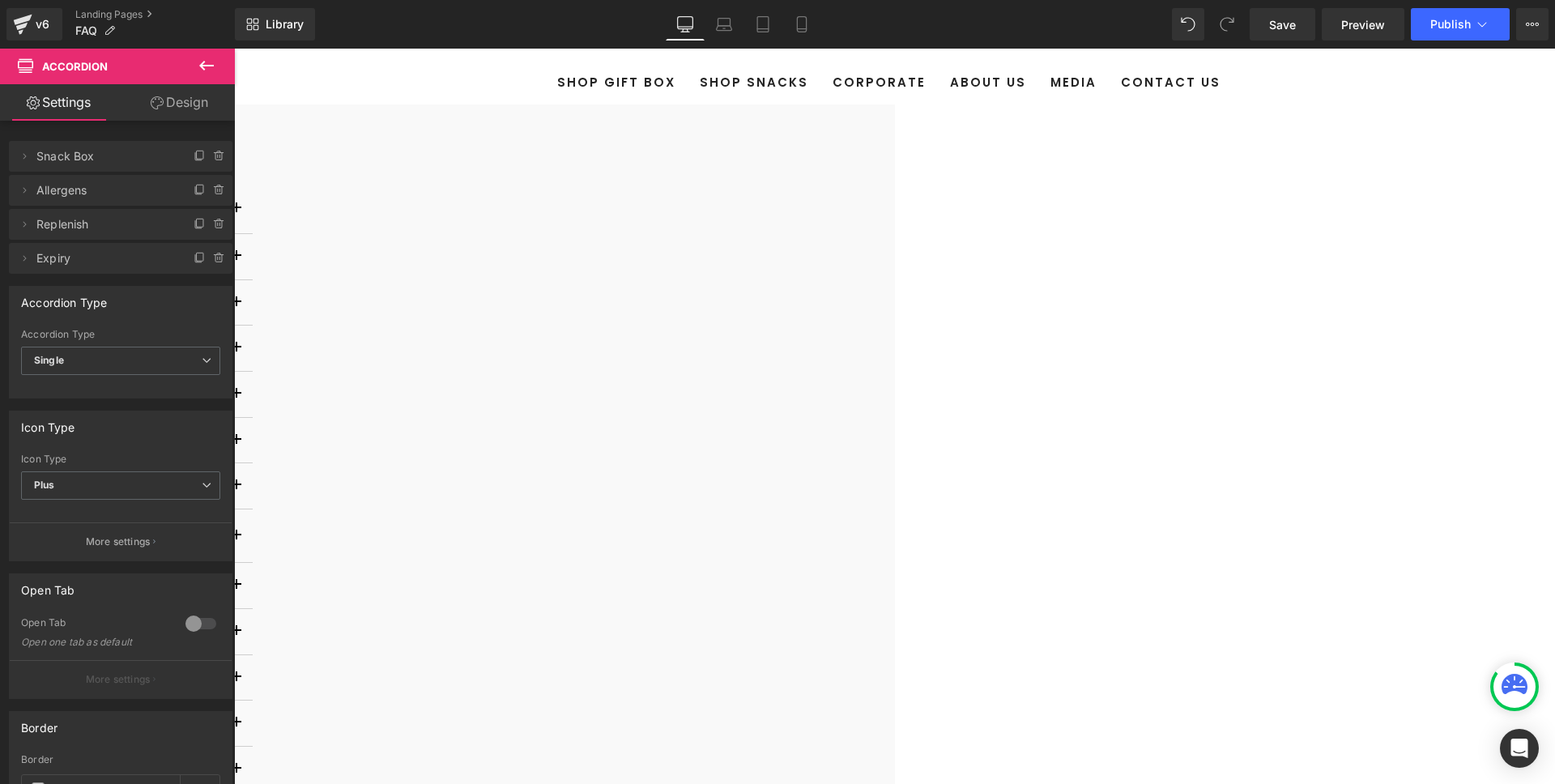
scroll to position [127, 0]
click at [252, 223] on button "button" at bounding box center [236, 210] width 32 height 50
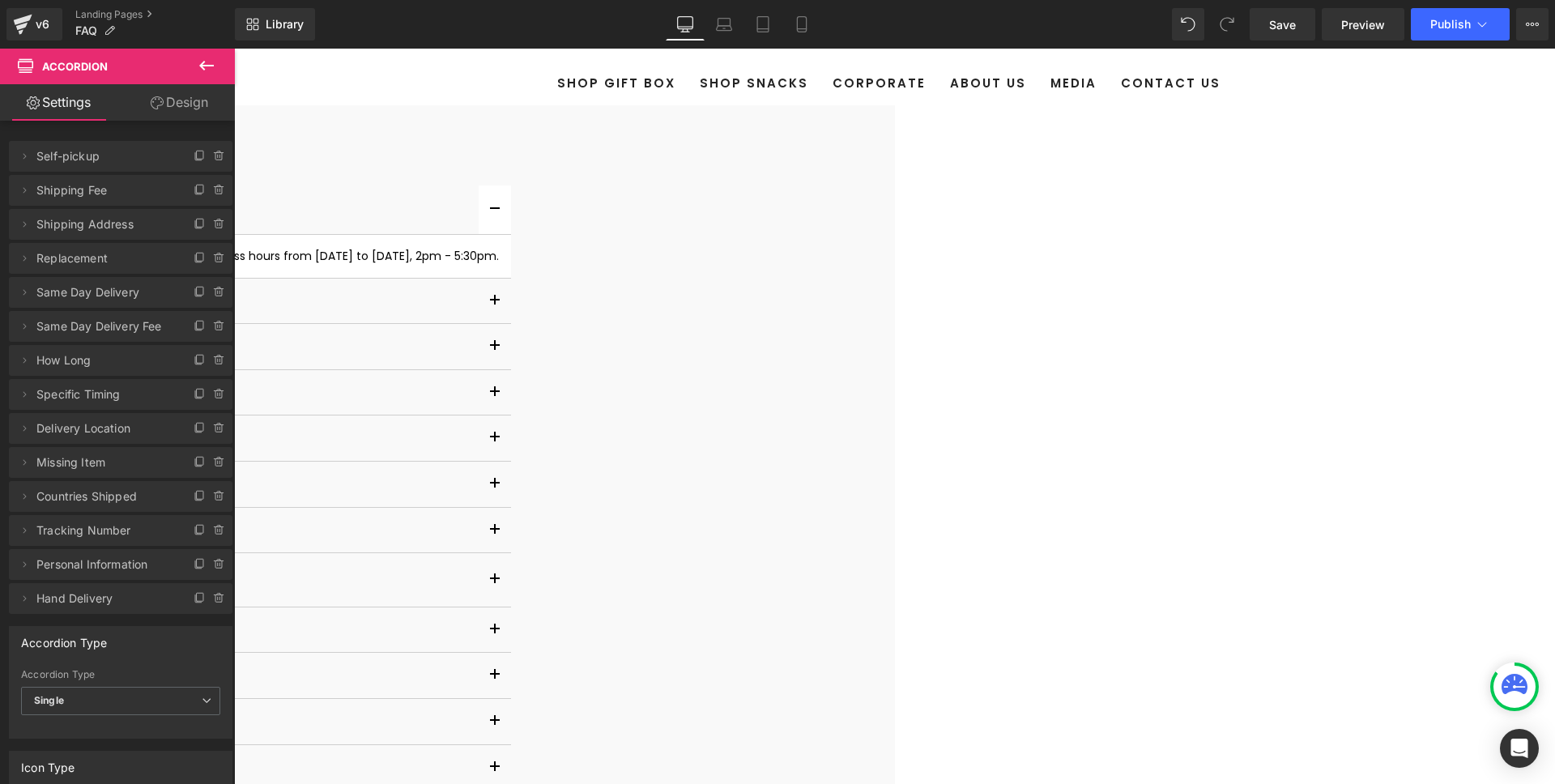
click at [511, 223] on button "button" at bounding box center [495, 210] width 32 height 50
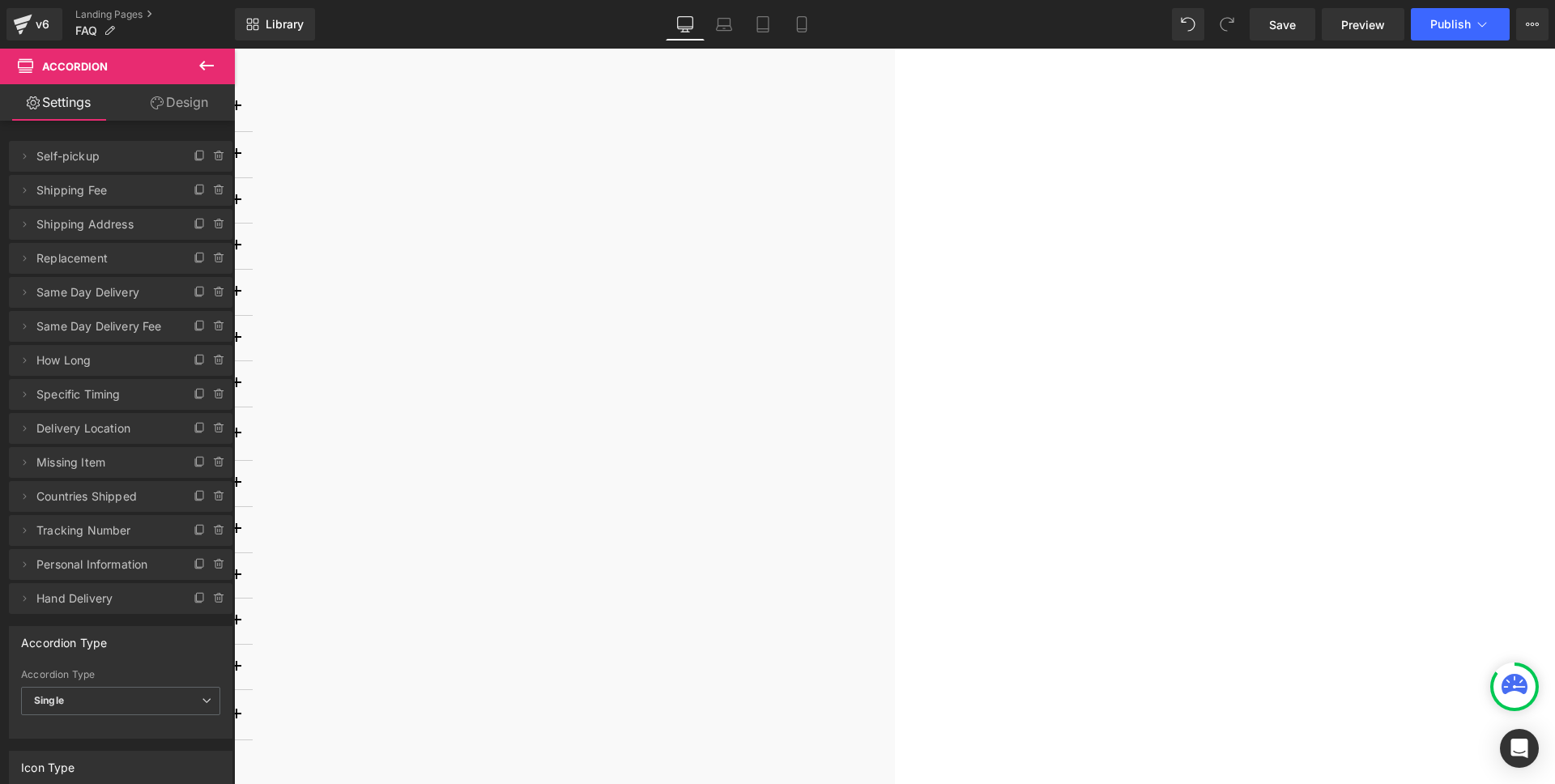
scroll to position [0, 0]
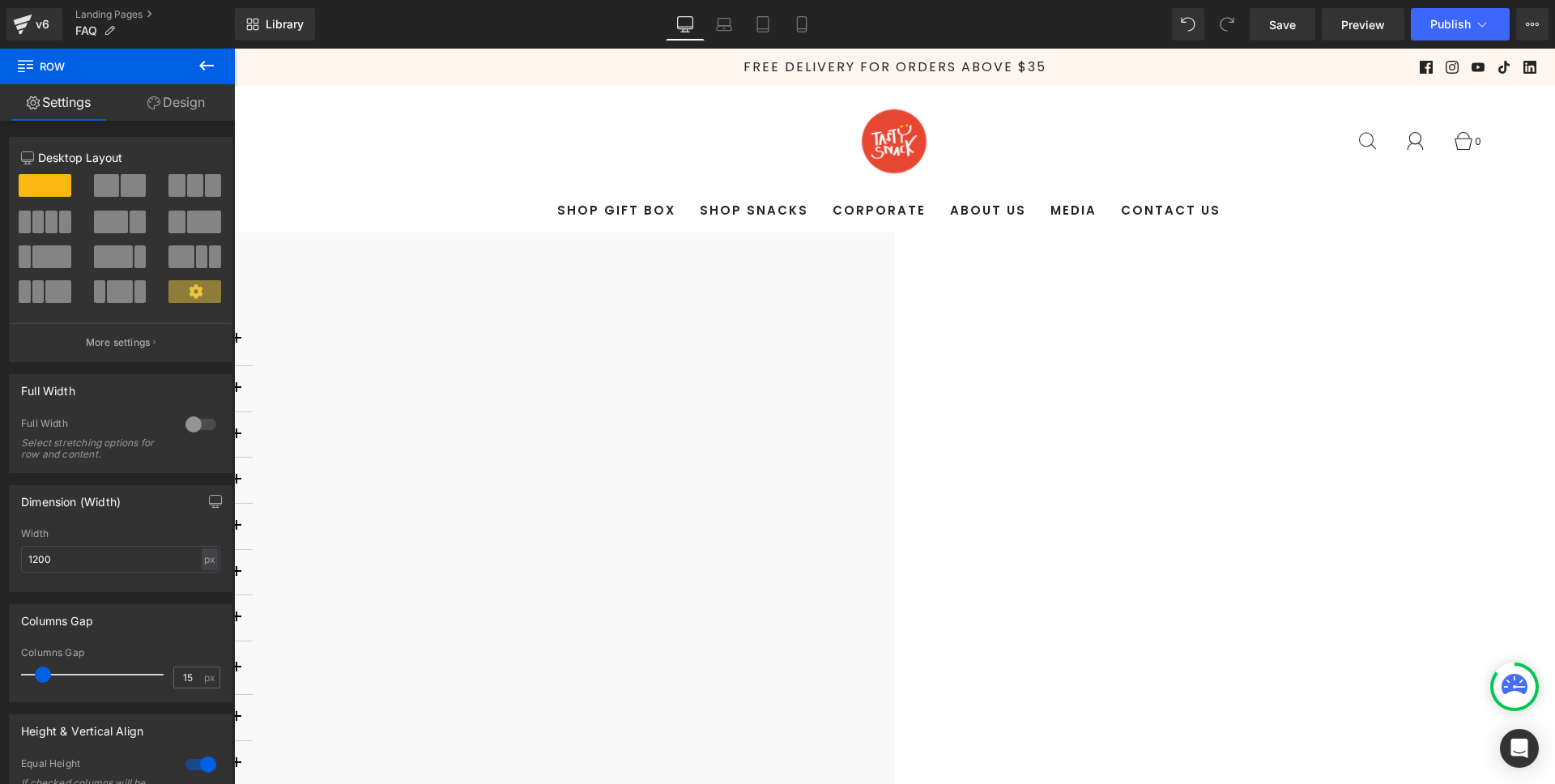
click at [234, 49] on span "Accordion" at bounding box center [234, 49] width 0 height 0
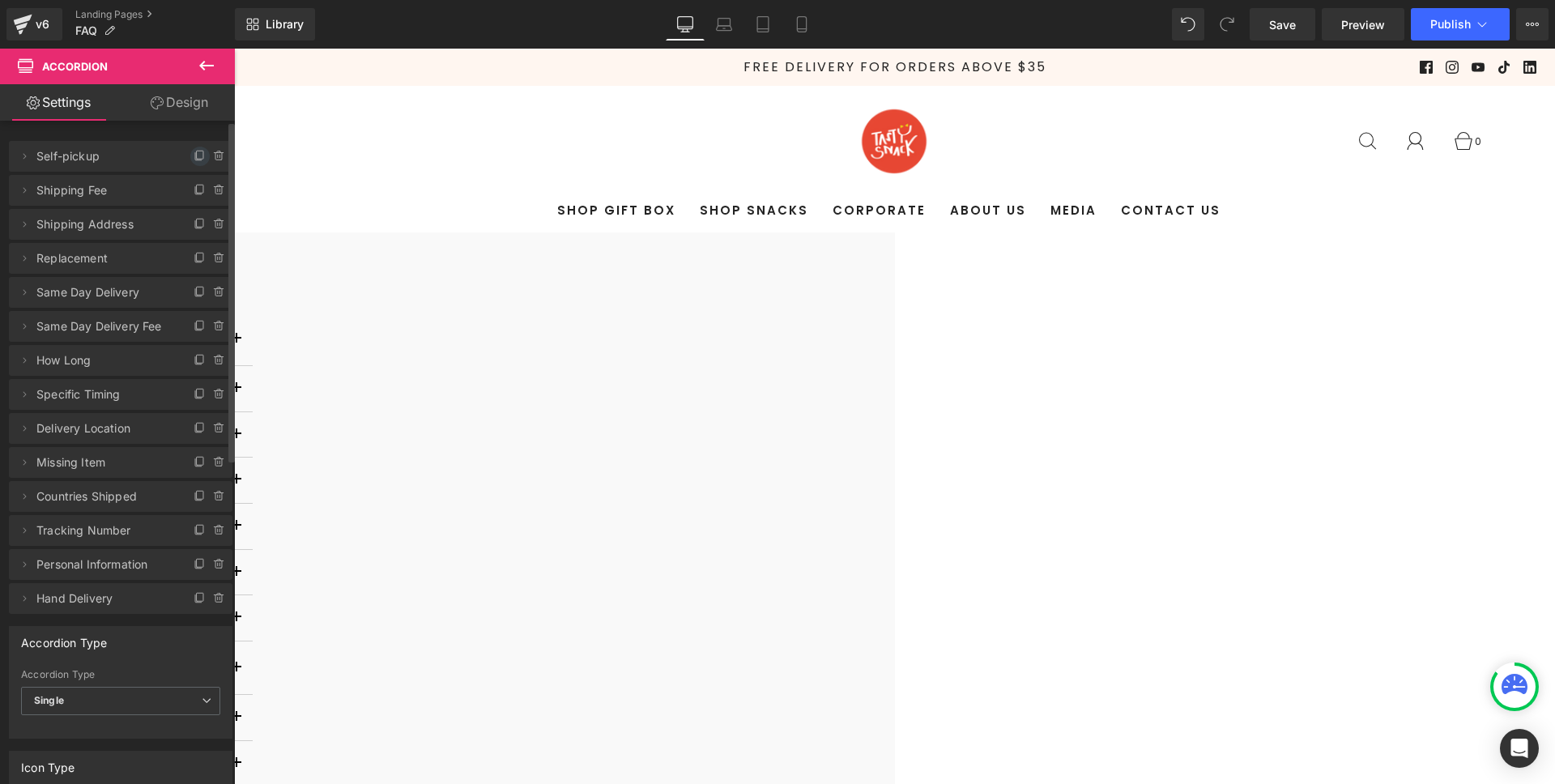
click at [194, 154] on icon at bounding box center [200, 156] width 13 height 13
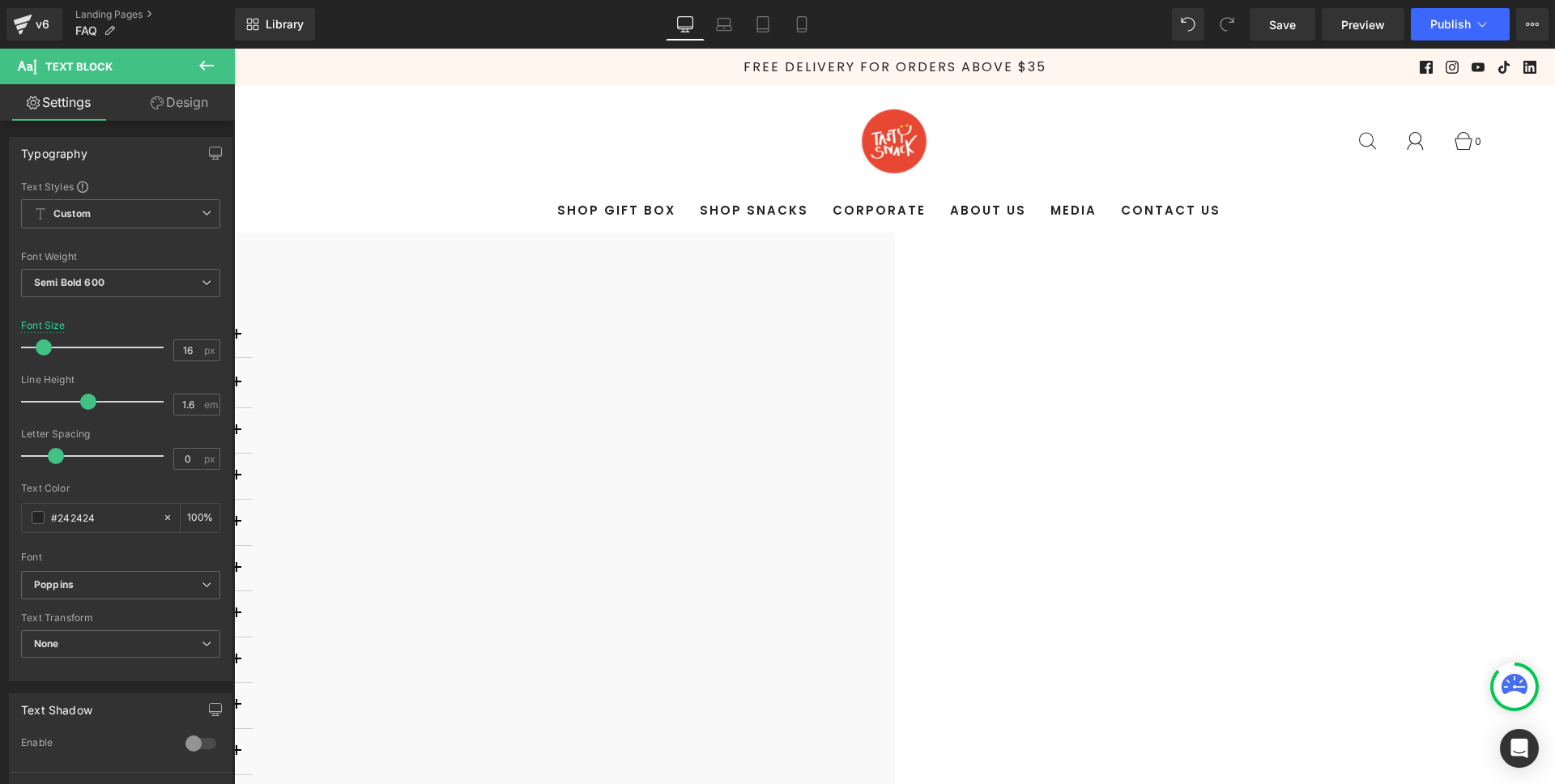
click at [252, 348] on button "button" at bounding box center [236, 335] width 32 height 45
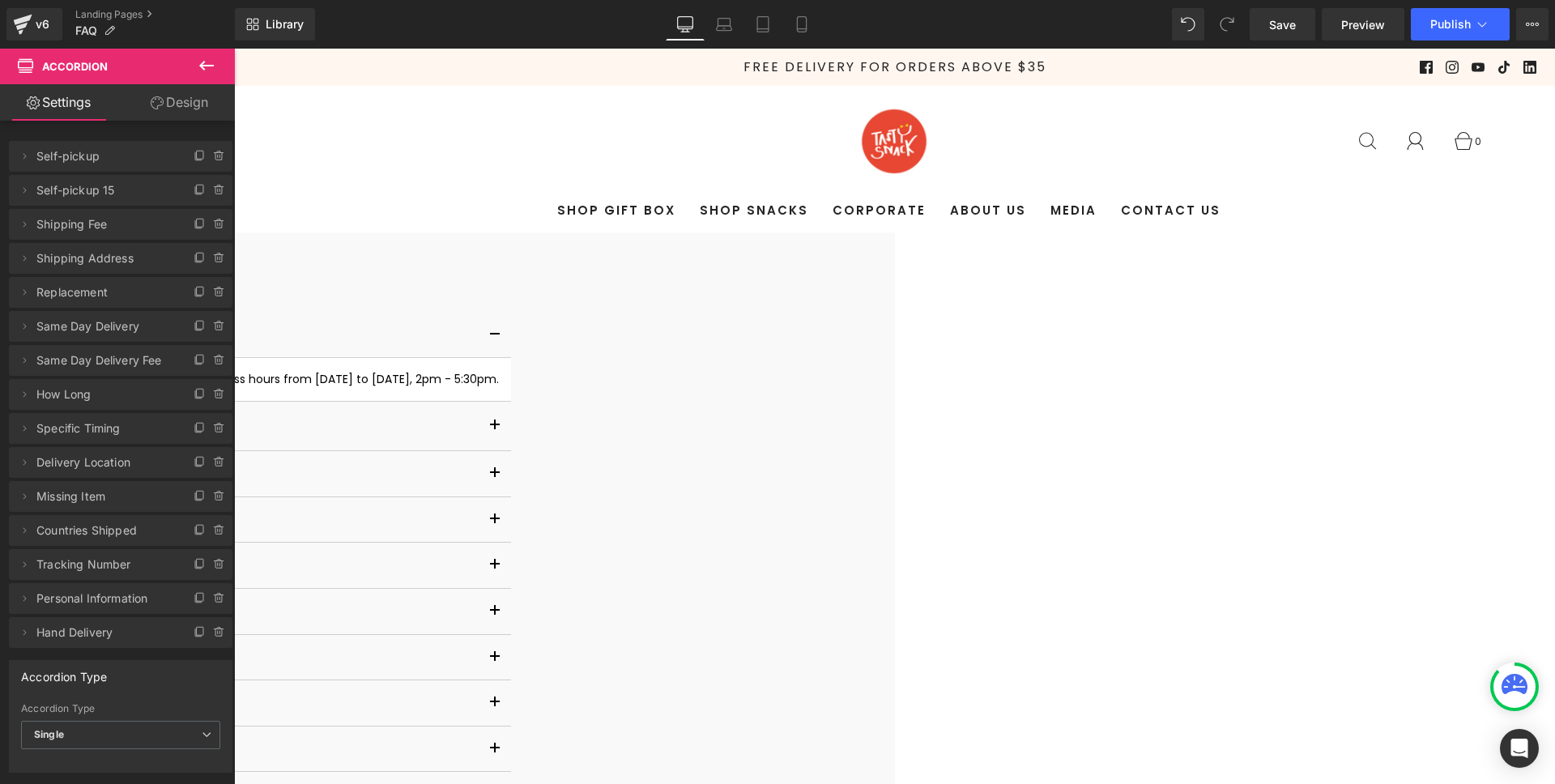
click at [499, 388] on div "Yes it is. You may pick up your snacks one day after your order is placed durin…" at bounding box center [111, 379] width 775 height 18
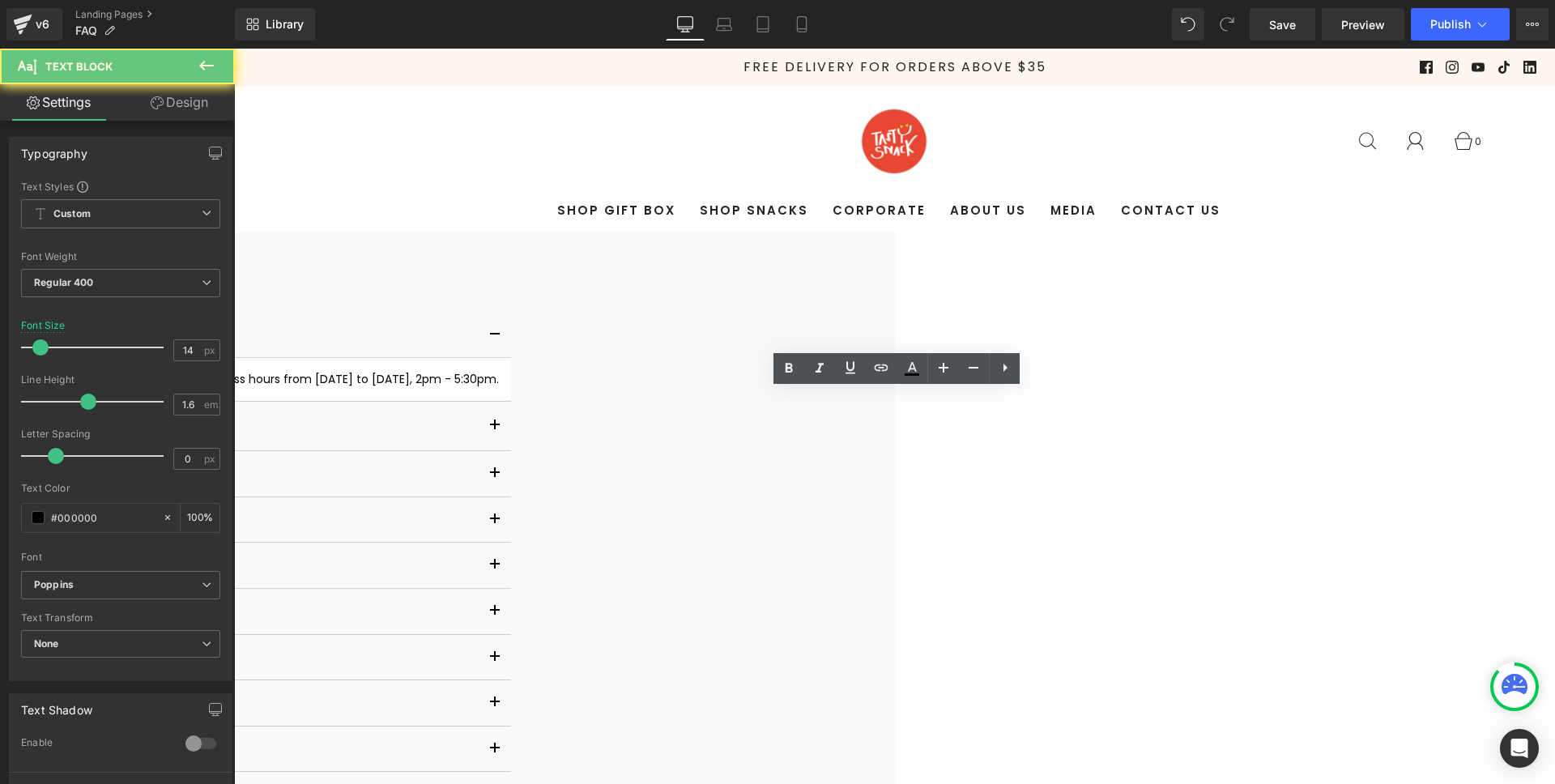
click at [499, 388] on div "Yes it is. You may pick up your snacks one day after your order is placed durin…" at bounding box center [111, 379] width 775 height 18
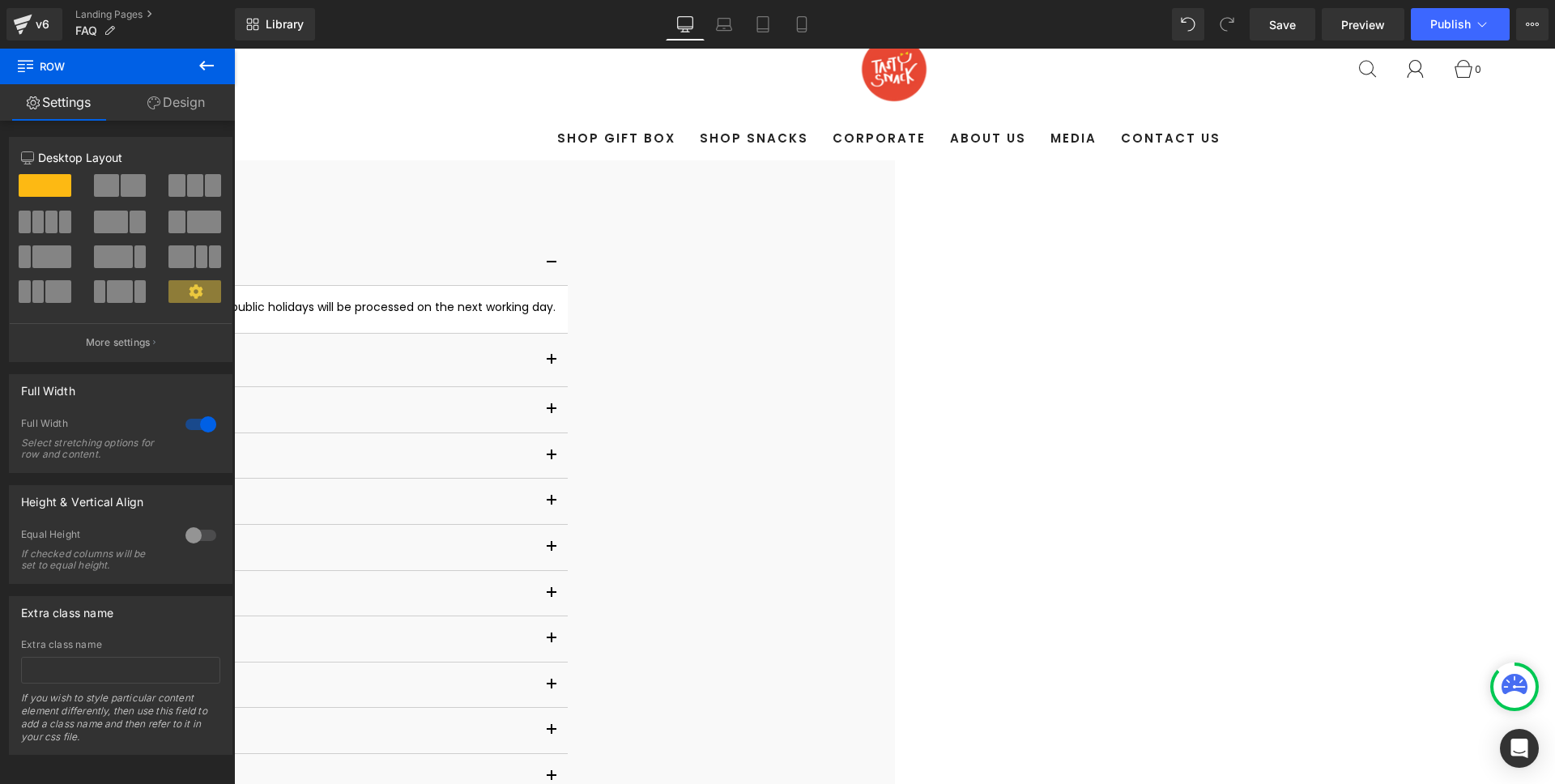
scroll to position [77, 0]
click at [234, 49] on span "Text Block" at bounding box center [234, 49] width 0 height 0
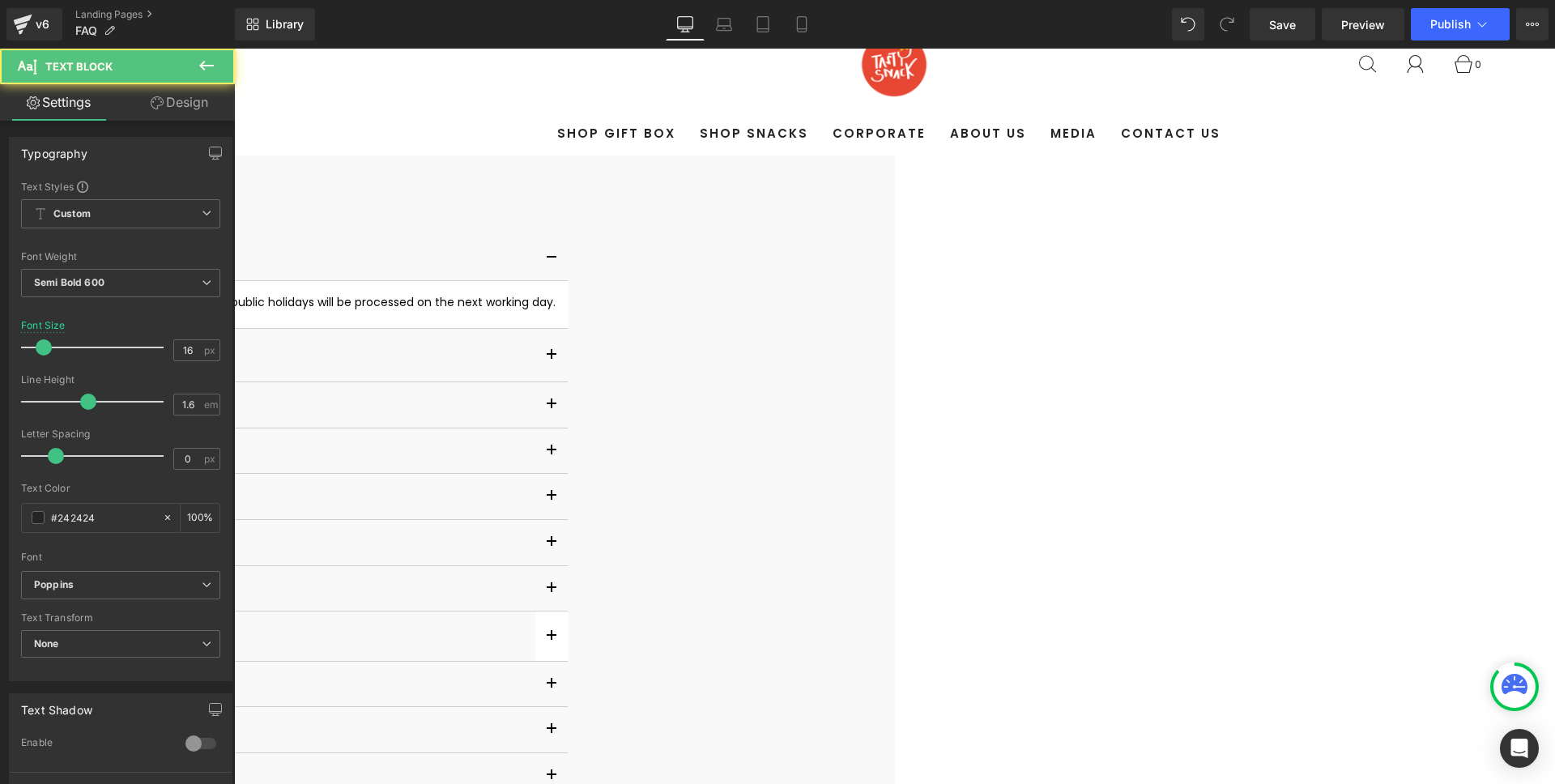
click at [567, 637] on button "button" at bounding box center [551, 636] width 32 height 50
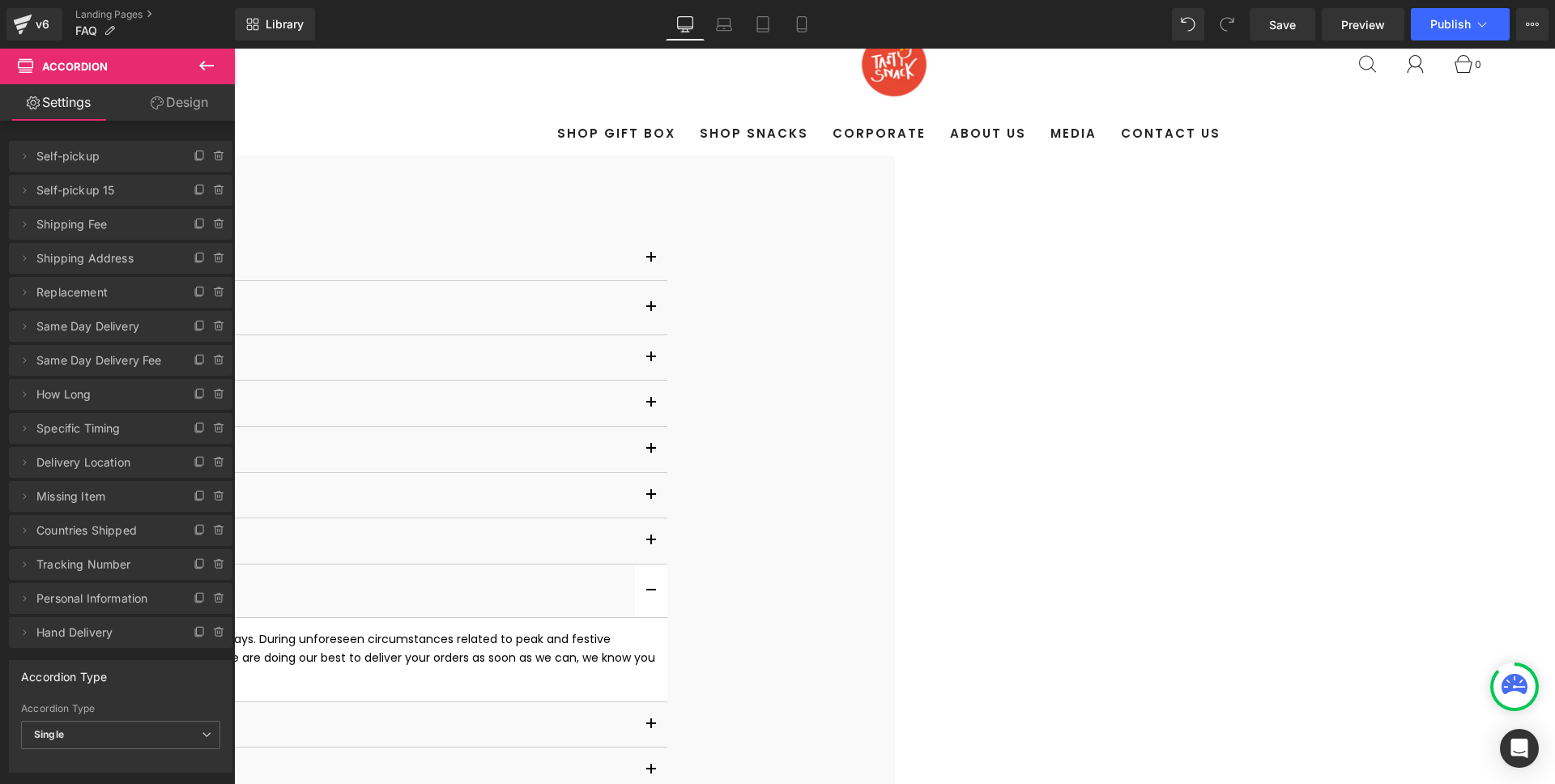
click at [577, 605] on div at bounding box center [181, 602] width 907 height 4
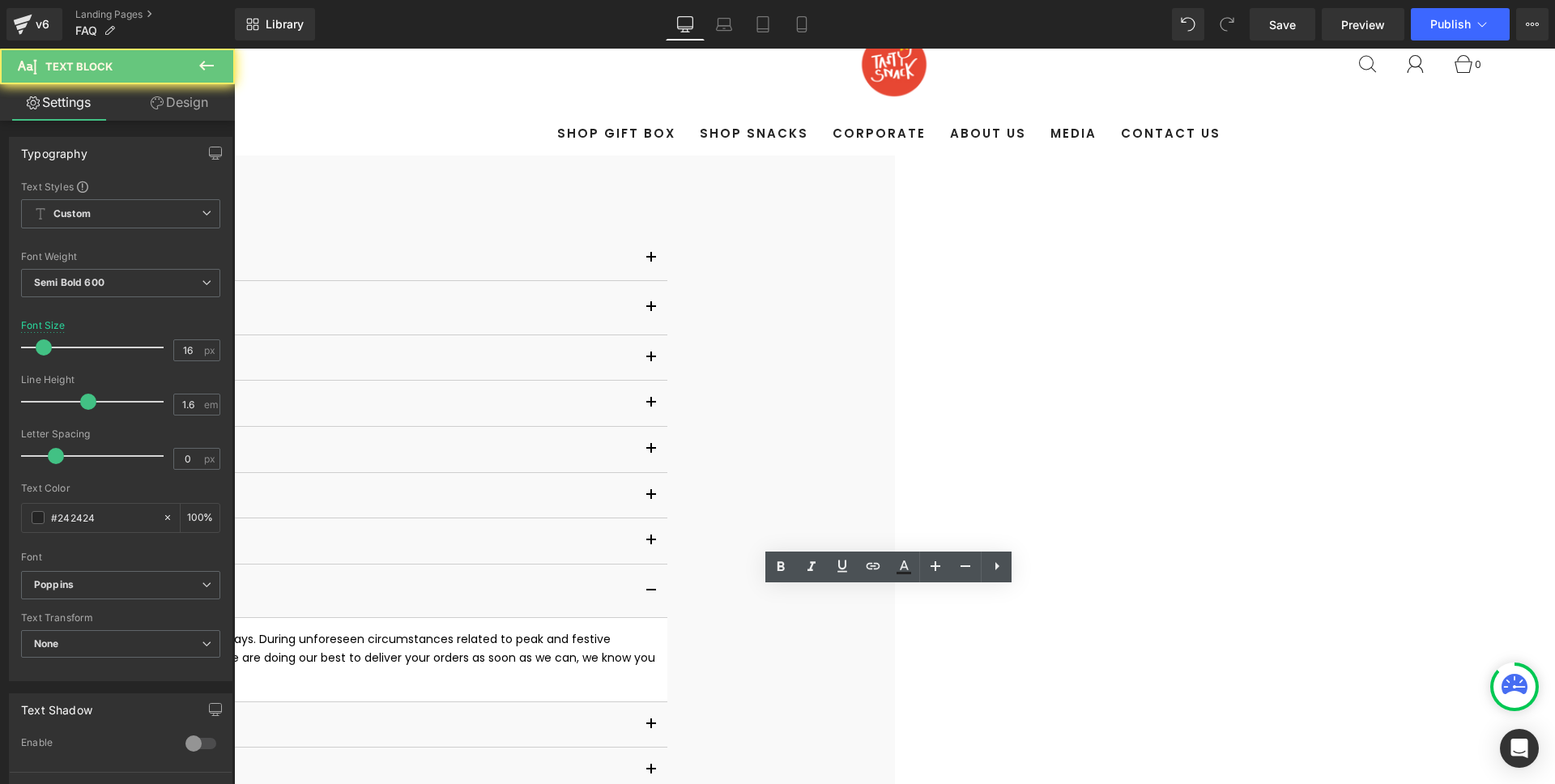
click at [577, 598] on p "How Long Will It Take For My Snacks To Arrive?" at bounding box center [181, 586] width 907 height 21
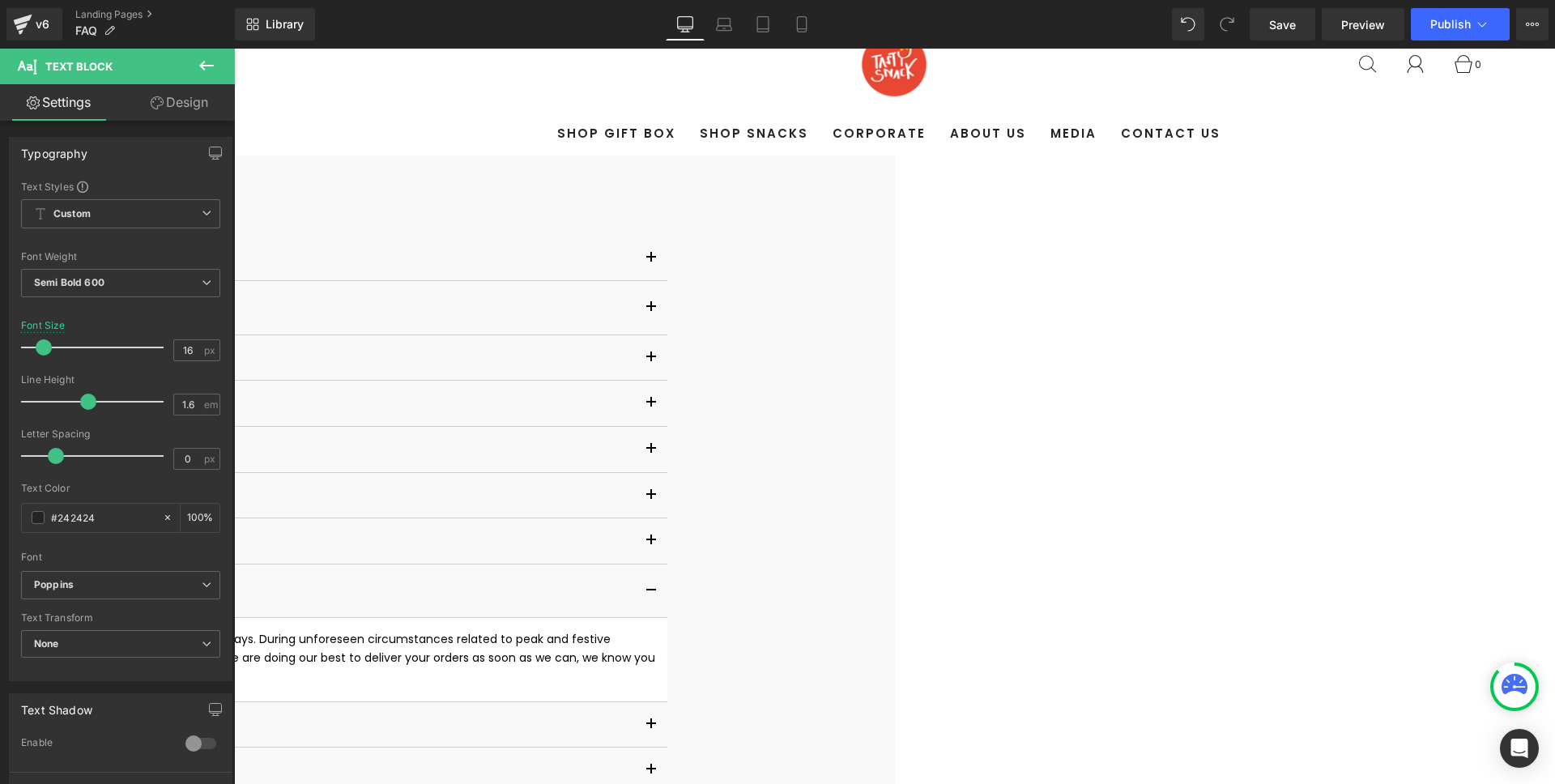
click at [591, 647] on span "For local delivery, your snacks will be immediately prepared and shipped within…" at bounding box center [191, 657] width 935 height 53
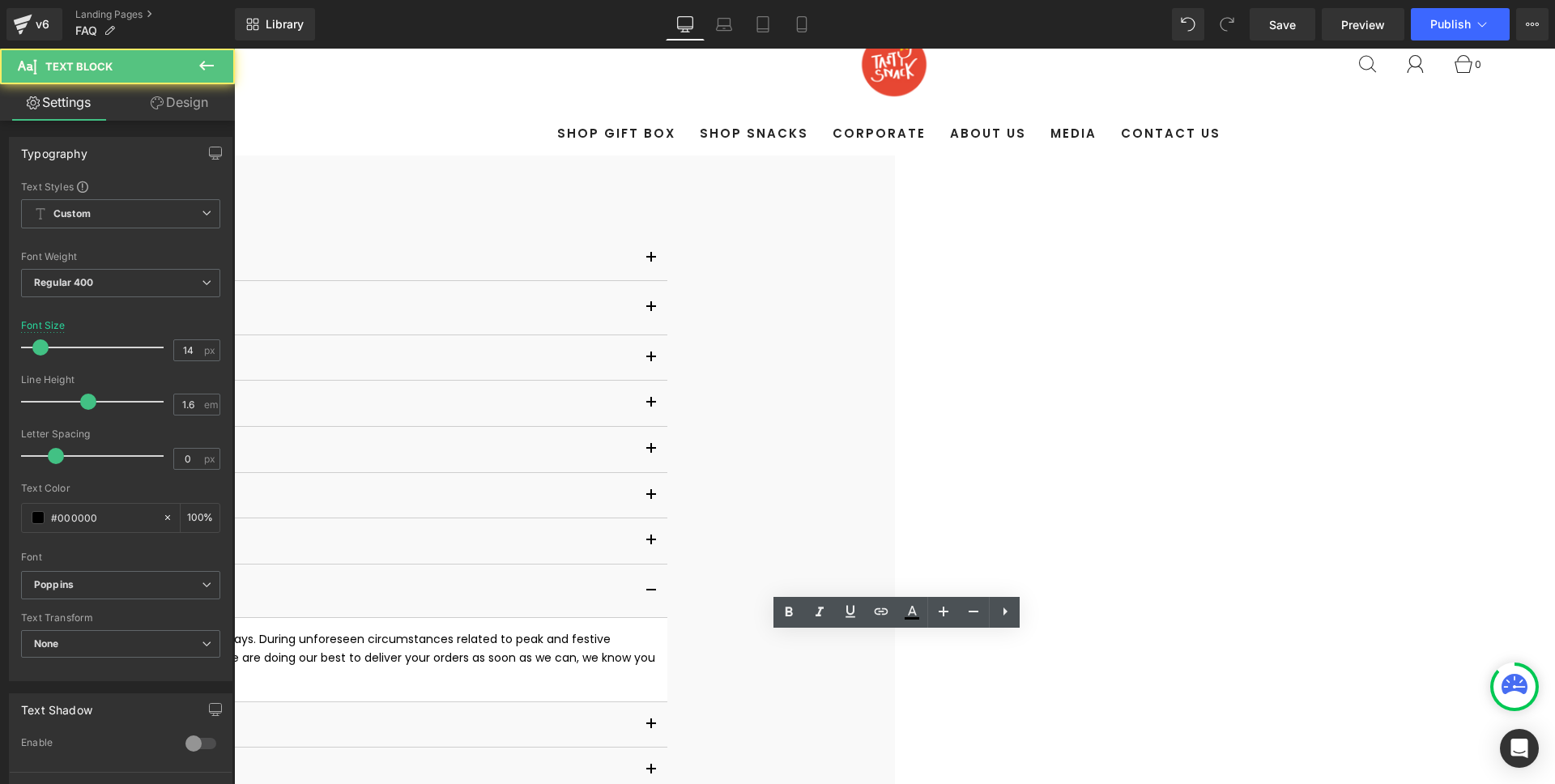
click at [591, 647] on span "For local delivery, your snacks will be immediately prepared and shipped within…" at bounding box center [191, 657] width 935 height 53
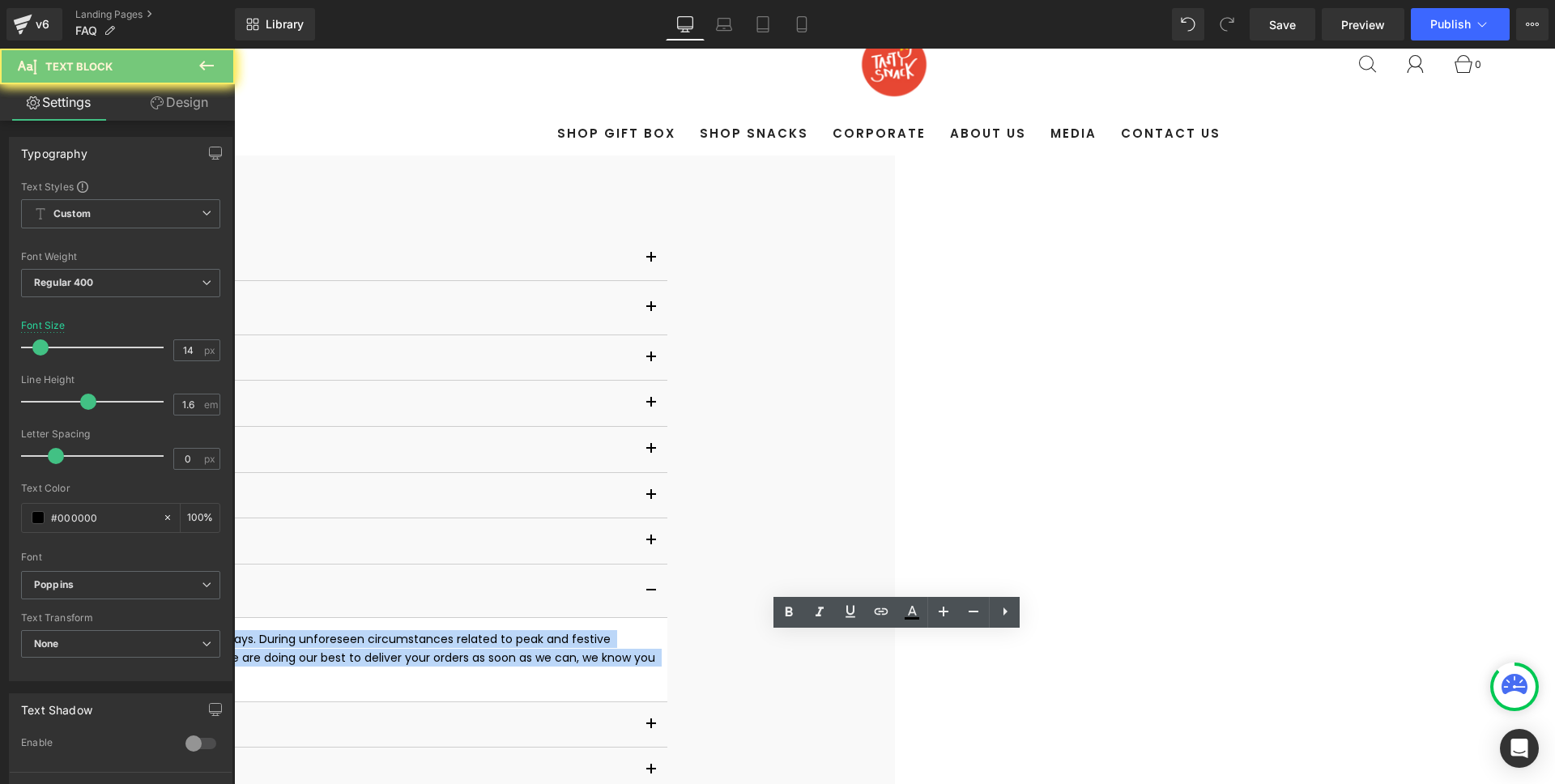
click at [591, 647] on span "For local delivery, your snacks will be immediately prepared and shipped within…" at bounding box center [191, 657] width 935 height 53
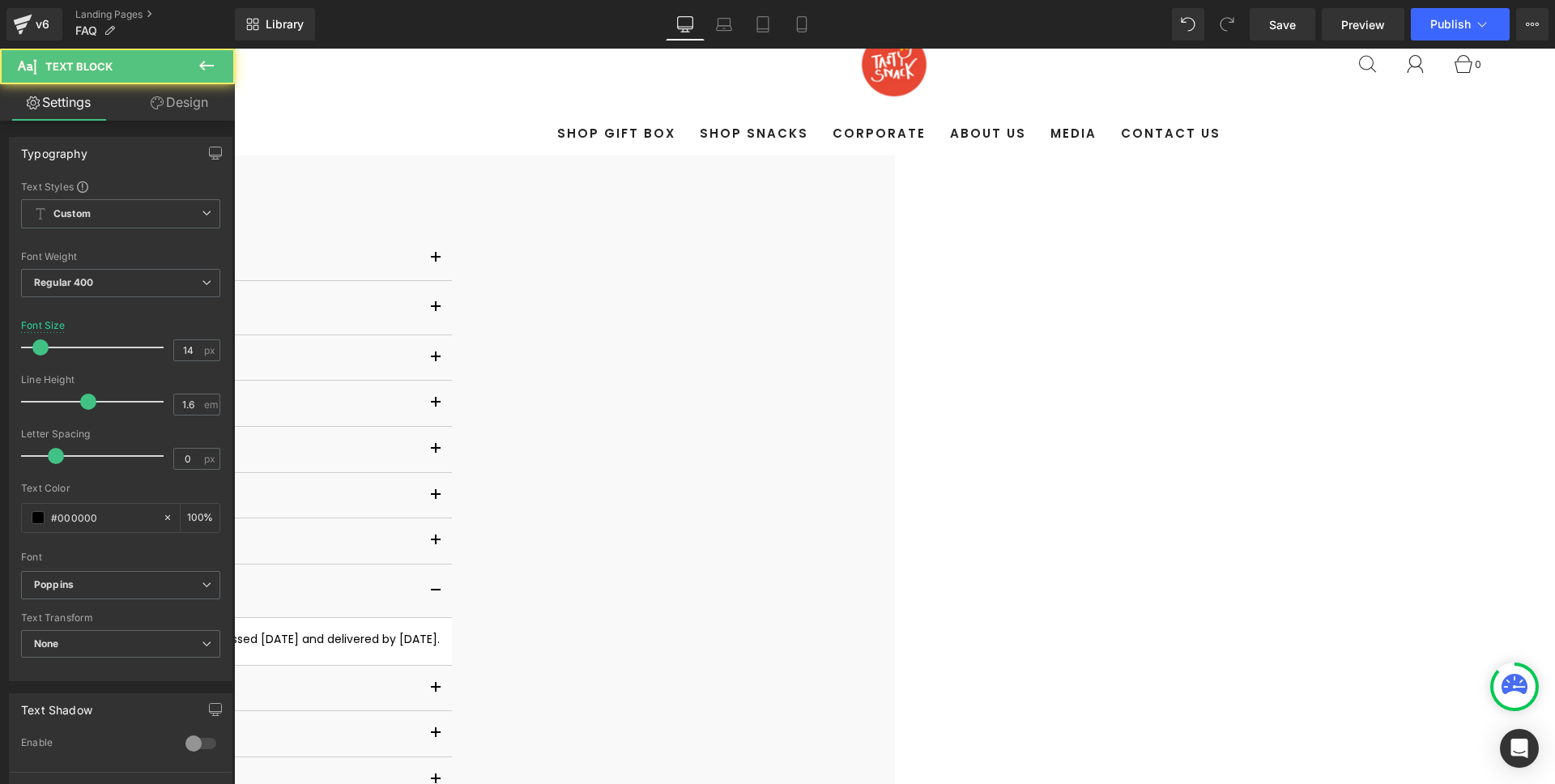
click at [440, 643] on p "We deliver within 3 working days. For example, if you place an order [DATE], it…" at bounding box center [81, 639] width 715 height 18
drag, startPoint x: 993, startPoint y: 643, endPoint x: 1062, endPoint y: 644, distance: 69.0
click at [440, 644] on span "We deliver within 3 working days. For example, if you place an order [DATE], it…" at bounding box center [81, 639] width 715 height 17
click at [399, 641] on p "We deliver within 3 working days. For example, if you place an order [DATE], it…" at bounding box center [61, 639] width 675 height 18
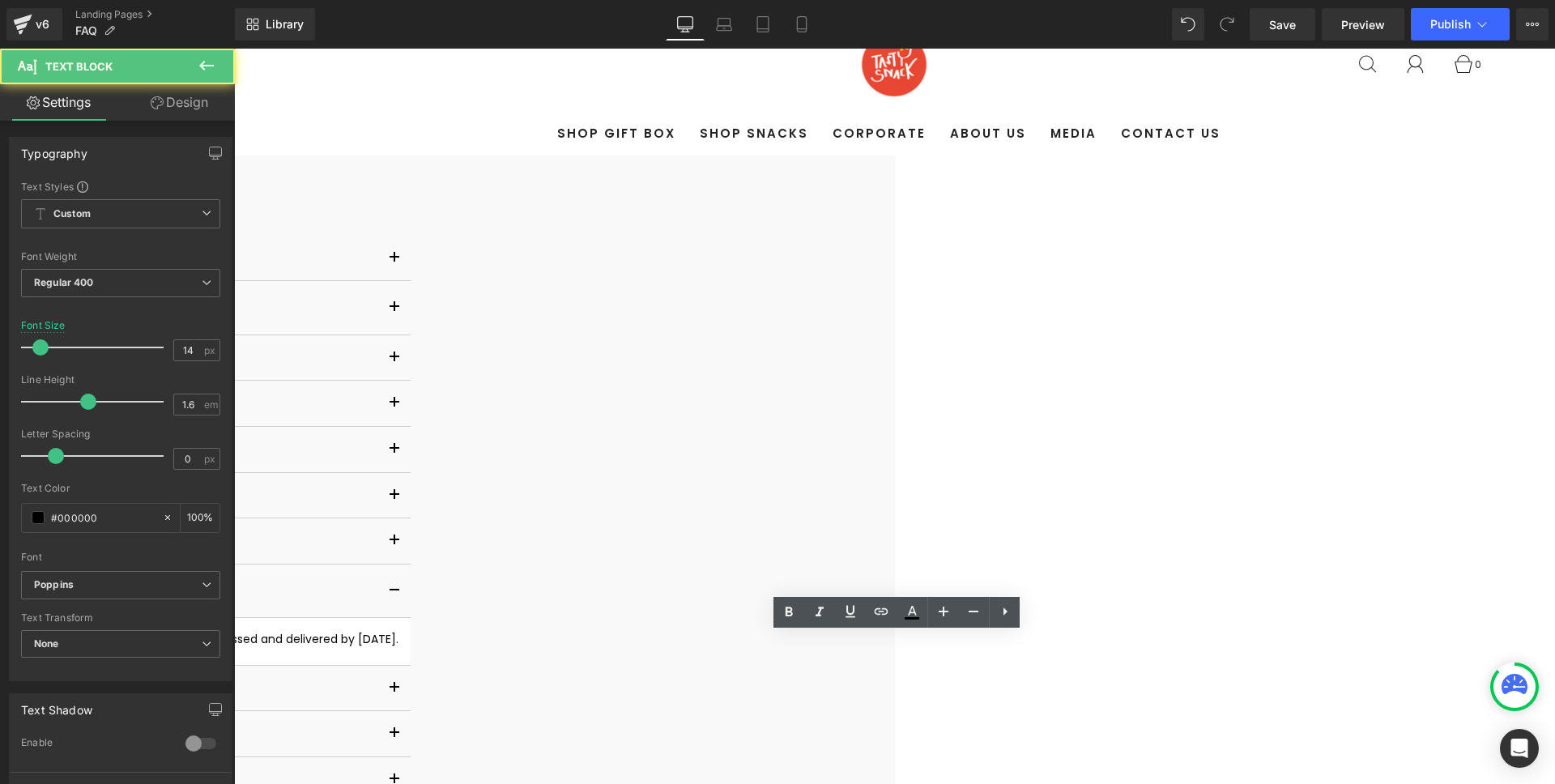
scroll to position [780, 0]
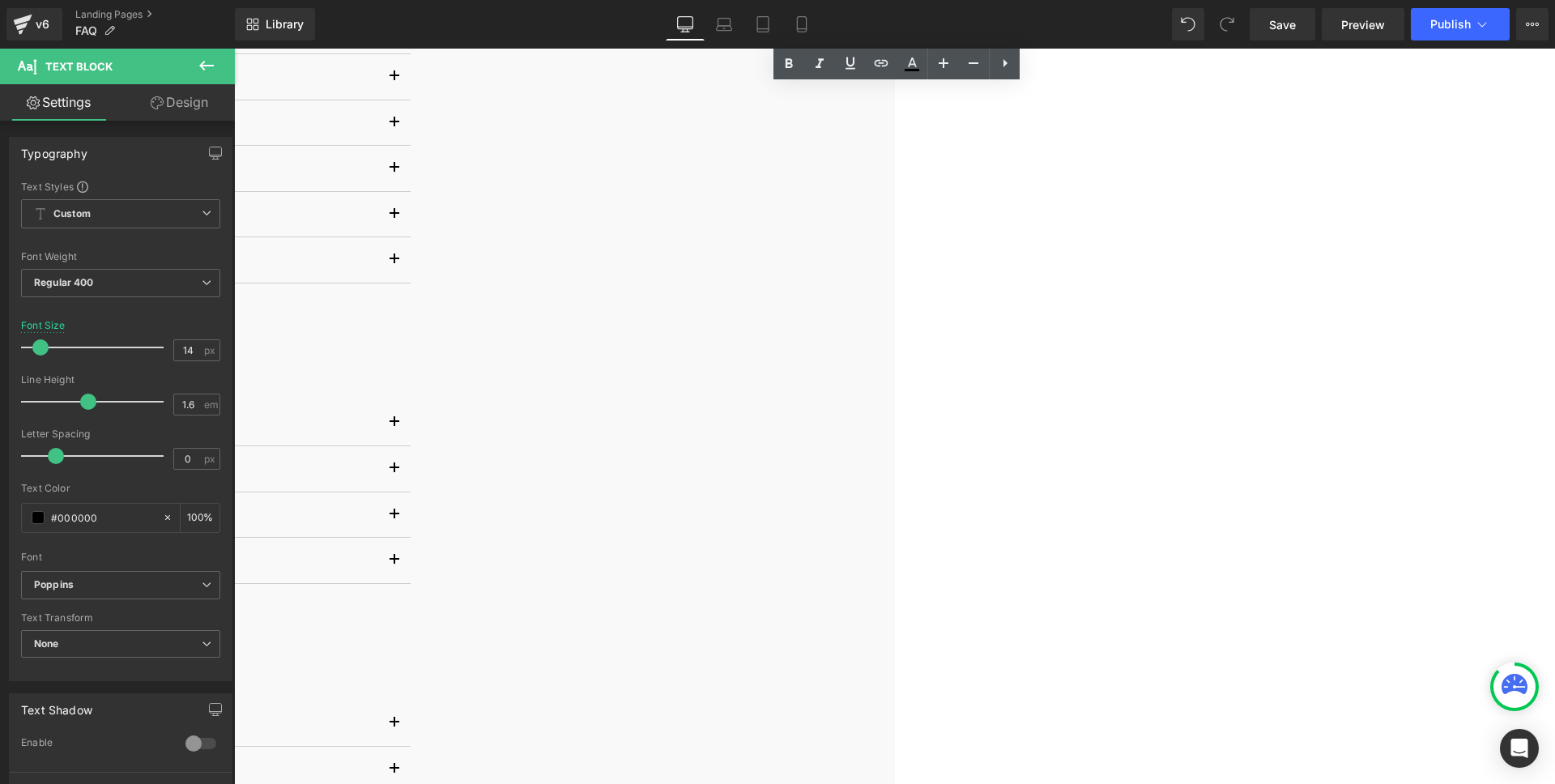
click at [895, 461] on div "SHIPPING Text Block What Are Your Operating Hours? Text Block Our team is avail…" at bounding box center [234, 345] width 1321 height 1785
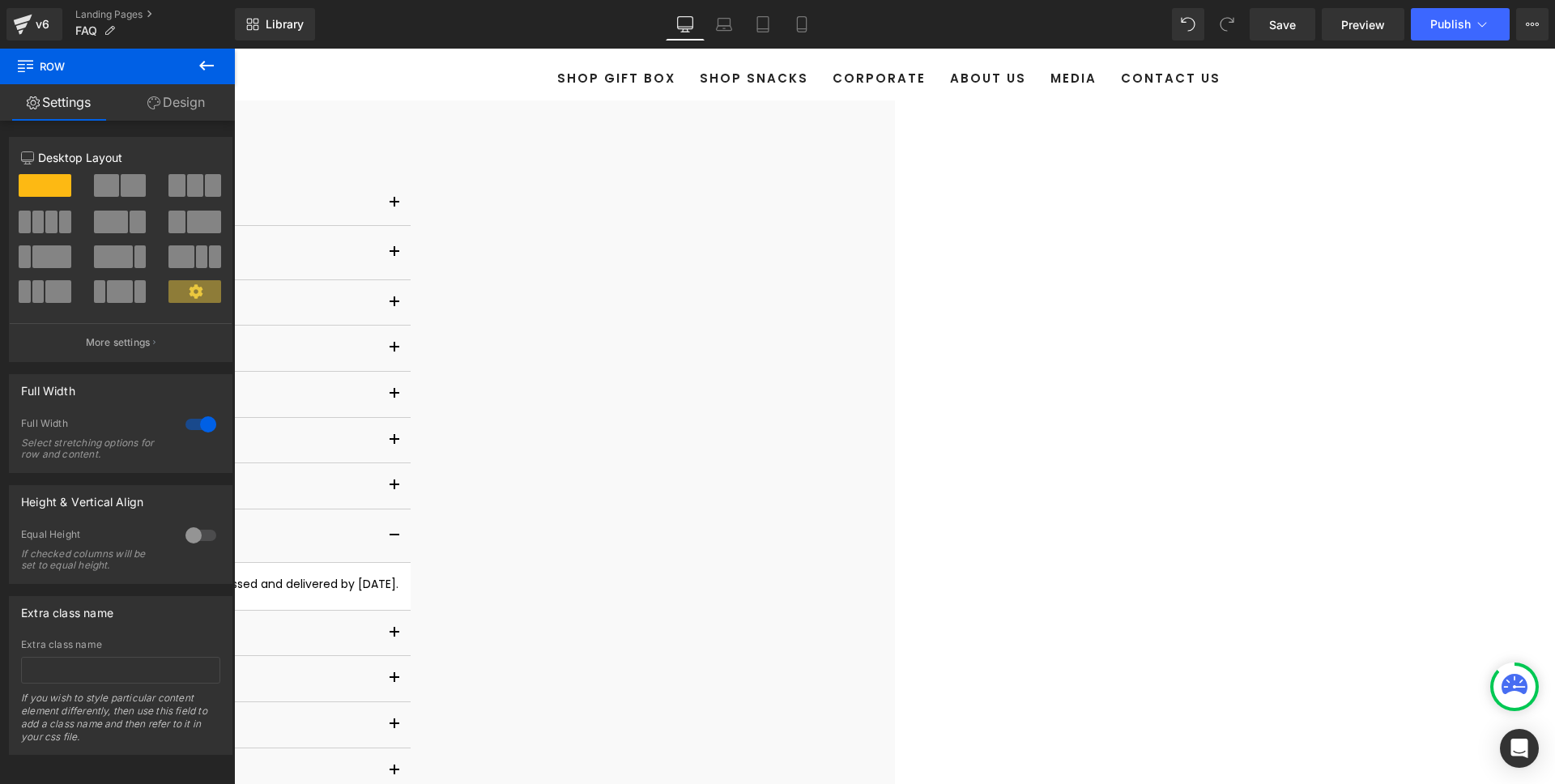
scroll to position [125, 0]
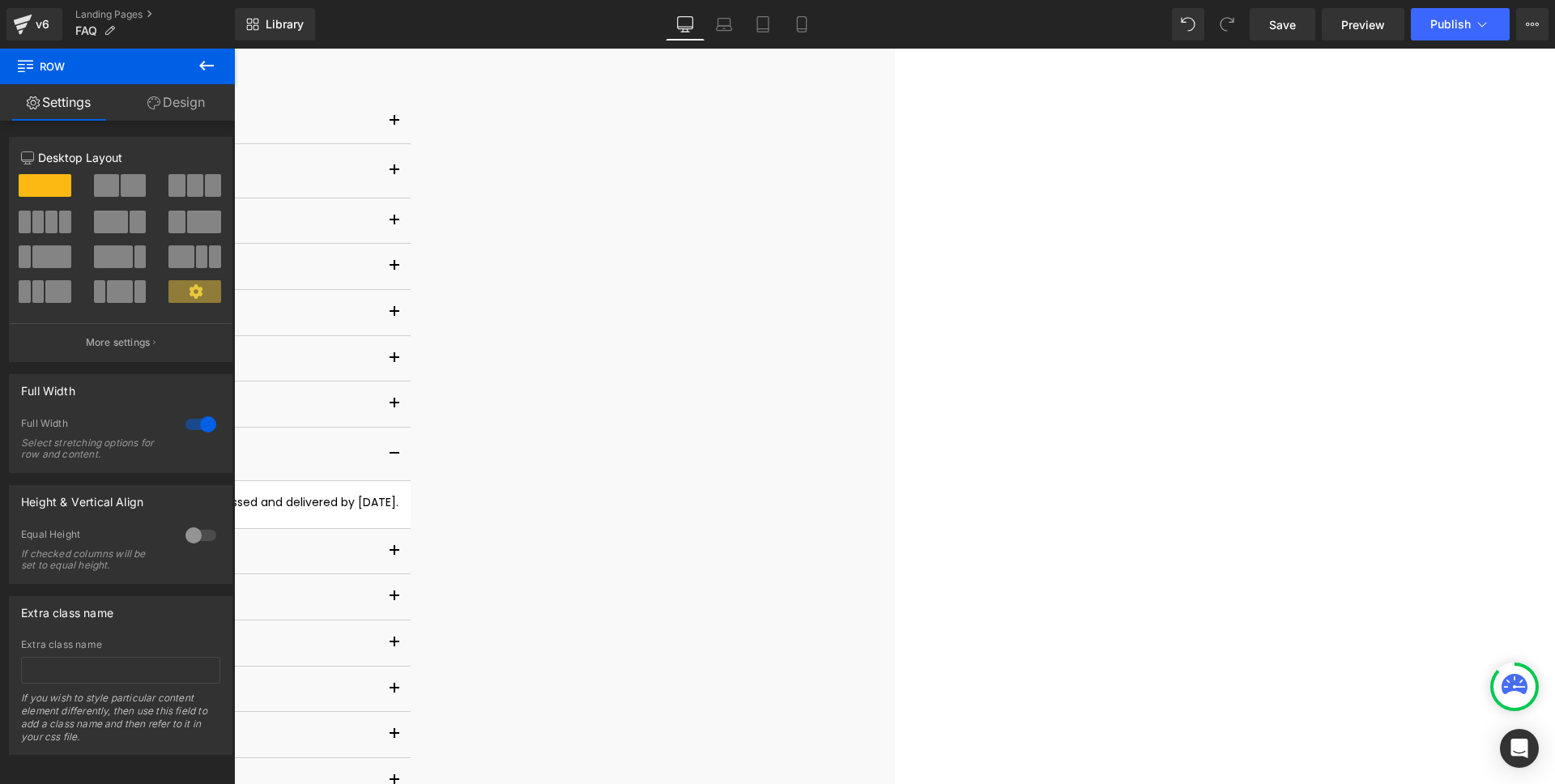
scroll to position [211, 0]
click at [399, 501] on div "We deliver within 3 working days. For example, if you place an order [DATE], it…" at bounding box center [61, 507] width 675 height 22
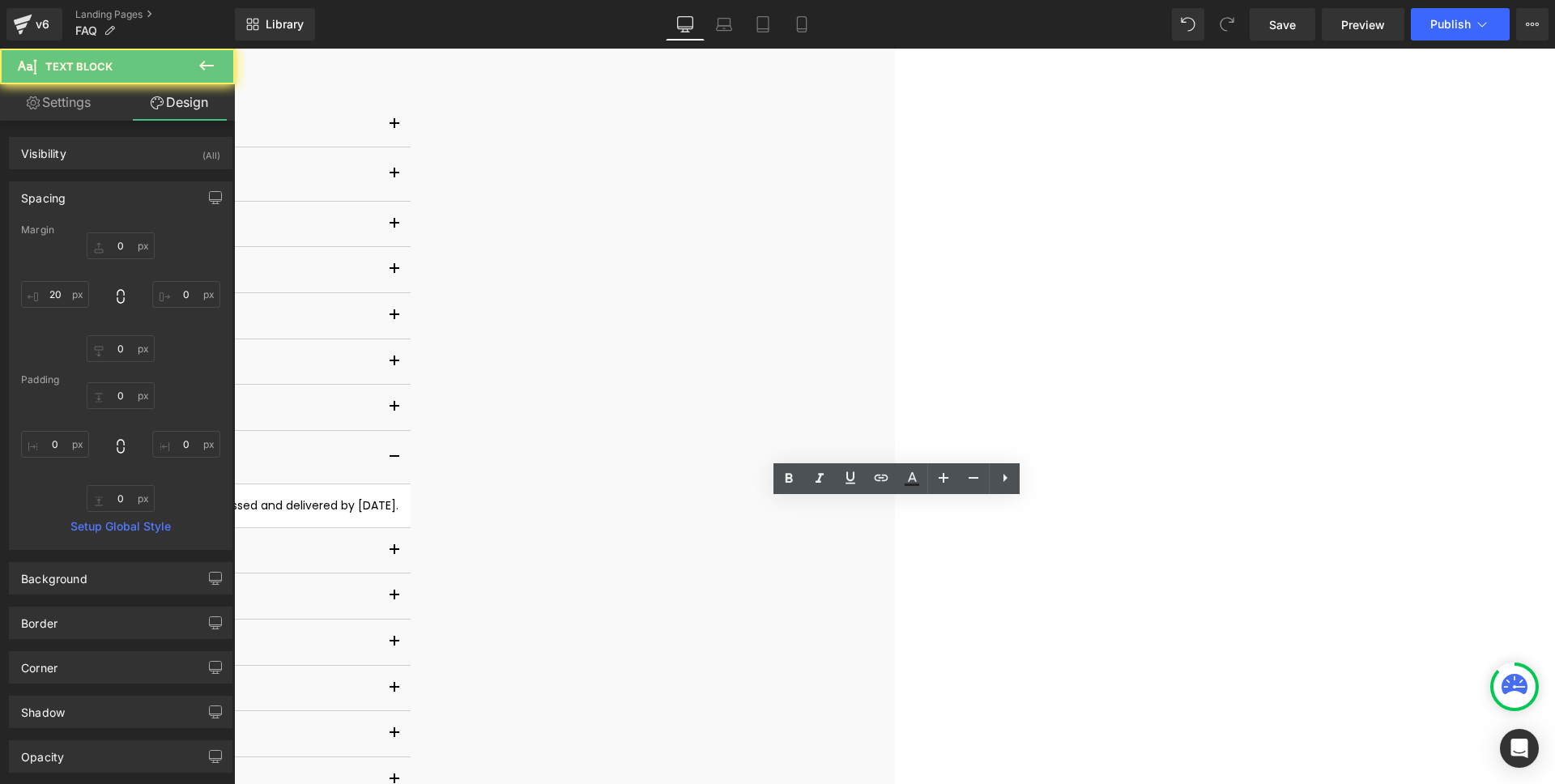
click at [399, 509] on span "We deliver within 3 working days. For example, if you place an order [DATE], it…" at bounding box center [61, 505] width 675 height 17
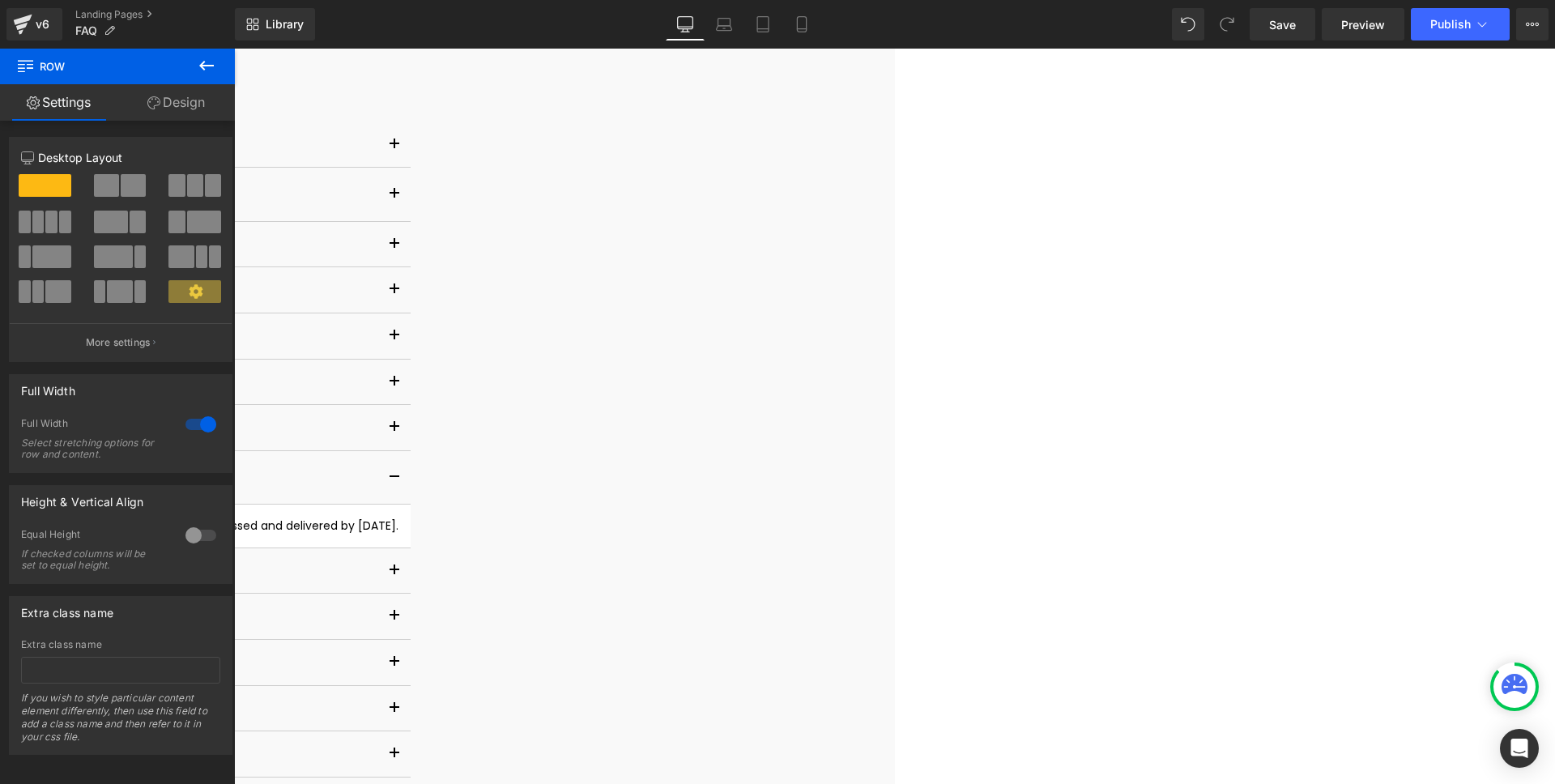
scroll to position [188, 0]
click at [410, 170] on button "button" at bounding box center [394, 147] width 32 height 45
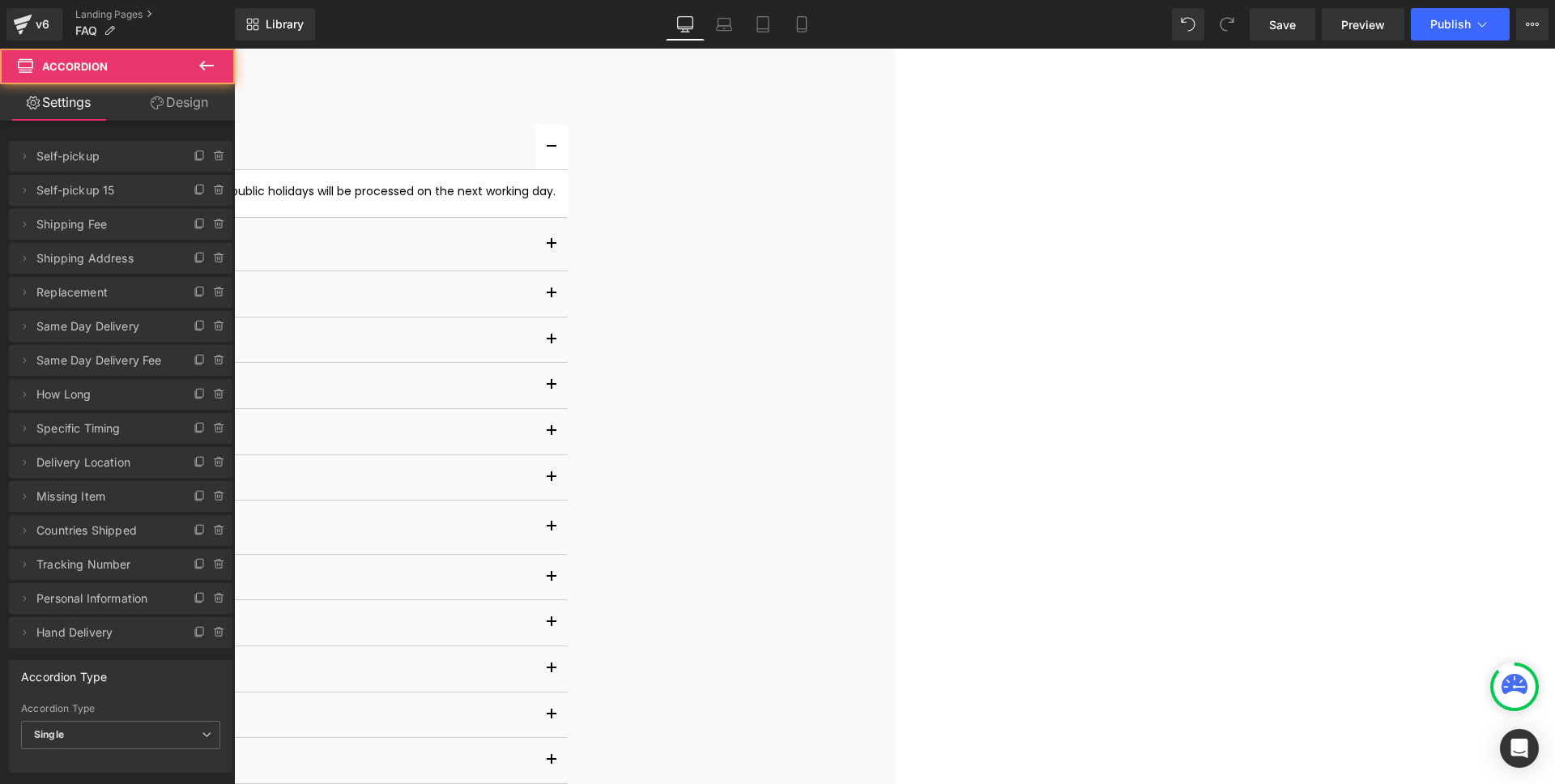
click at [567, 170] on button "button" at bounding box center [551, 147] width 32 height 45
click at [552, 151] on span "button" at bounding box center [552, 151] width 0 height 0
click at [499, 205] on div at bounding box center [139, 203] width 831 height 4
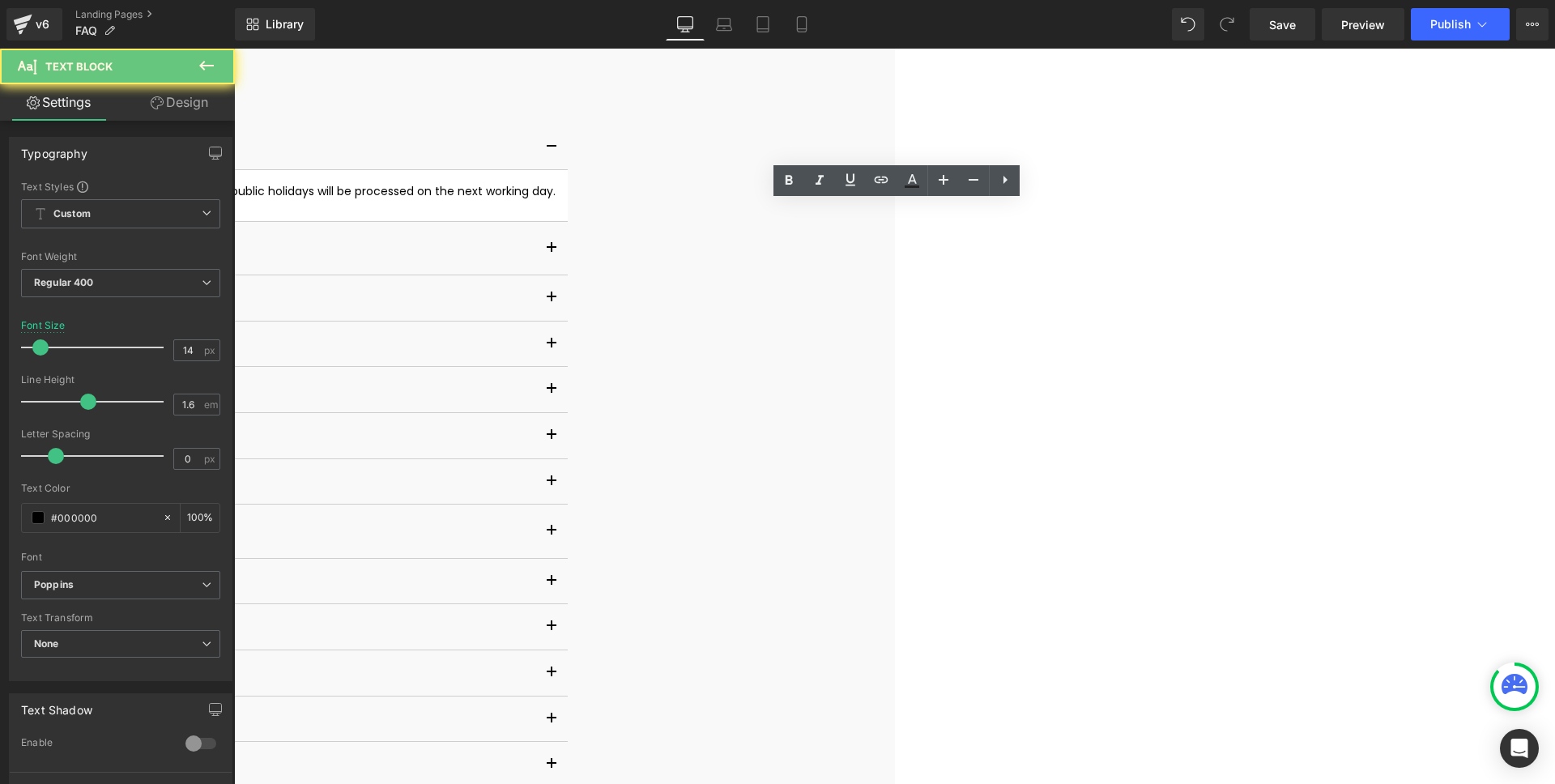
click at [493, 200] on div "Our team is available [DATE] to [DATE], 9:00 AM - 6:00 PM. Orders placed on wee…" at bounding box center [139, 191] width 831 height 18
click at [484, 200] on div "Our team is available [DATE] to [DATE], 9:00 AM - 6:00 PM. Orders placed on wee…" at bounding box center [139, 191] width 831 height 18
drag, startPoint x: 567, startPoint y: 213, endPoint x: 438, endPoint y: 209, distance: 129.1
click at [438, 200] on div "Our team is available [DATE] to [DATE], 9:00 AM - 6:00 PM. Orders placed on wee…" at bounding box center [139, 191] width 831 height 18
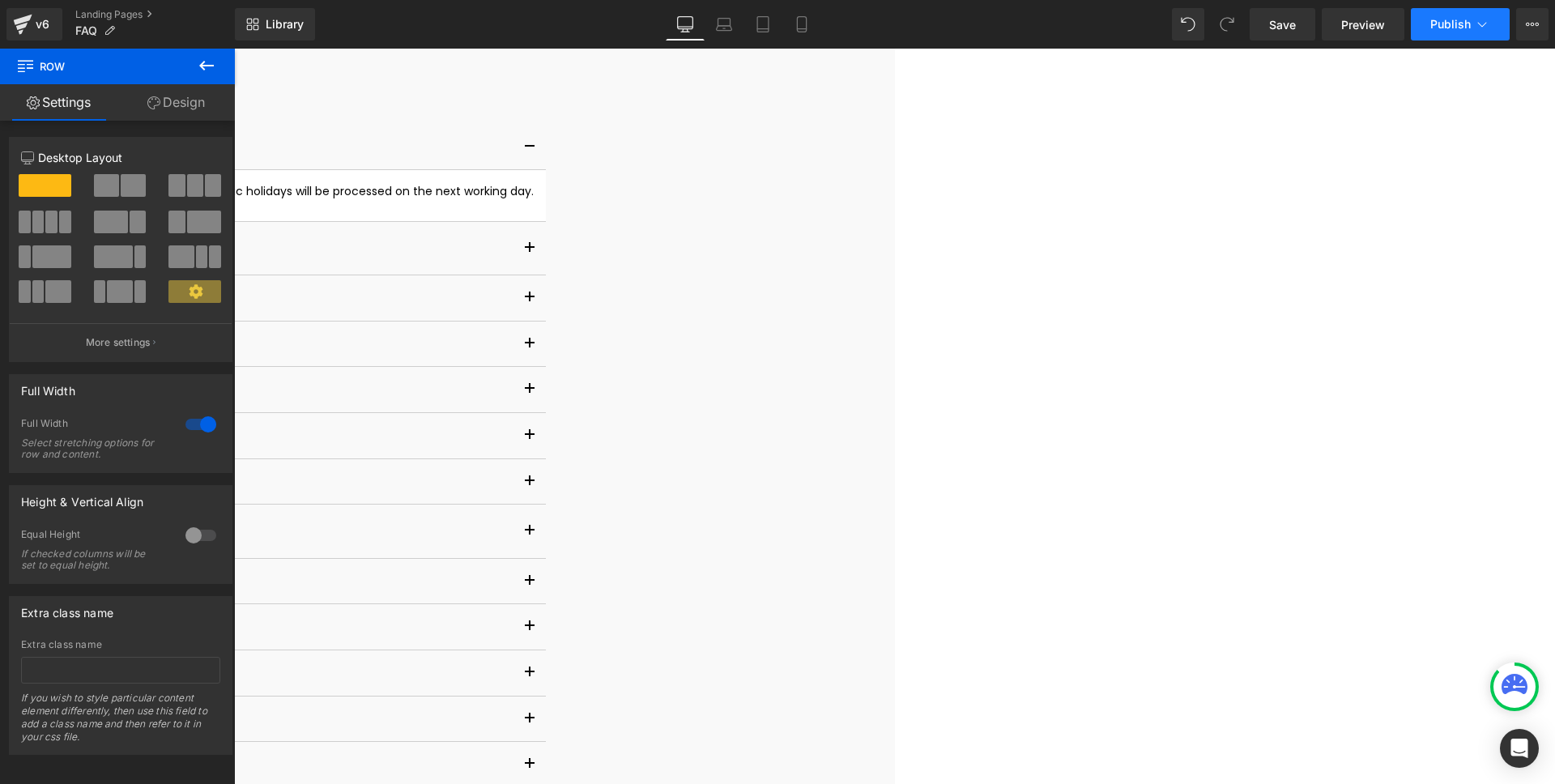
click at [1431, 29] on span "Publish" at bounding box center [1450, 25] width 41 height 13
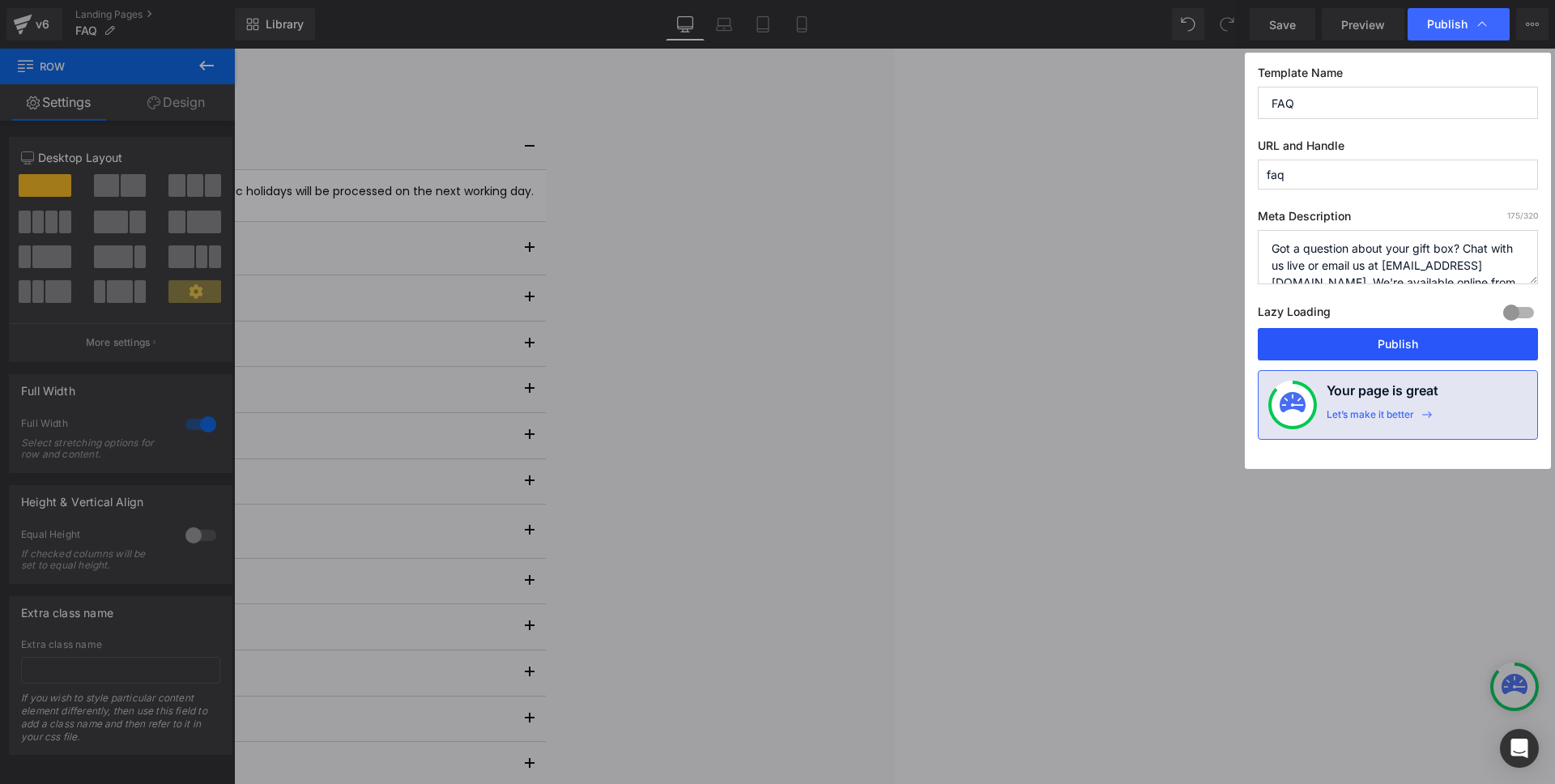
click at [1448, 333] on button "Publish" at bounding box center [1397, 344] width 280 height 32
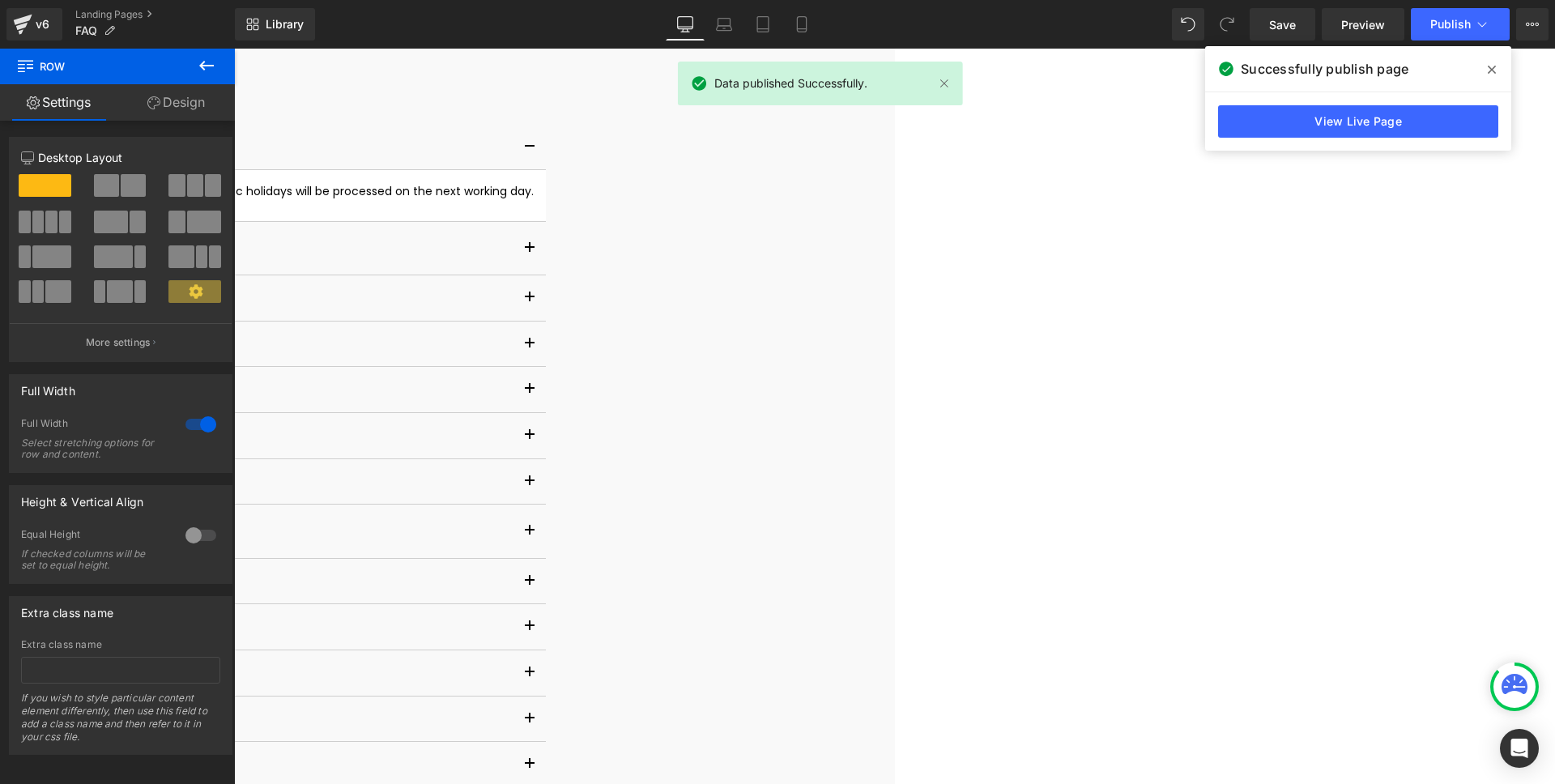
click at [546, 459] on div "Do You Provide Same Day Delivery? Text Block" at bounding box center [121, 436] width 850 height 46
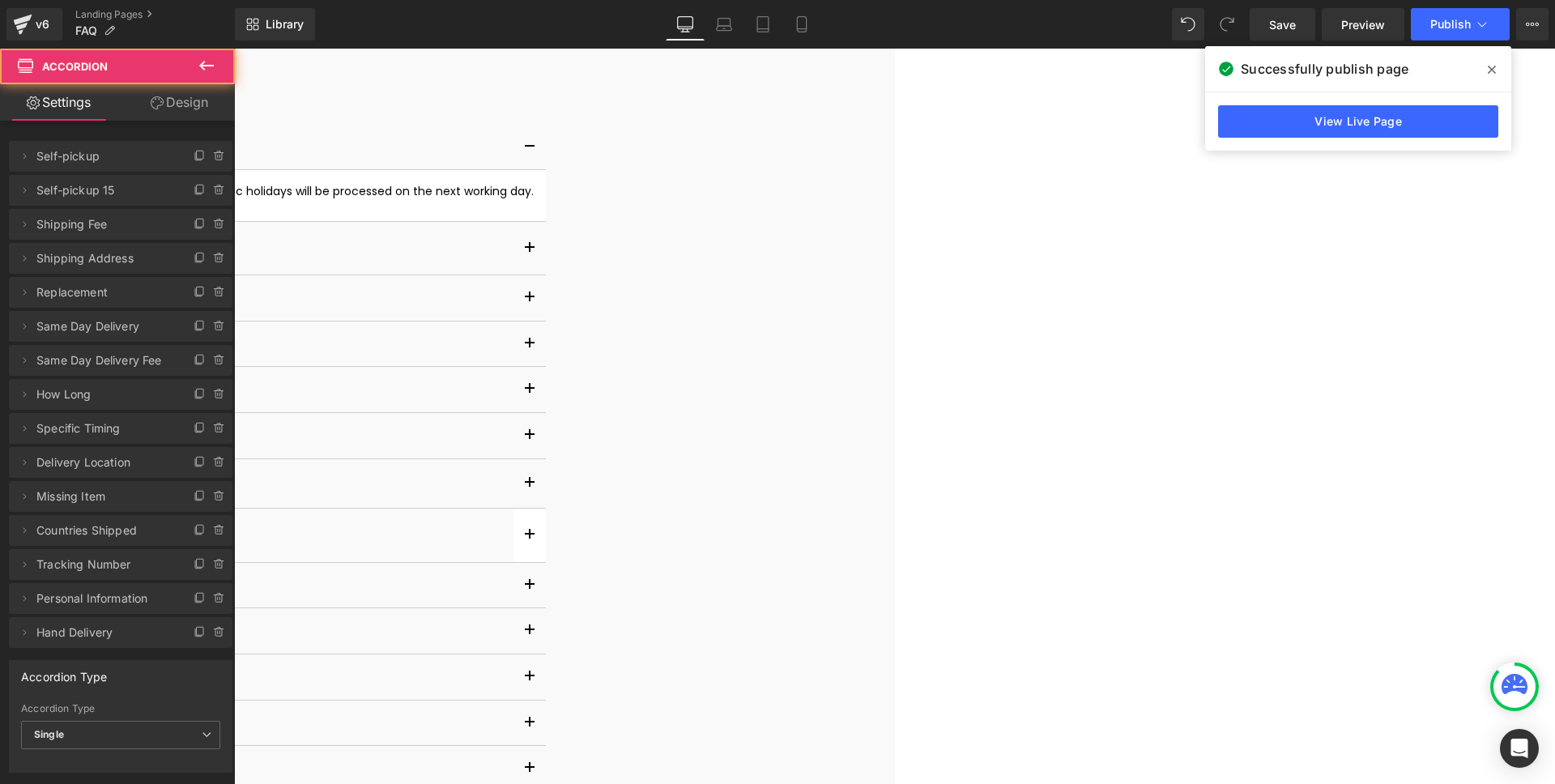
click at [546, 546] on button "button" at bounding box center [529, 535] width 32 height 54
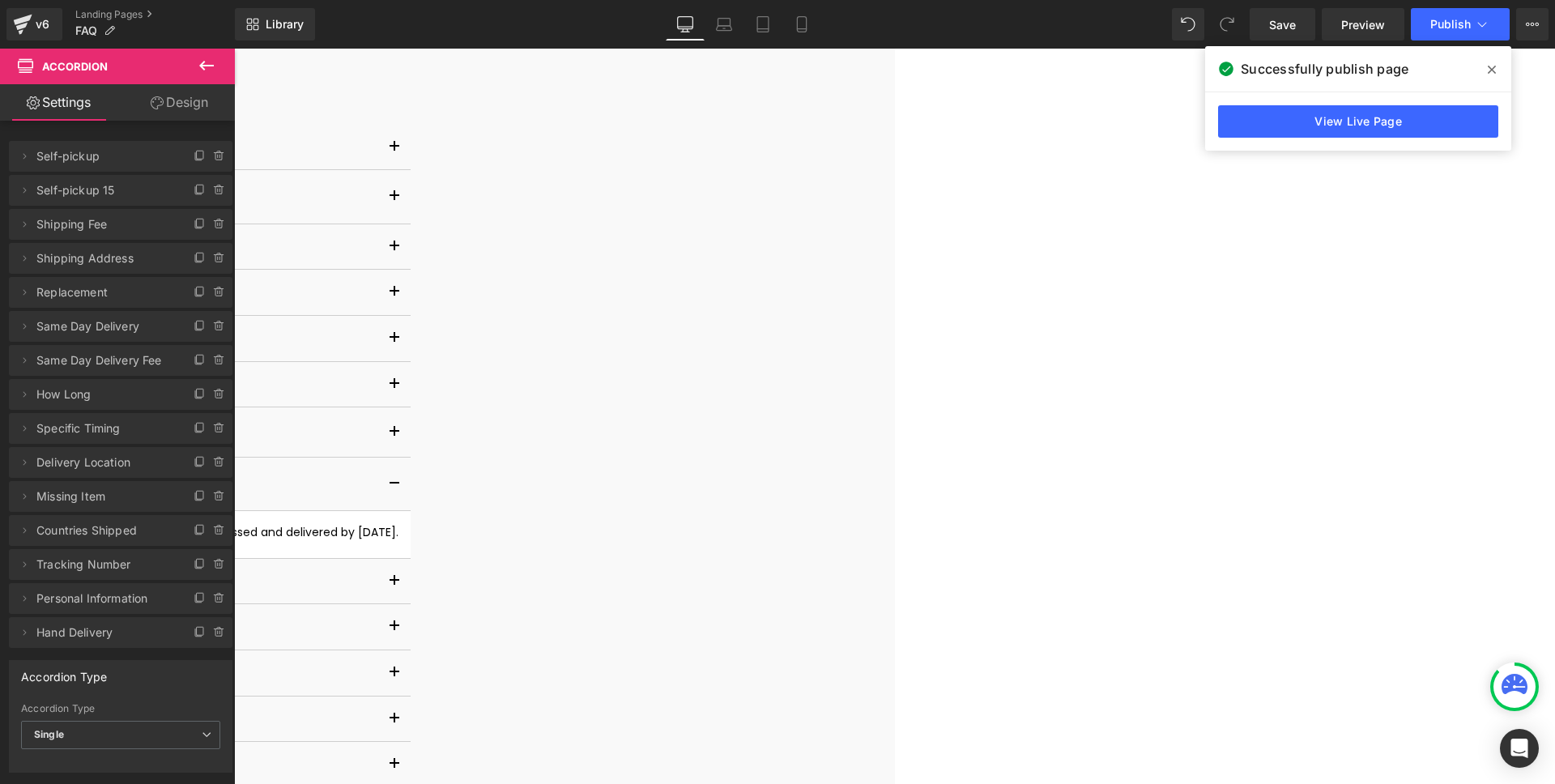
click at [399, 530] on span "We deliver within 3 working days. For example, if you place an order [DATE], it…" at bounding box center [61, 532] width 675 height 17
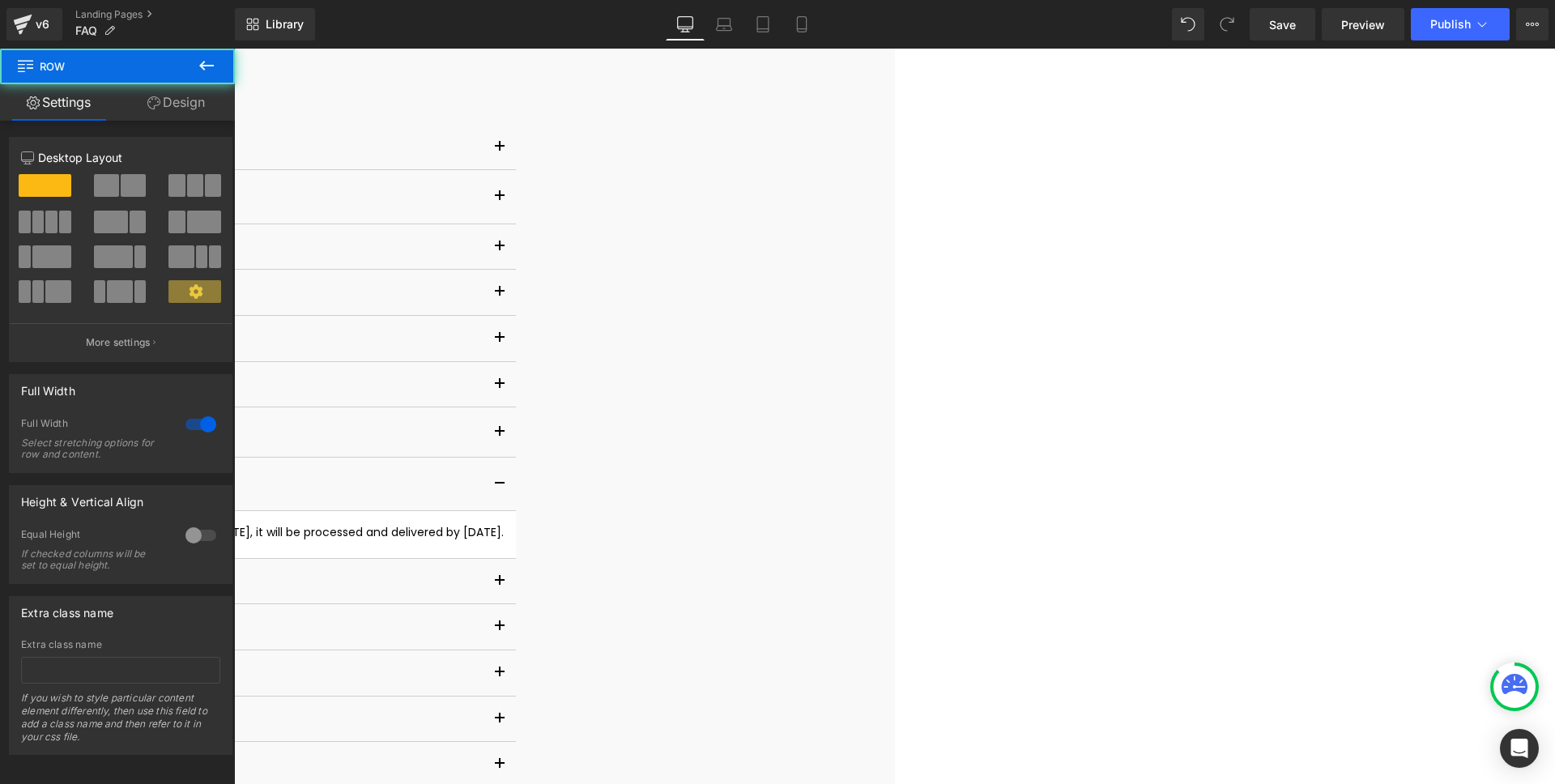
click at [504, 528] on span "We deliver within 3 working days for local deliveries. For example, if you plac…" at bounding box center [113, 532] width 780 height 17
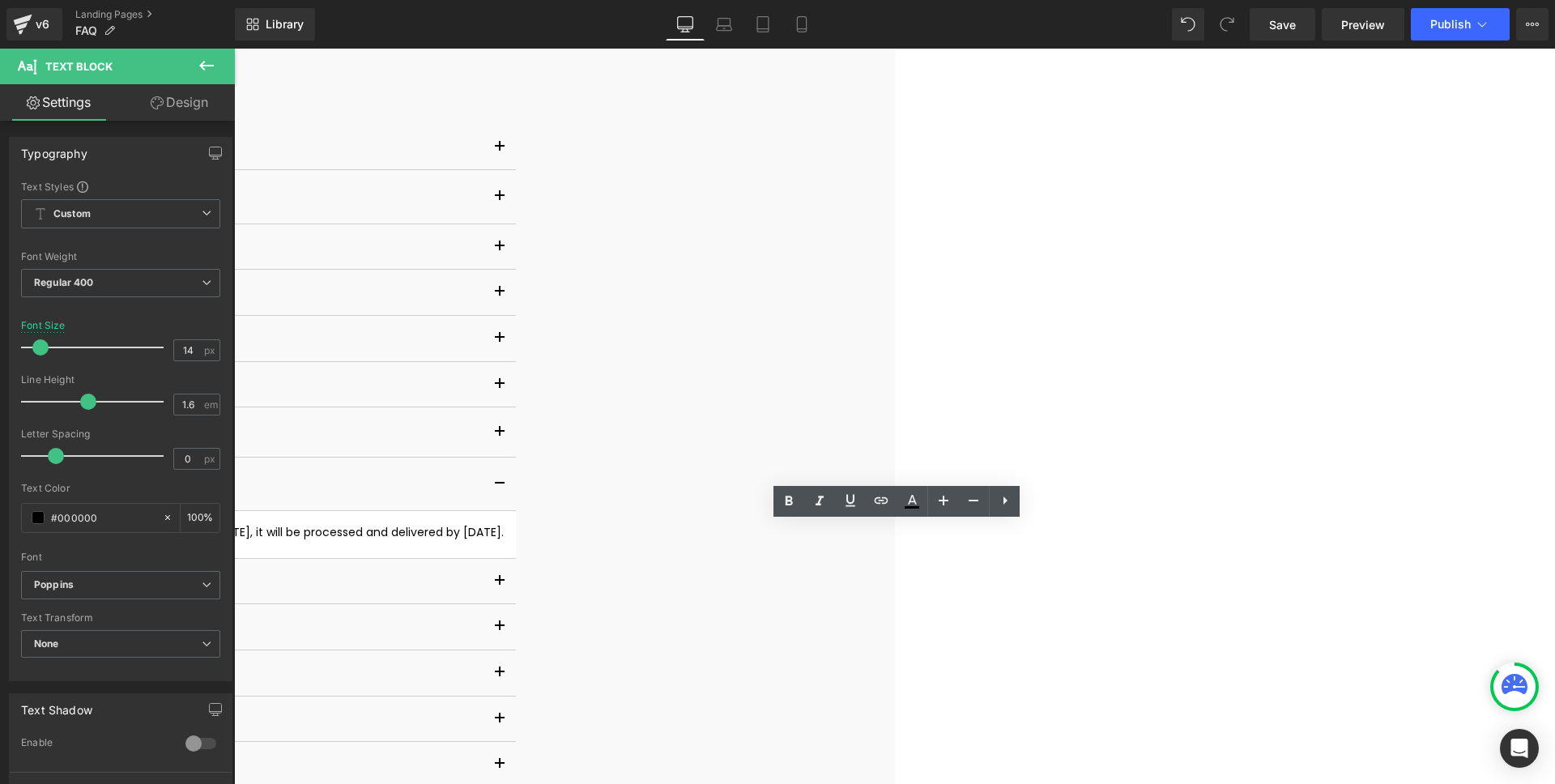
drag, startPoint x: 1278, startPoint y: 531, endPoint x: 734, endPoint y: 534, distance: 544.0
click at [504, 534] on p "We deliver within 3 working days for local deliveries. For example, if you plac…" at bounding box center [113, 532] width 780 height 18
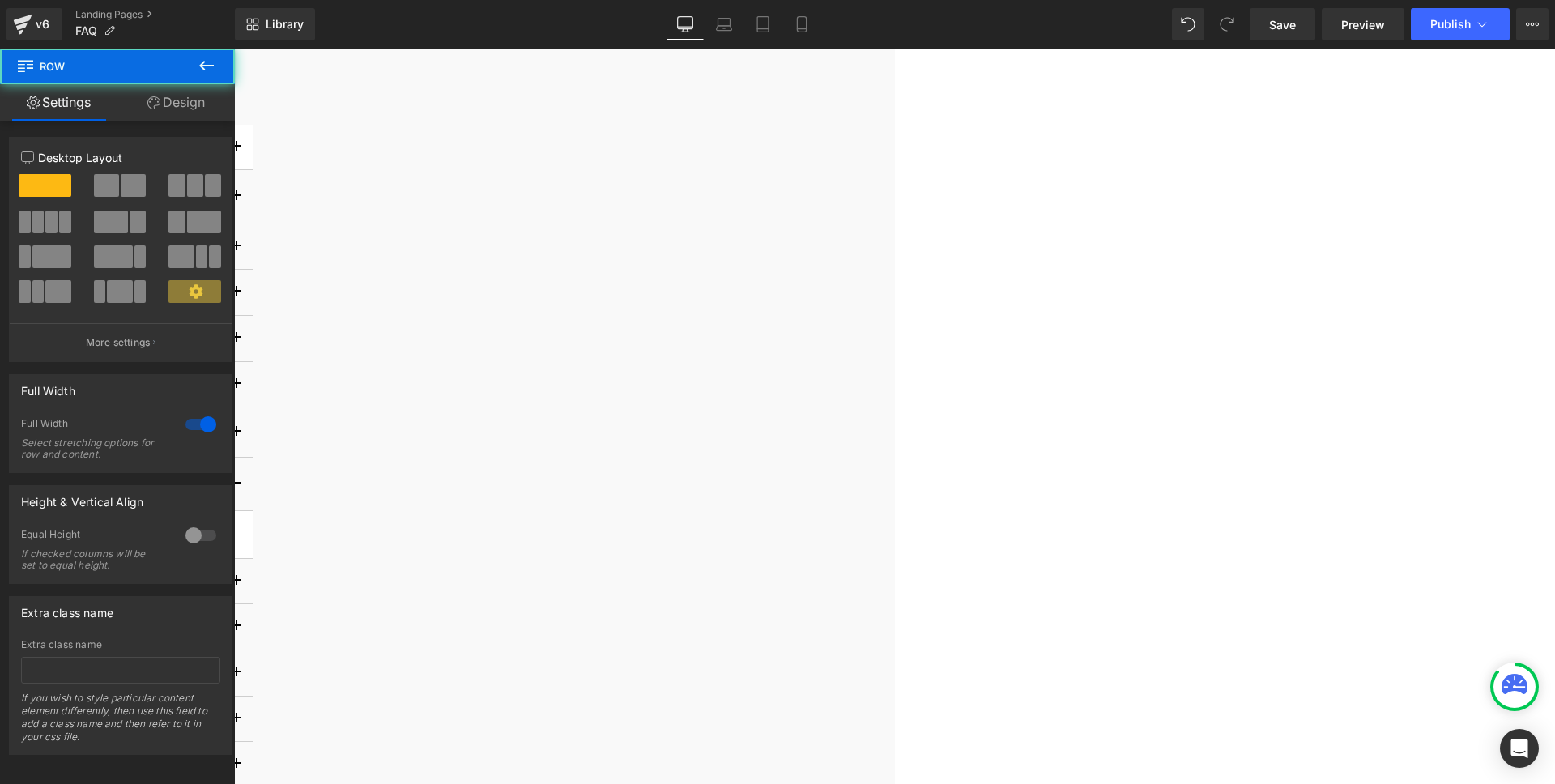
click at [252, 155] on button "button" at bounding box center [236, 147] width 32 height 45
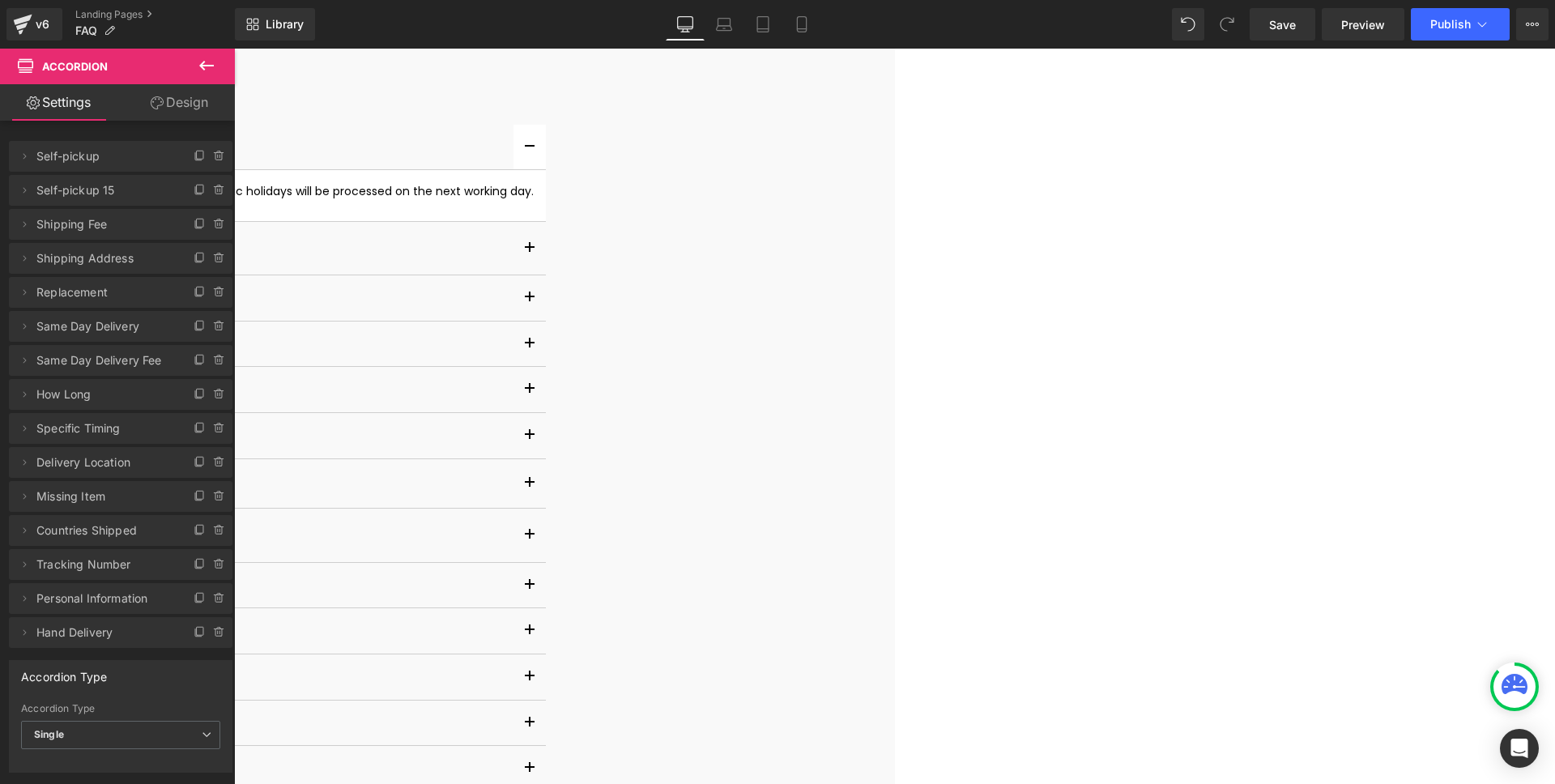
click at [533, 202] on div at bounding box center [128, 203] width 810 height 4
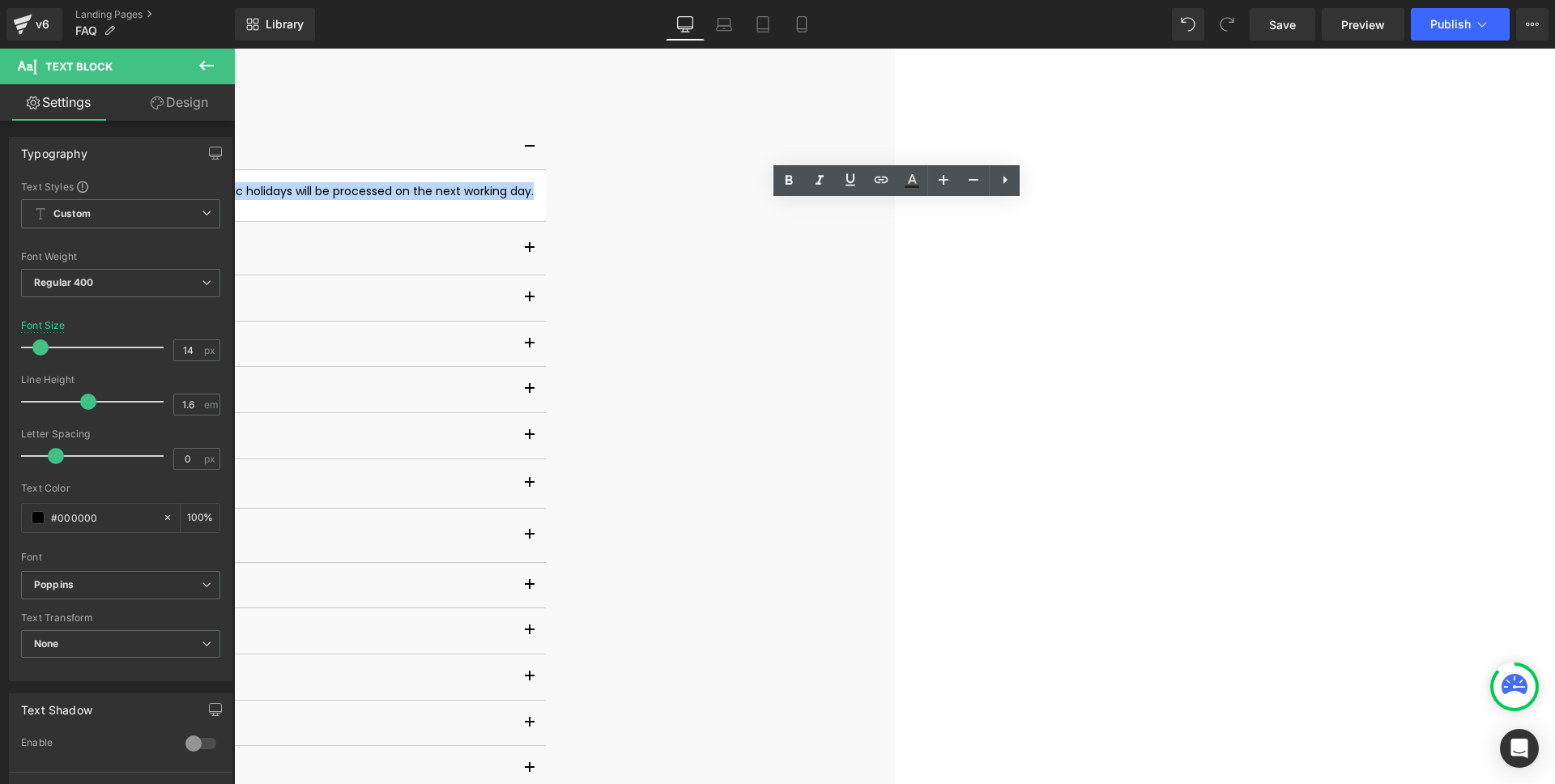
drag, startPoint x: 750, startPoint y: 211, endPoint x: 1270, endPoint y: 213, distance: 520.0
click at [533, 200] on div "We operate from [DATE] to [DATE], 9:00 AM - 6:00 PM. Orders placed on weekends …" at bounding box center [128, 191] width 810 height 18
copy div "Orders placed on weekends or public holidays will be processed on the next work…"
click at [546, 162] on button "button" at bounding box center [529, 147] width 32 height 45
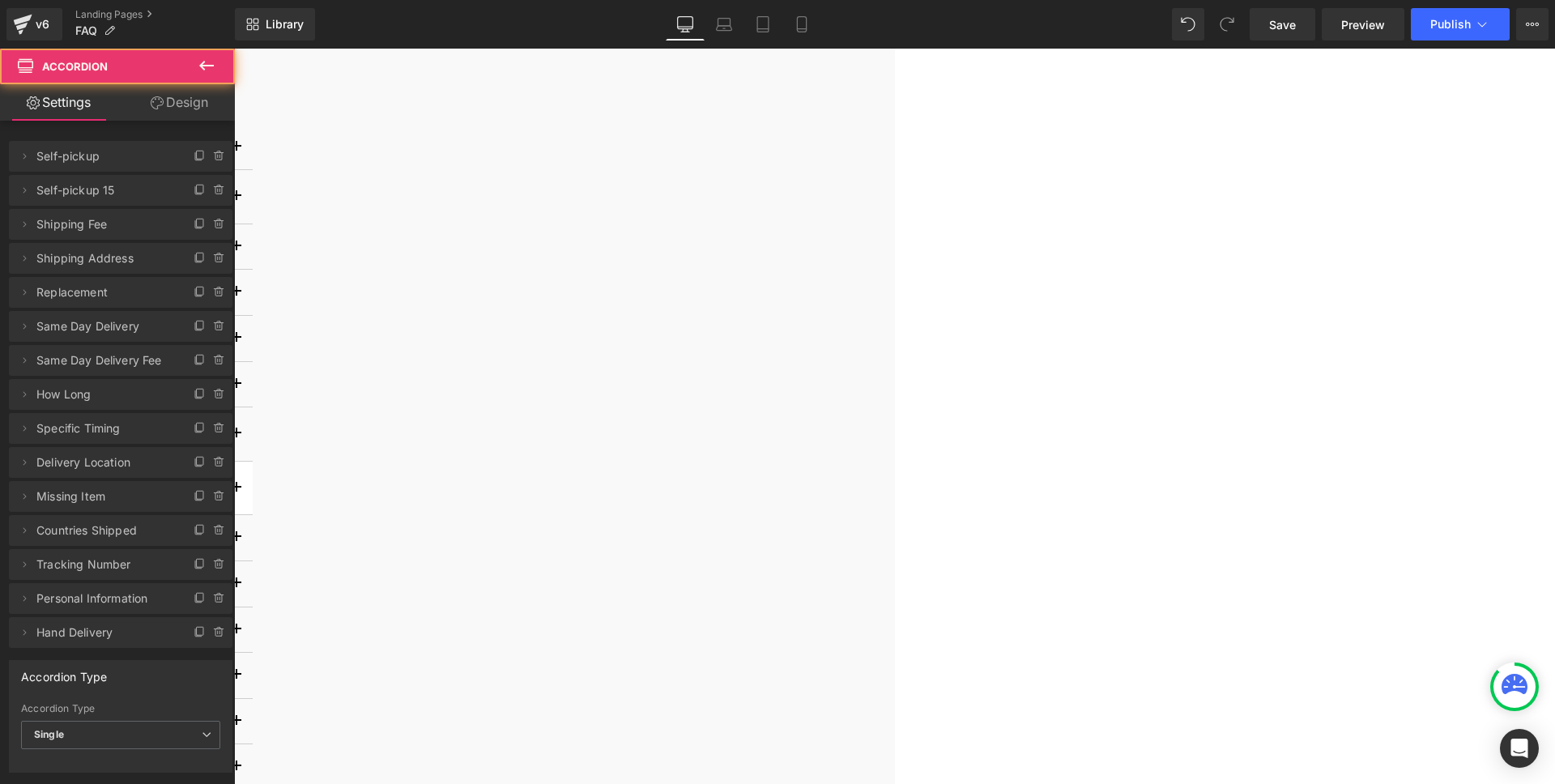
click at [252, 486] on button "button" at bounding box center [236, 488] width 32 height 54
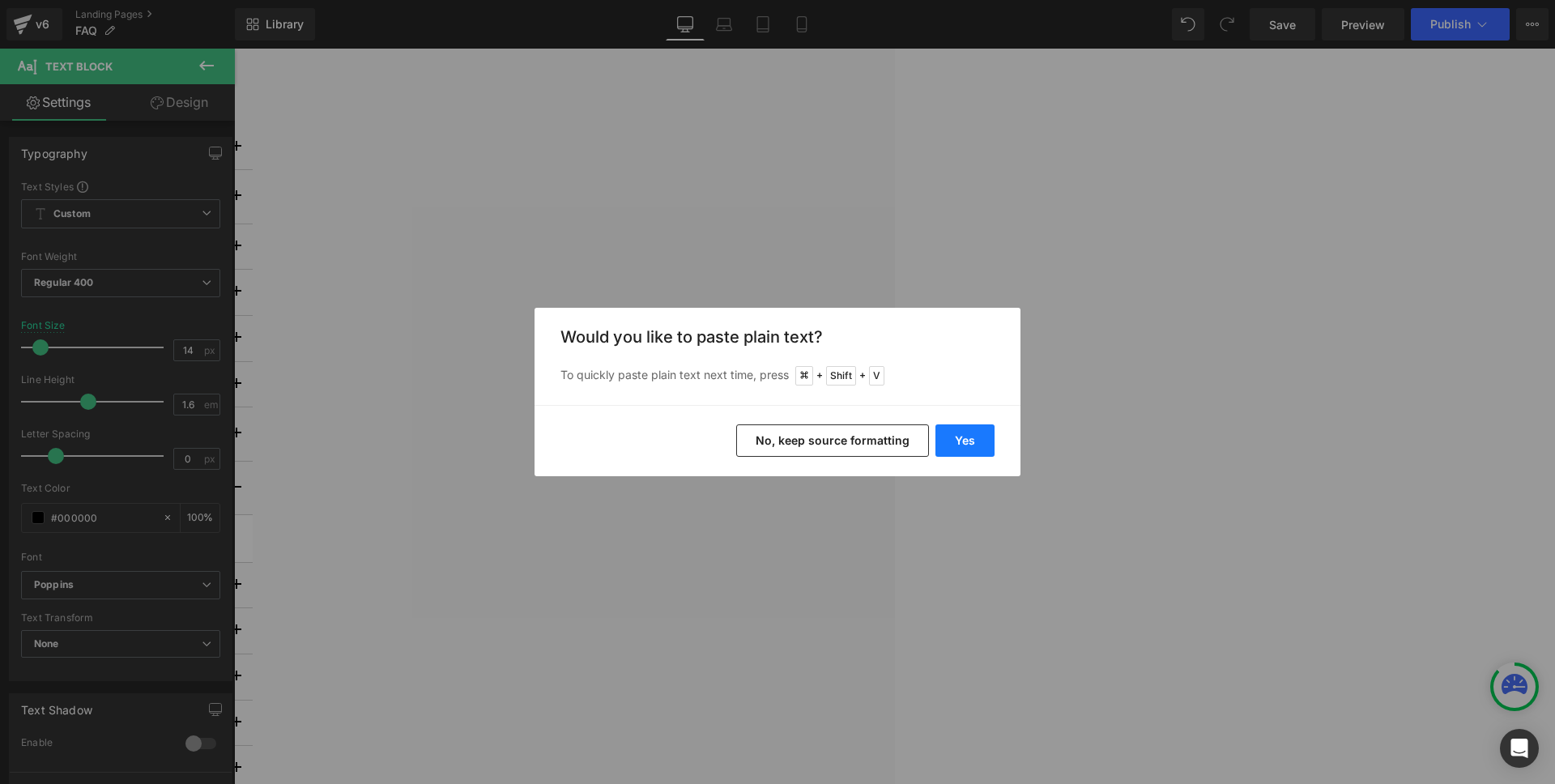
click at [970, 440] on button "Yes" at bounding box center [964, 440] width 59 height 32
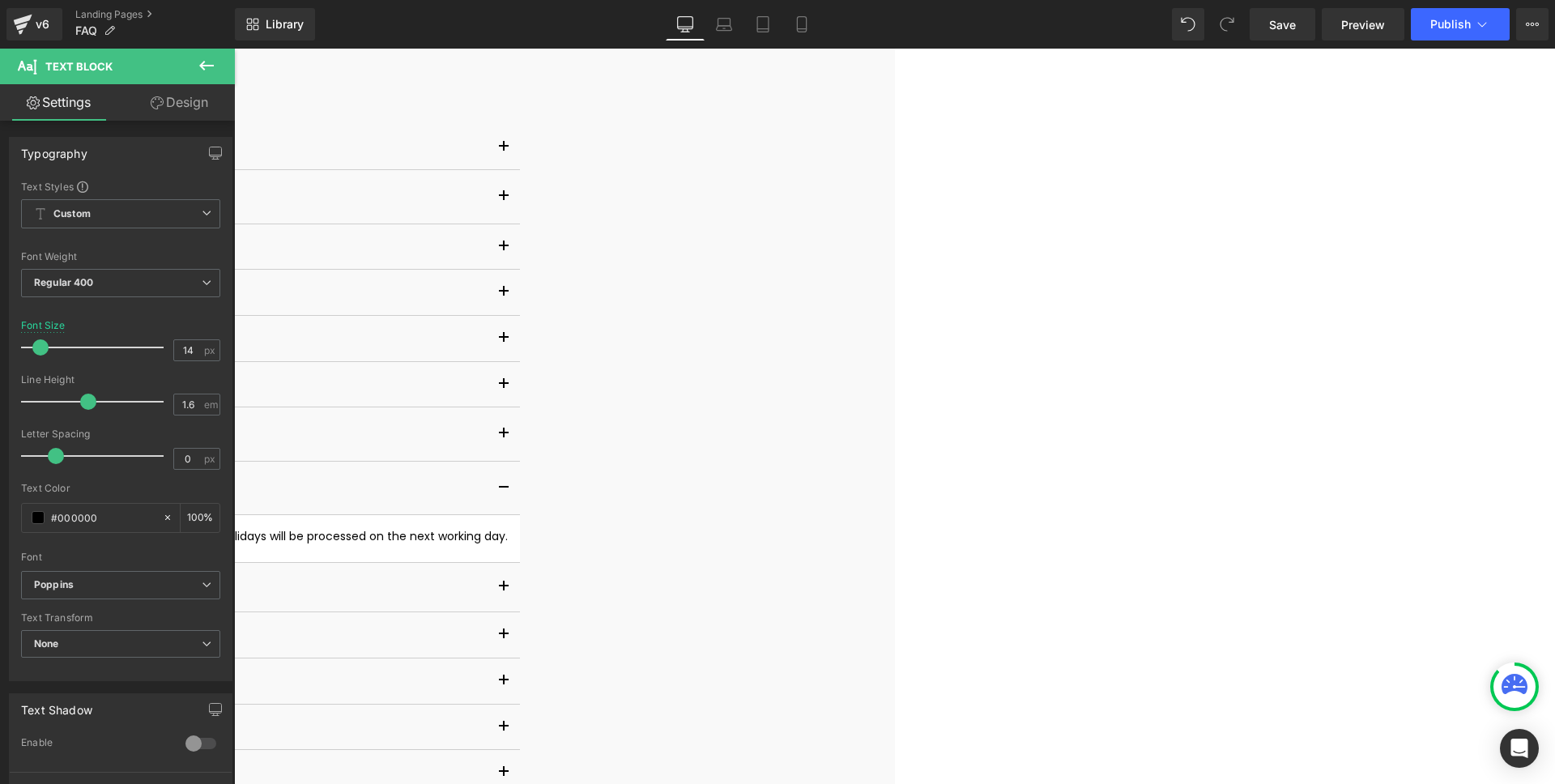
click at [508, 533] on span "We deliver within 3 working days for local delivery. Orders placed on weekends …" at bounding box center [116, 536] width 784 height 17
click at [508, 533] on p "We deliver within 3 working days for local delivery. Orders placed on weekends …" at bounding box center [116, 536] width 784 height 18
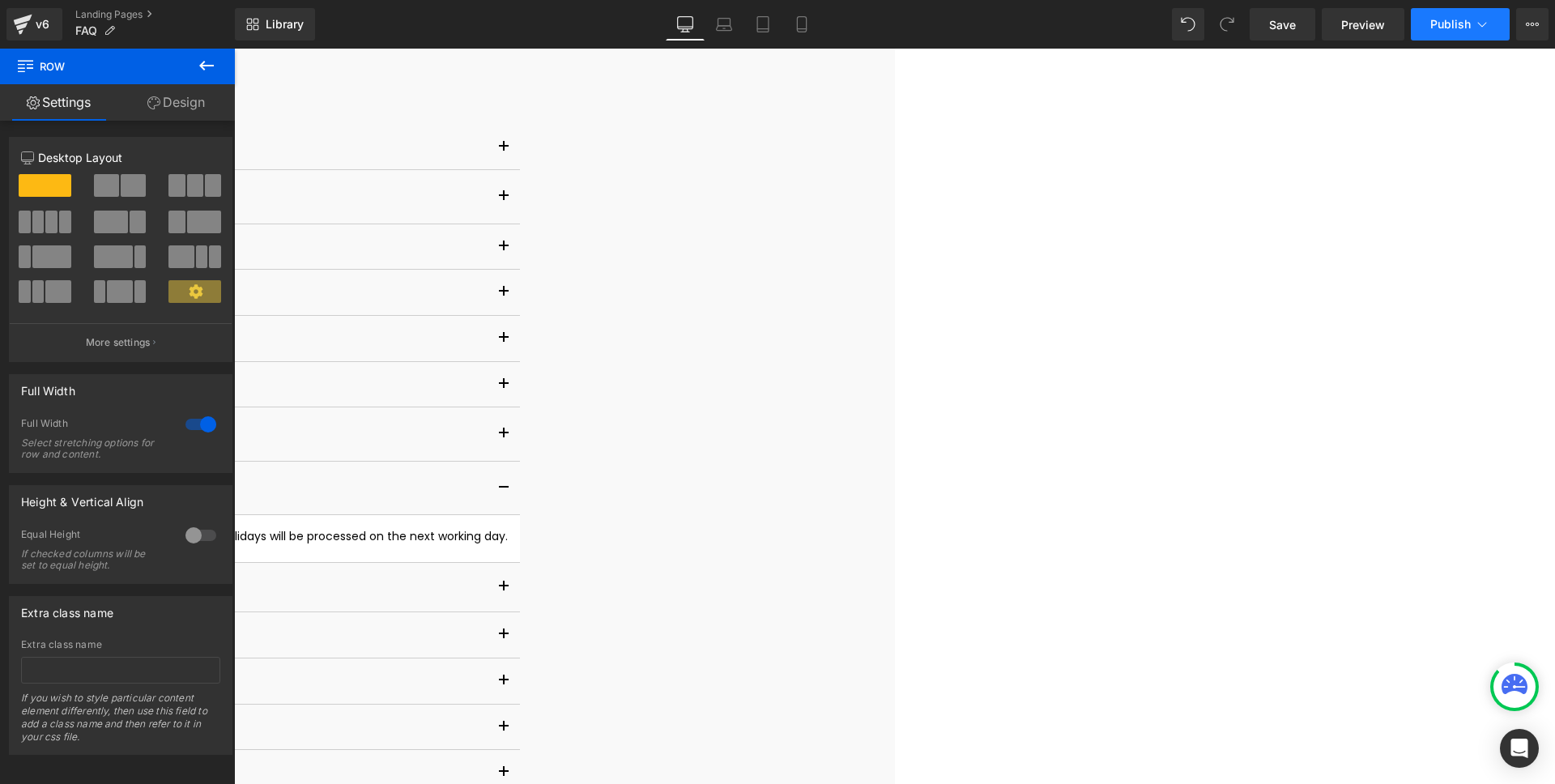
click at [1467, 27] on span "Publish" at bounding box center [1450, 25] width 41 height 13
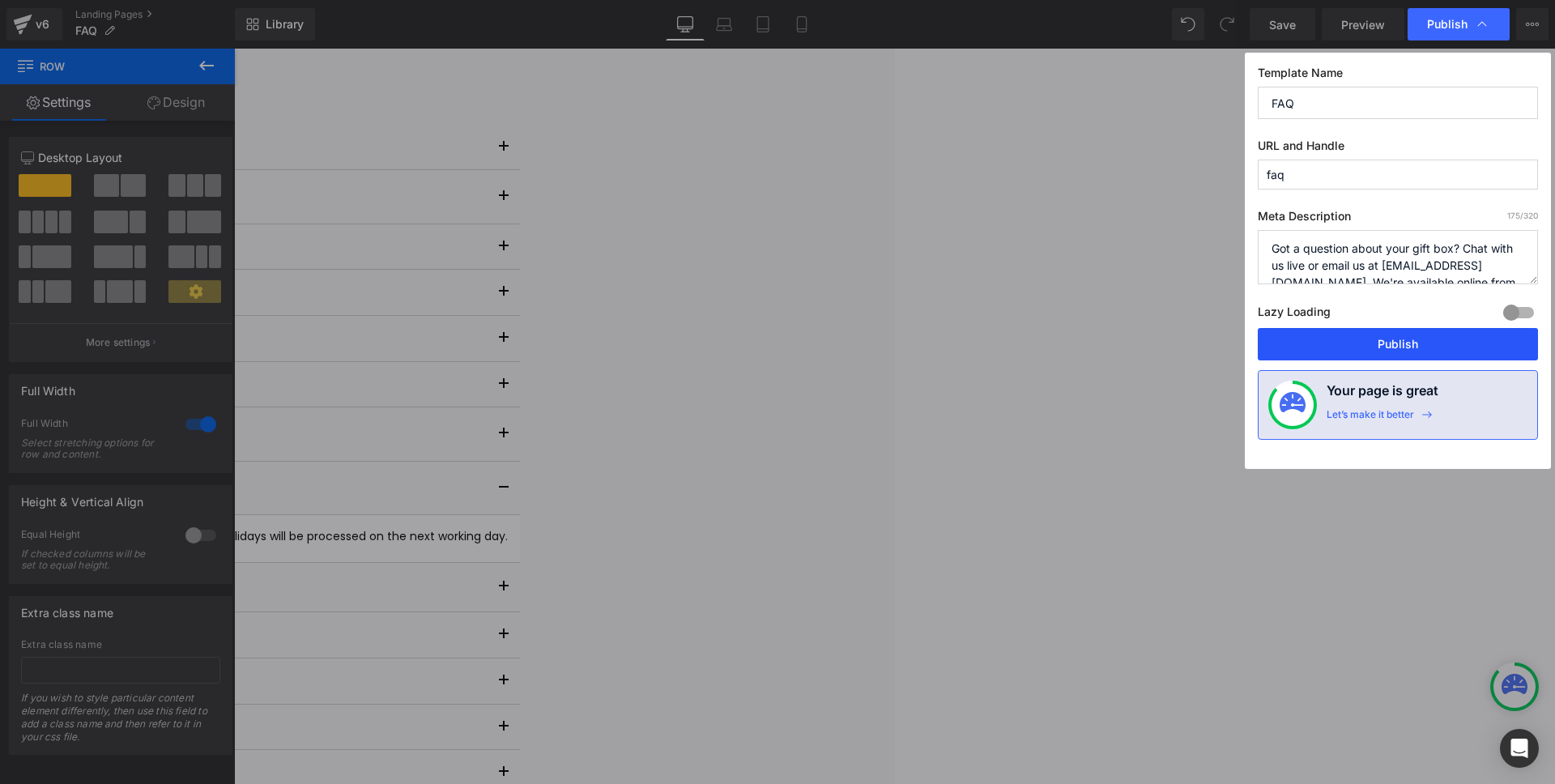
click at [1396, 338] on button "Publish" at bounding box center [1397, 344] width 280 height 32
